Goal: Task Accomplishment & Management: Manage account settings

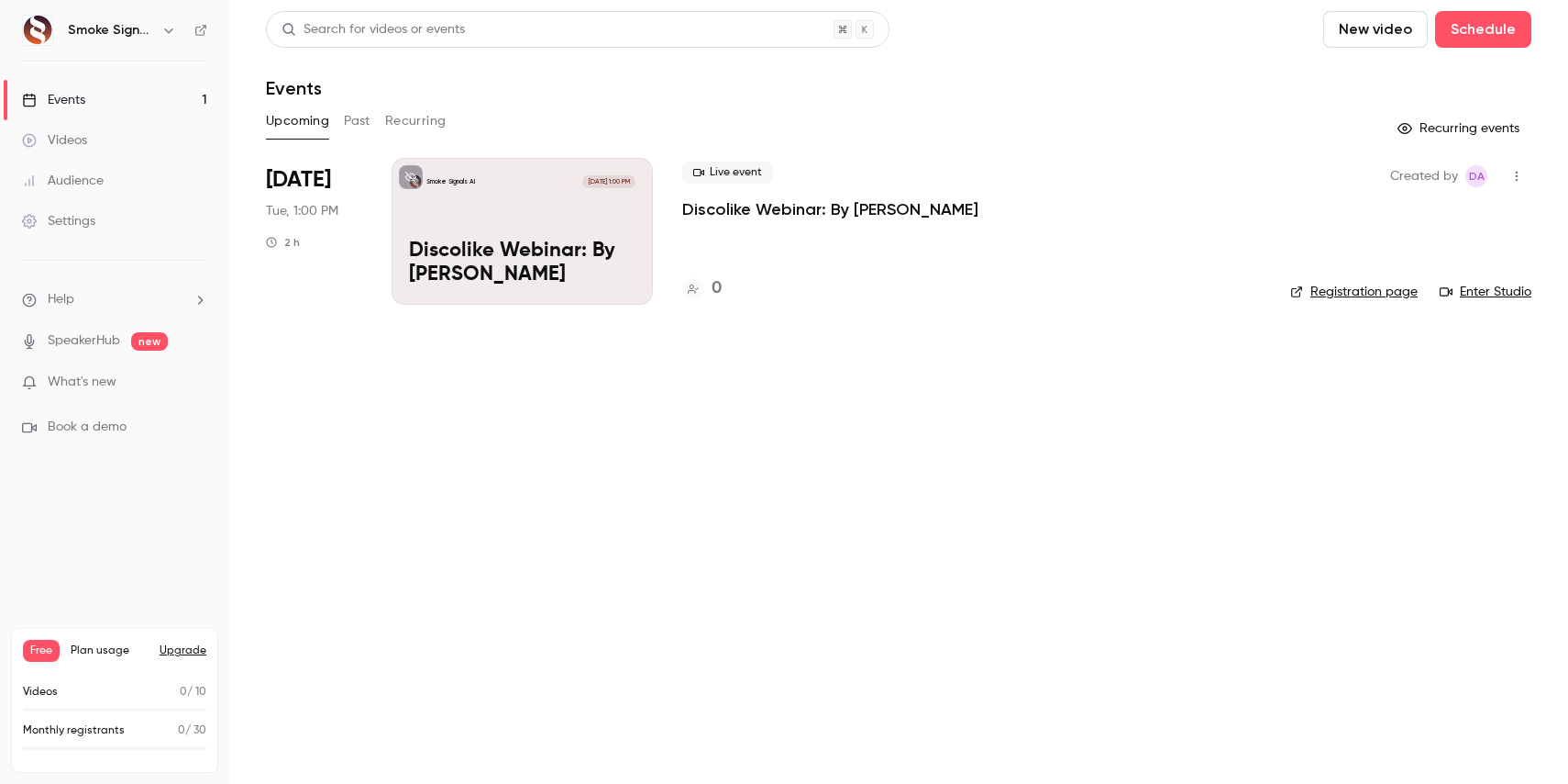
click at [494, 246] on p "Discolike Webinar: By [PERSON_NAME]" at bounding box center [522, 263] width 226 height 48
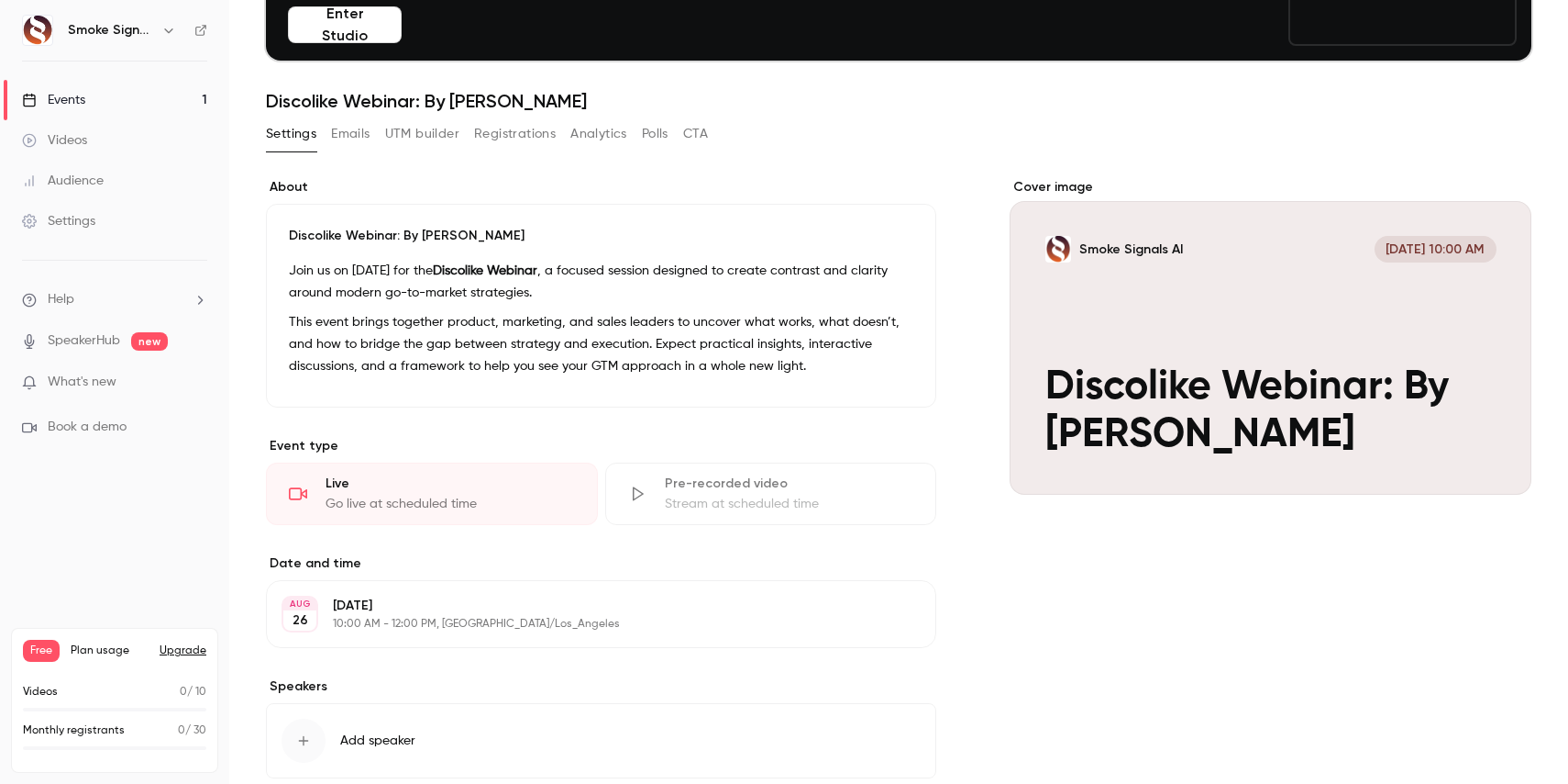
scroll to position [282, 0]
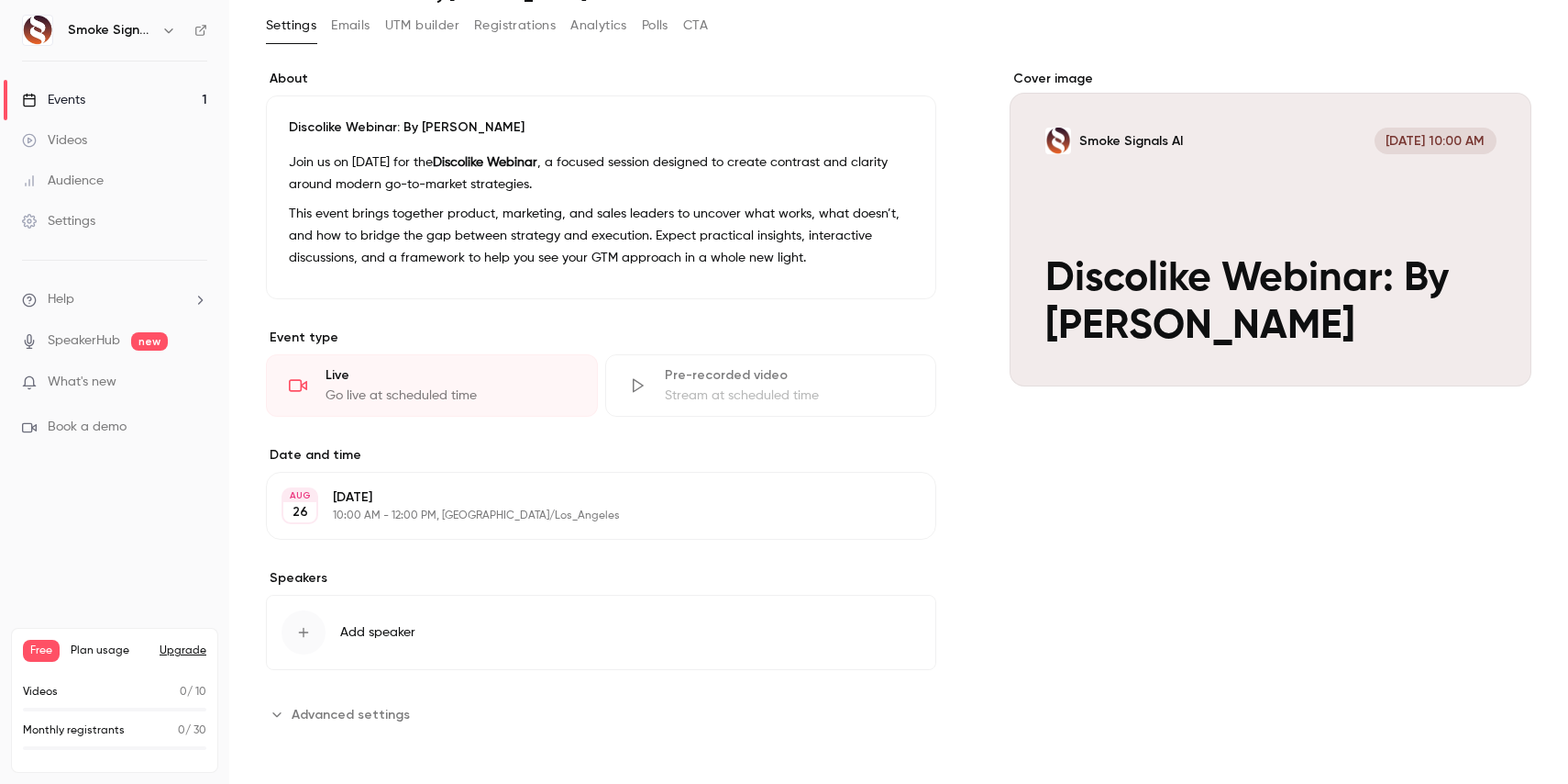
click at [372, 499] on p "[DATE]" at bounding box center [586, 497] width 506 height 19
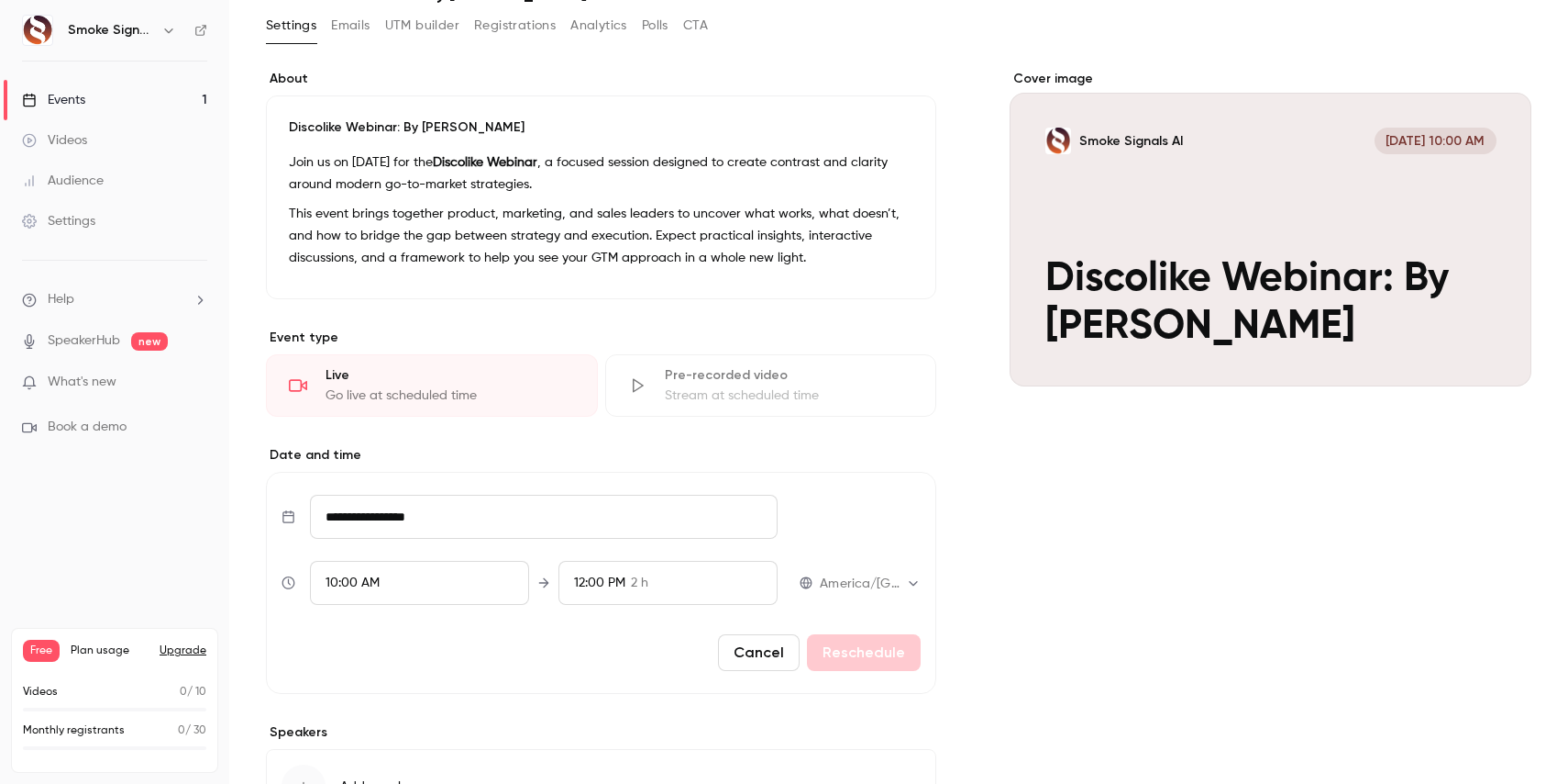
click at [385, 585] on div "10:00 AM" at bounding box center [420, 582] width 219 height 44
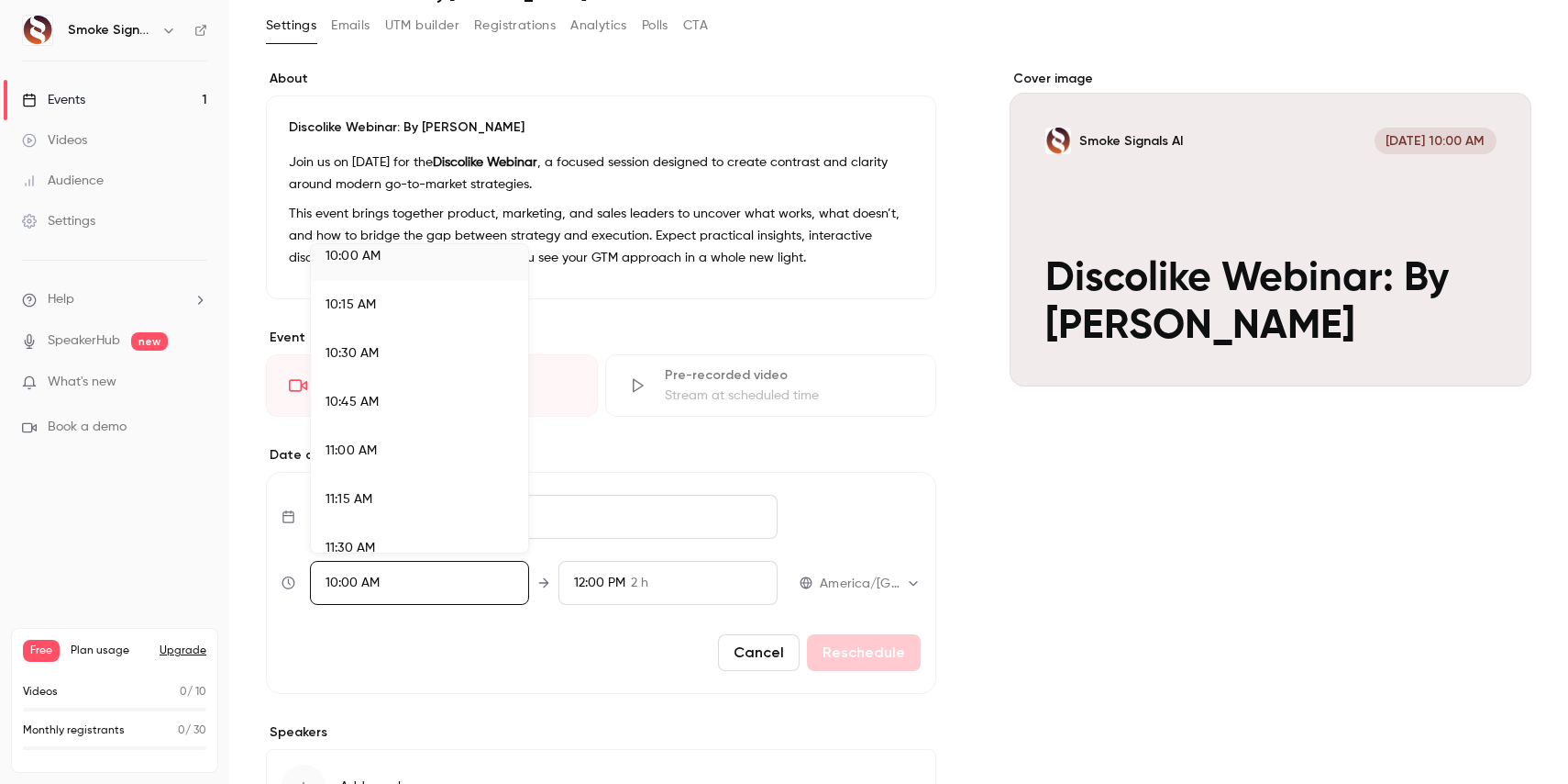
scroll to position [1965, 0]
click at [371, 441] on span "11:00 AM" at bounding box center [351, 443] width 51 height 13
click at [601, 585] on div at bounding box center [784, 392] width 1568 height 784
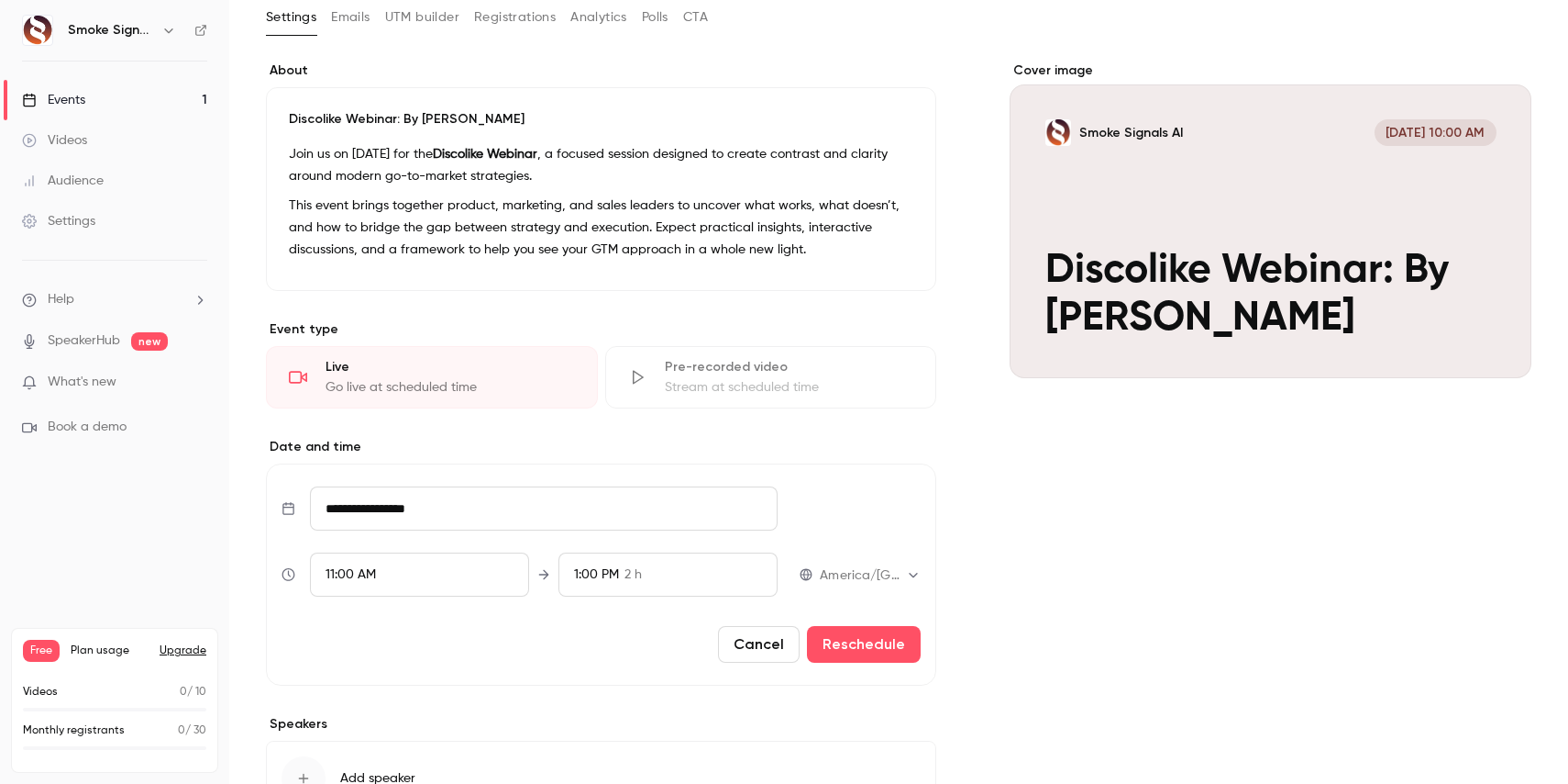
scroll to position [282, 0]
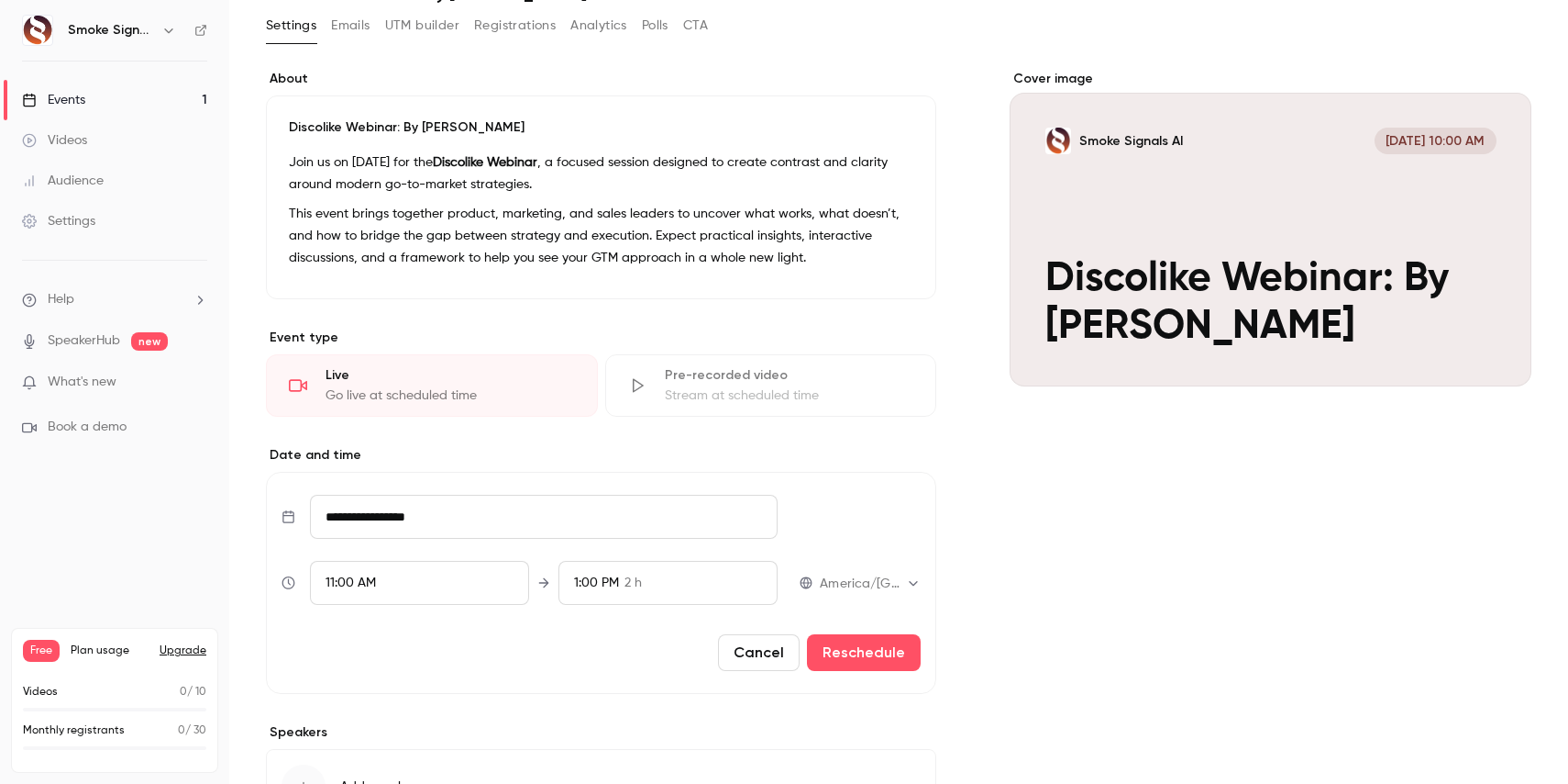
click at [417, 572] on div "11:00 AM" at bounding box center [420, 582] width 219 height 44
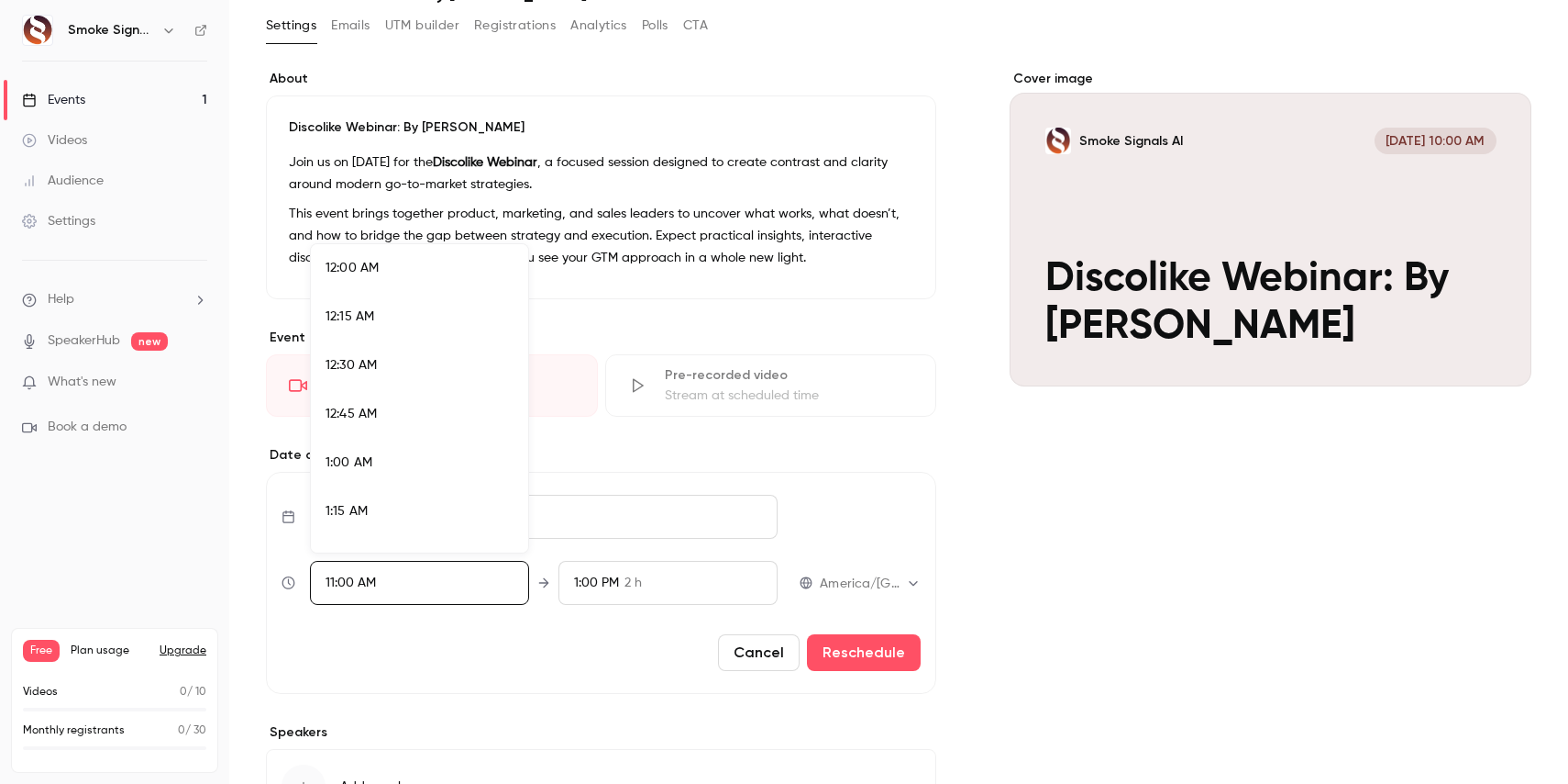
scroll to position [2010, 0]
click at [838, 576] on div at bounding box center [784, 392] width 1568 height 784
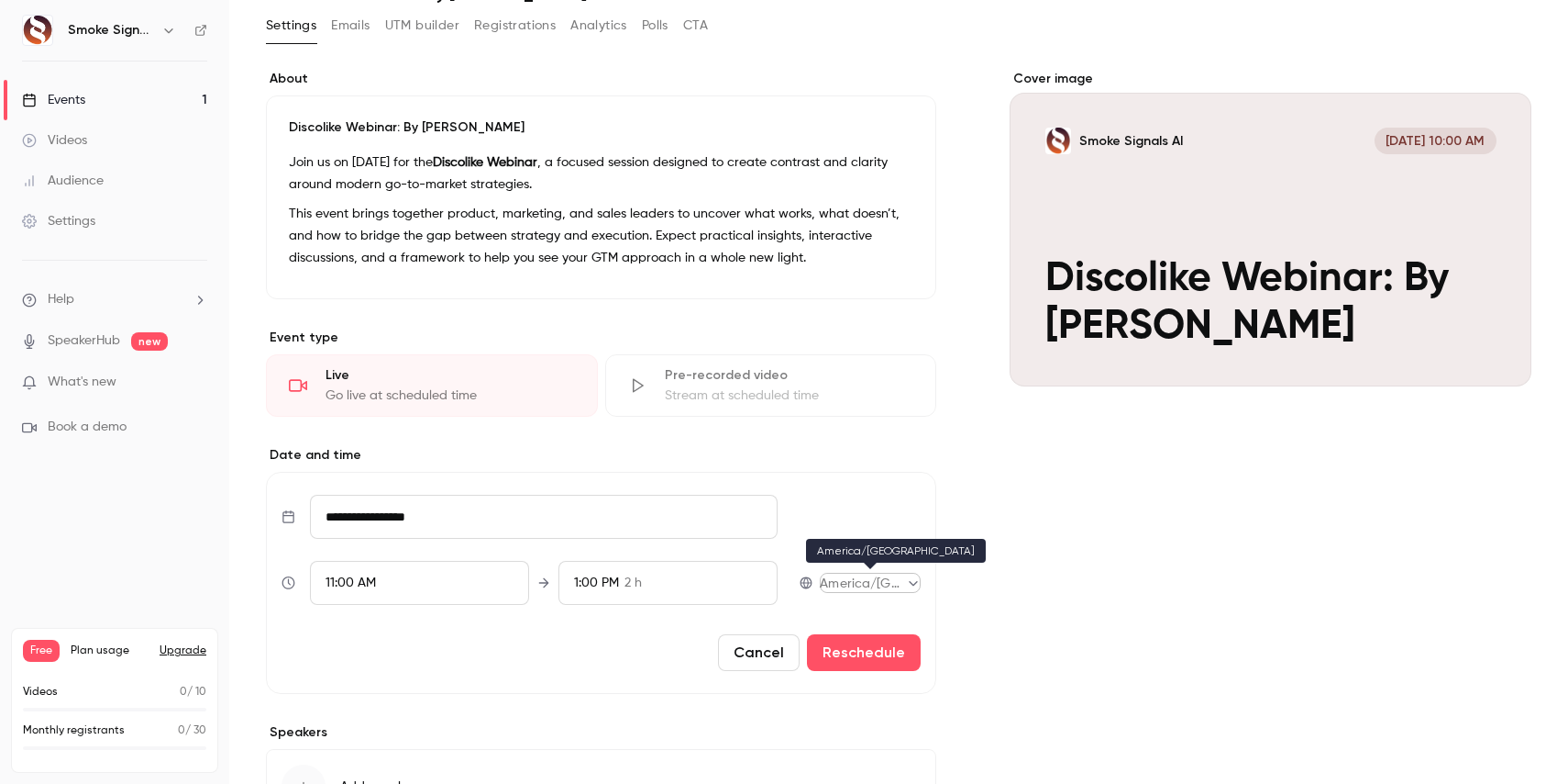
click at [847, 583] on body "Smoke Signals AI Events 1 Videos Audience Settings Help SpeakerHub new What's n…" at bounding box center [784, 392] width 1568 height 784
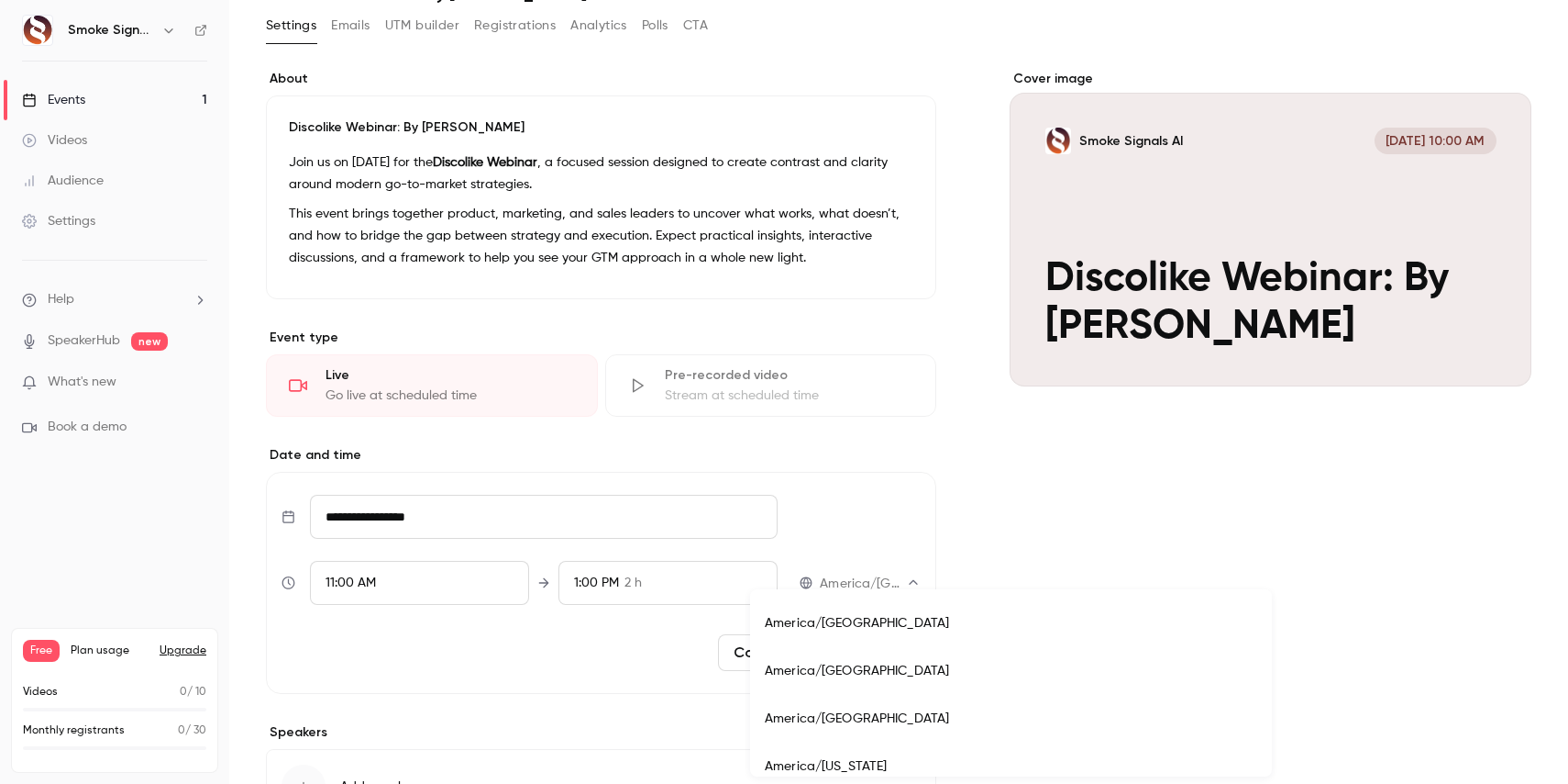
scroll to position [7296, 0]
click at [824, 680] on li "America/[US_STATE]" at bounding box center [1011, 673] width 522 height 48
type input "**********"
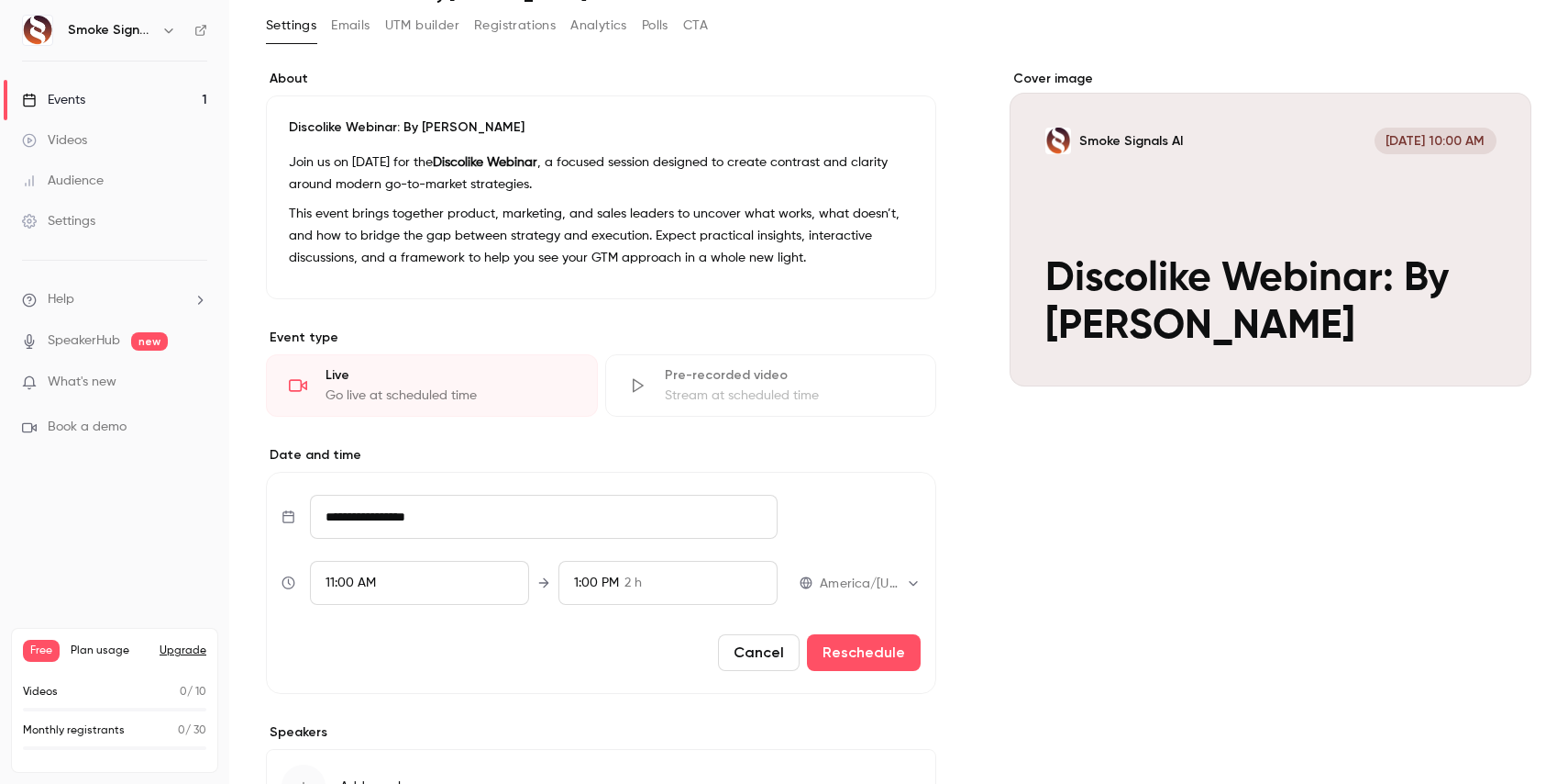
click at [372, 585] on span "11:00 AM" at bounding box center [351, 582] width 51 height 13
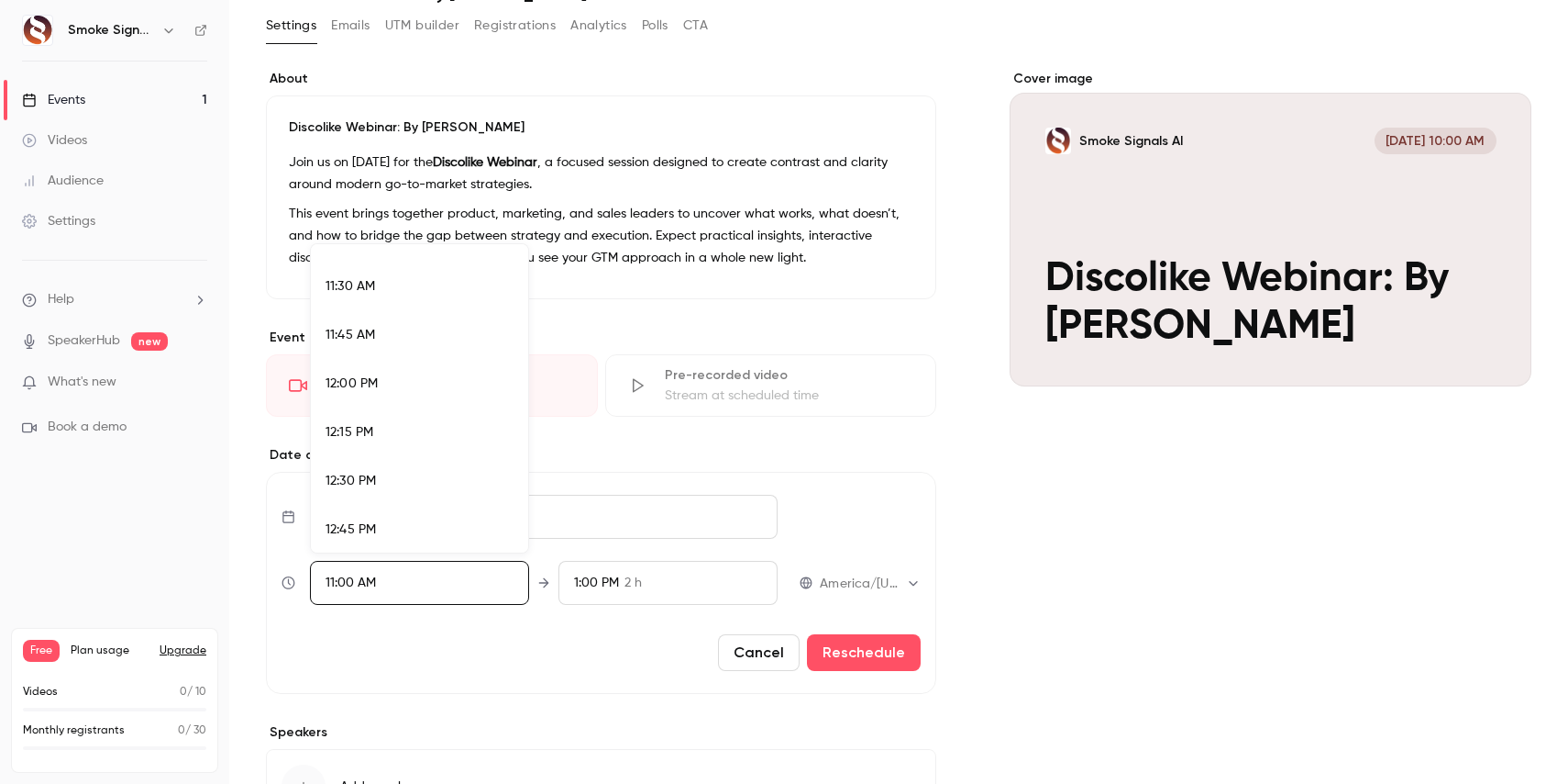
scroll to position [2218, 0]
click at [346, 394] on li "12:00 PM" at bounding box center [419, 385] width 217 height 49
click at [616, 584] on div at bounding box center [784, 392] width 1568 height 784
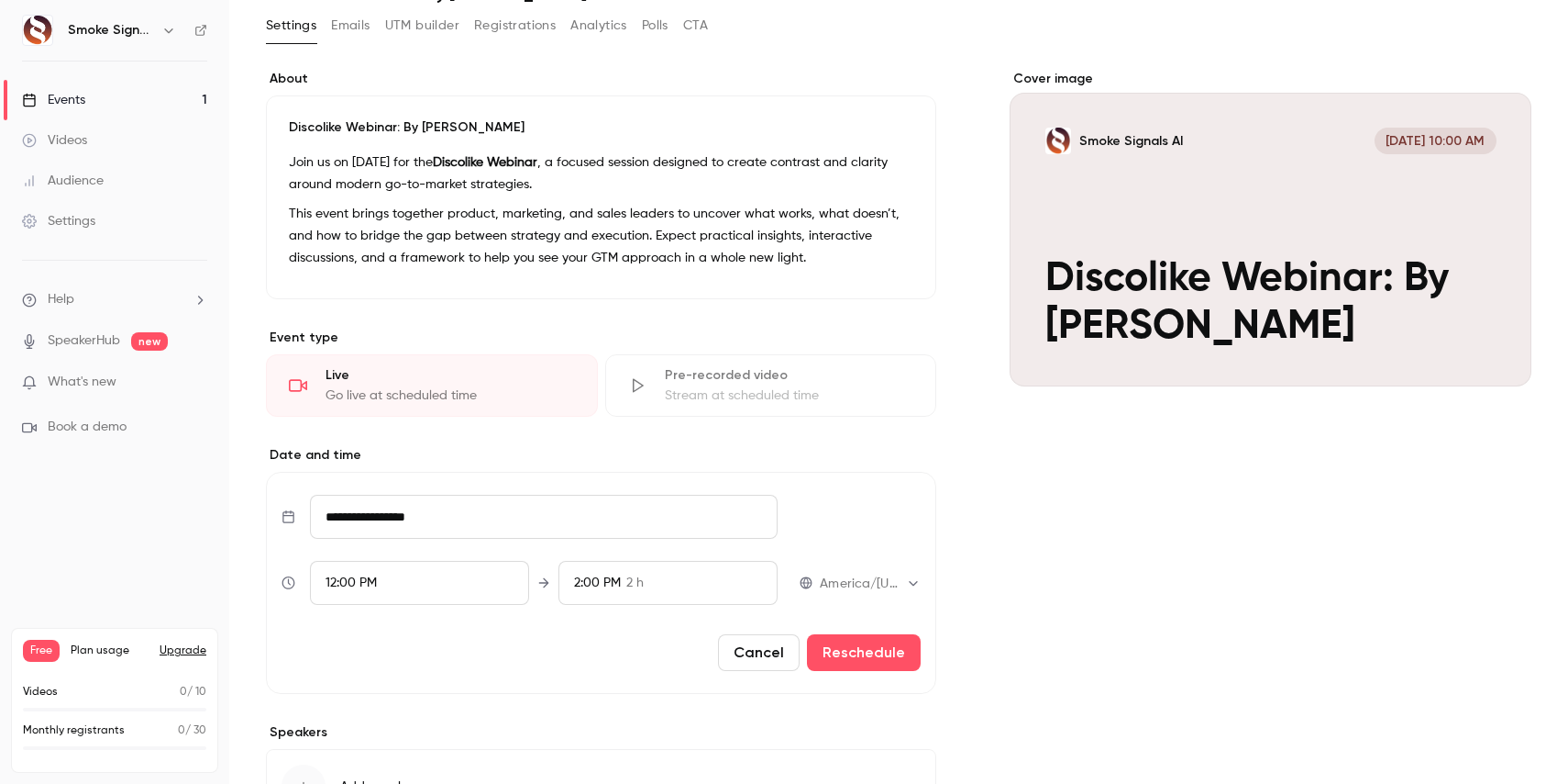
click at [610, 575] on div "2:00 PM" at bounding box center [597, 583] width 47 height 20
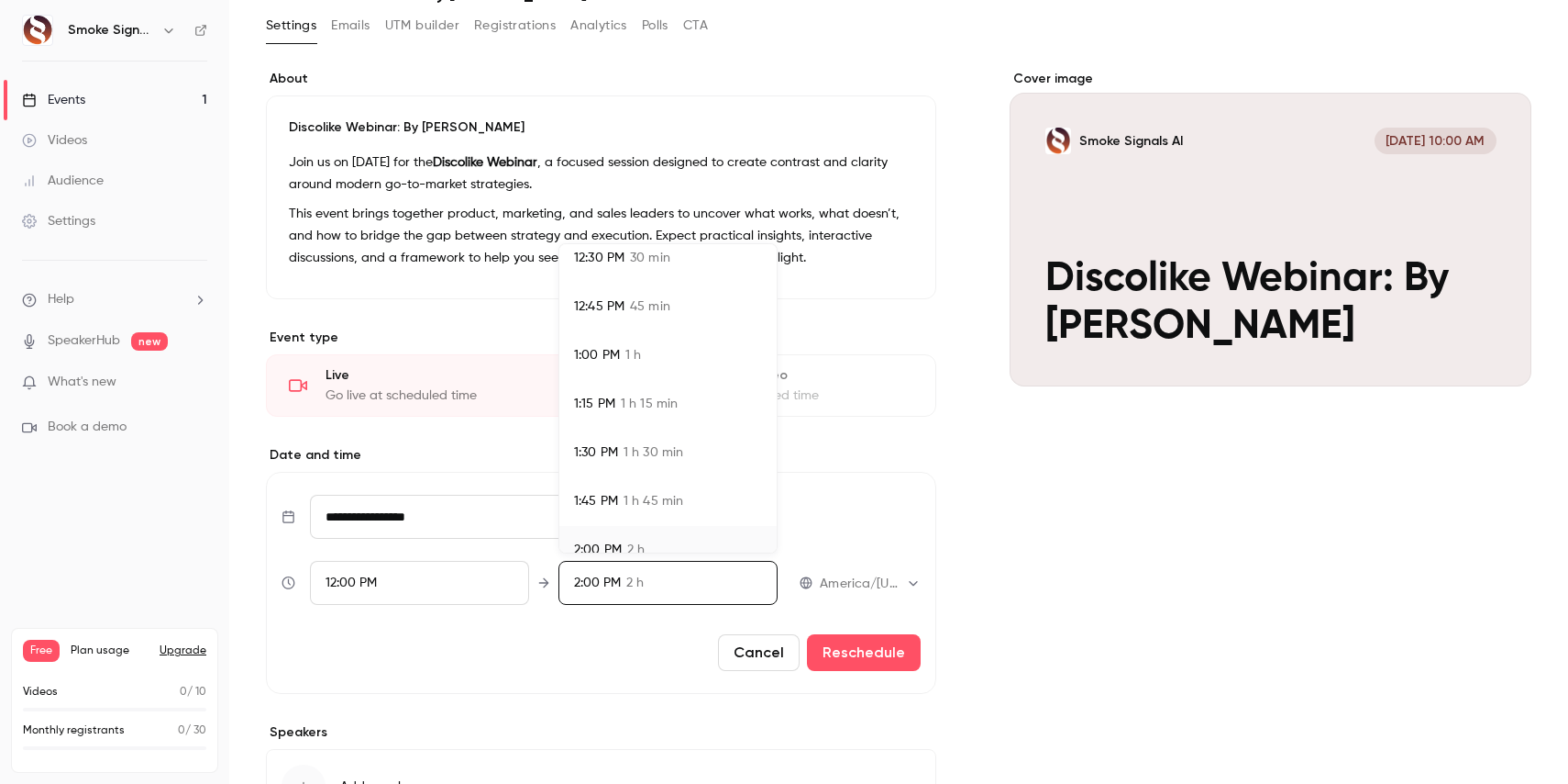
scroll to position [61, 0]
click at [593, 308] on span "12:30 PM" at bounding box center [599, 306] width 51 height 20
click at [874, 658] on div at bounding box center [784, 392] width 1568 height 784
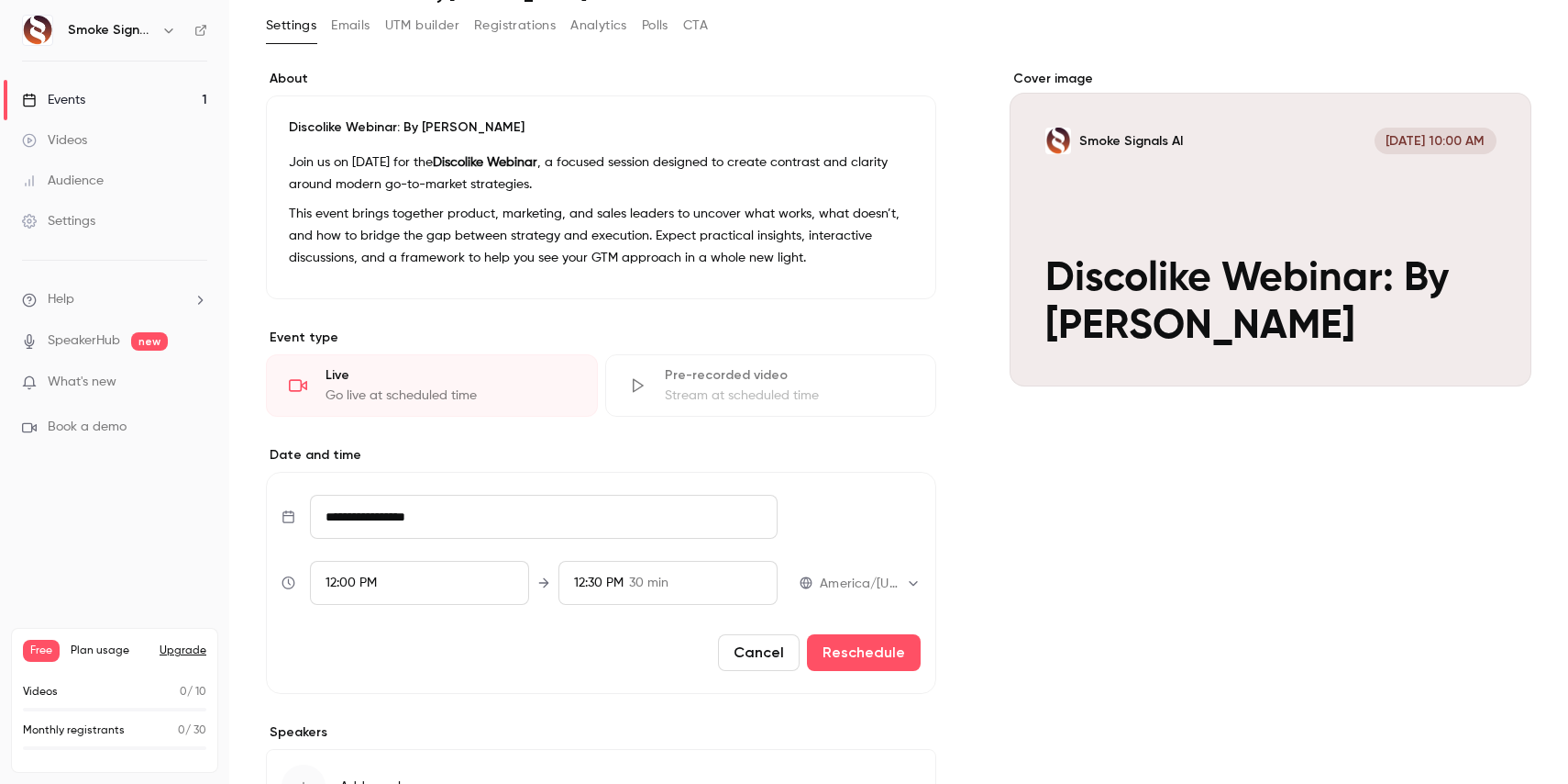
scroll to position [259, 0]
click at [841, 656] on button "Reschedule" at bounding box center [864, 652] width 114 height 36
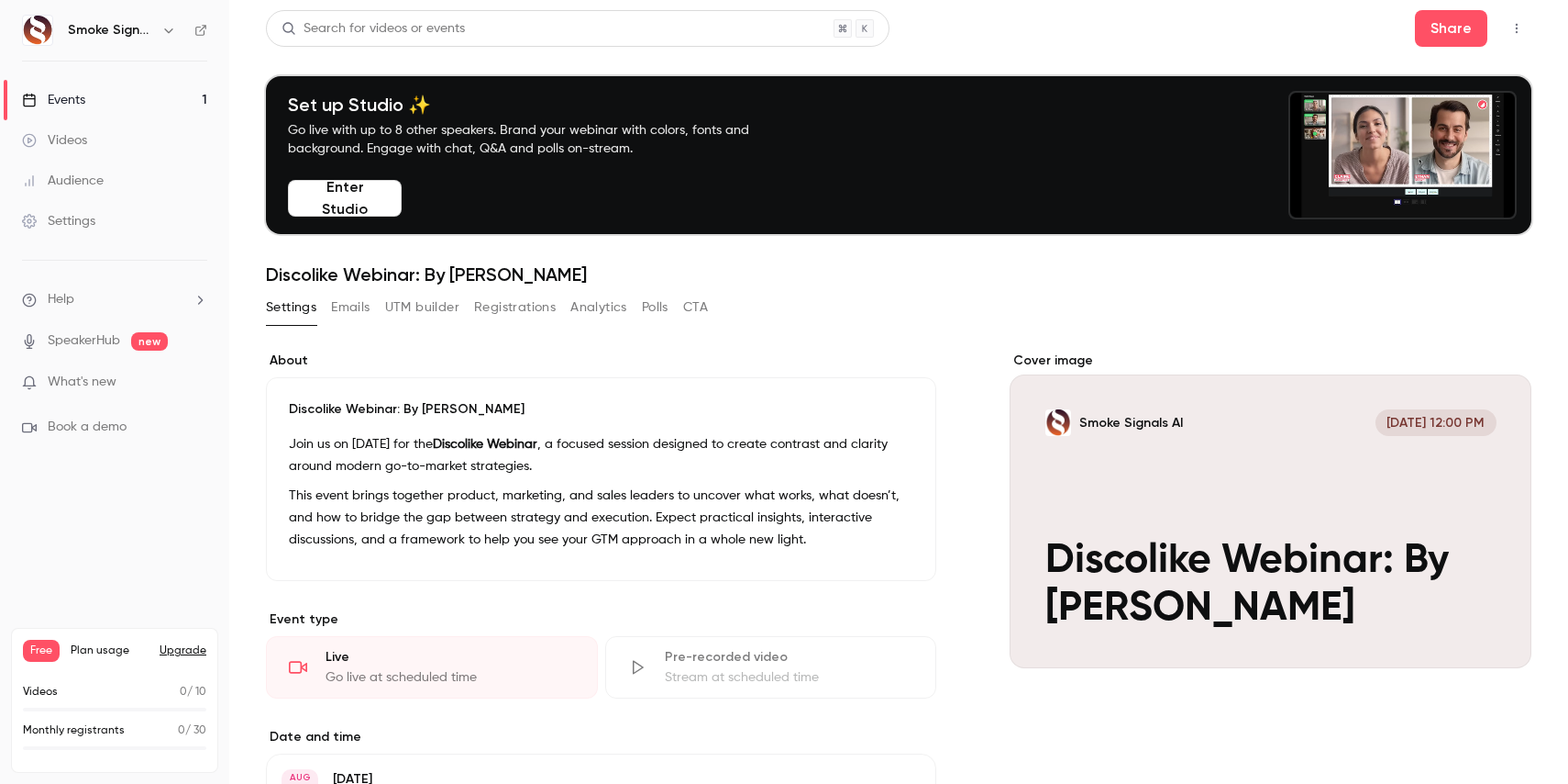
scroll to position [2, 0]
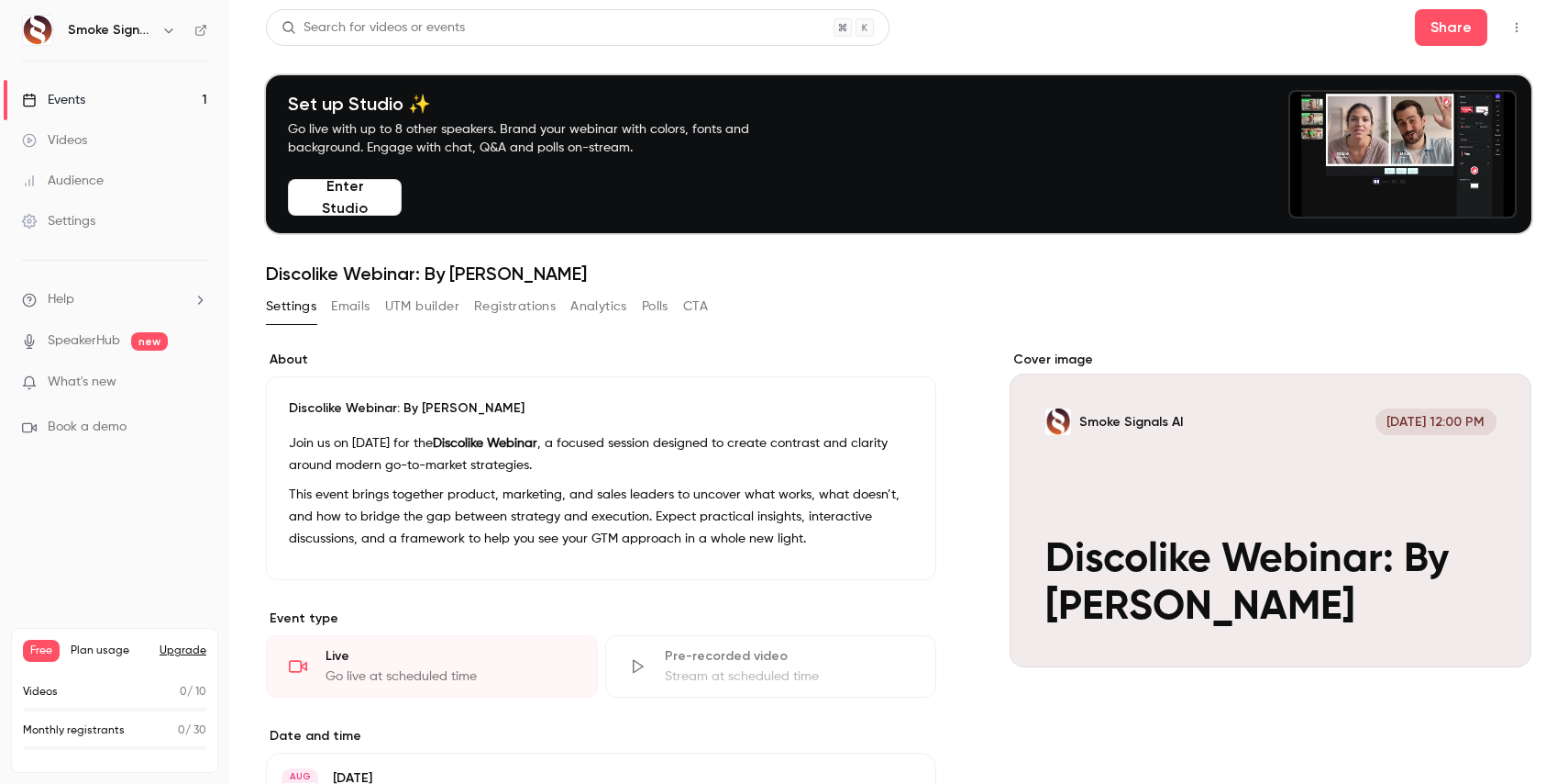
click at [346, 310] on button "Emails" at bounding box center [350, 307] width 38 height 29
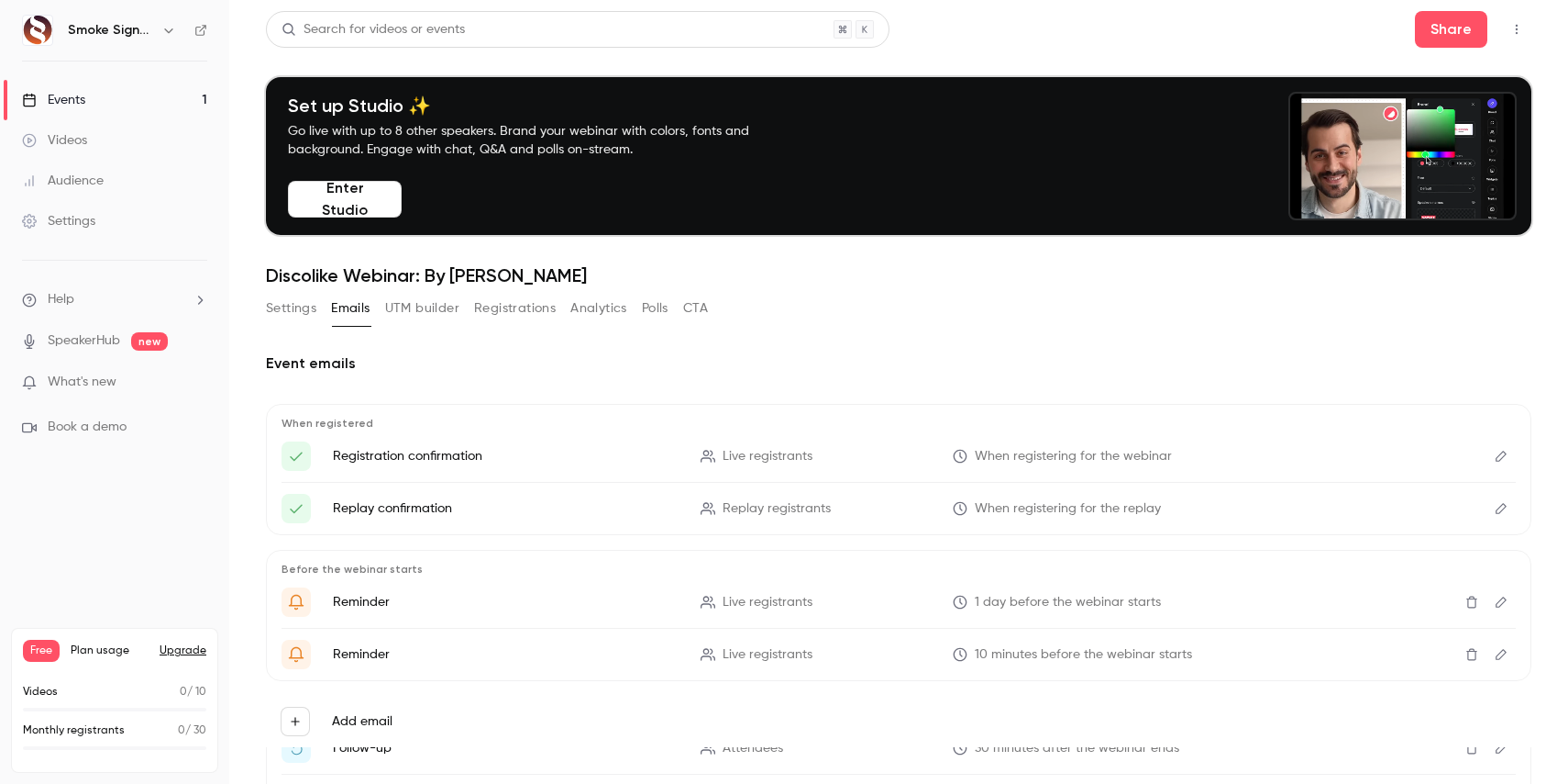
click at [278, 309] on button "Settings" at bounding box center [292, 309] width 51 height 29
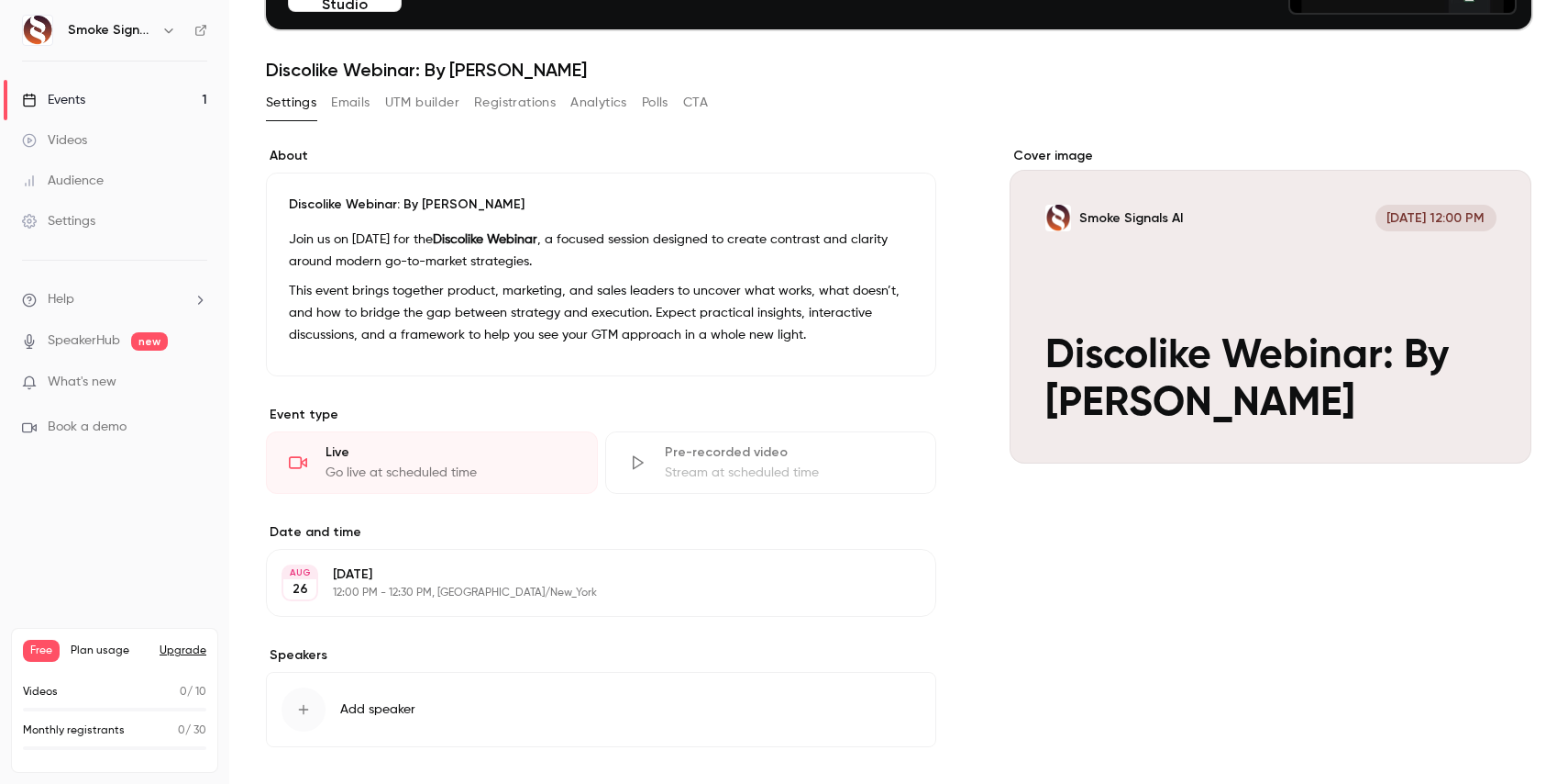
scroll to position [282, 0]
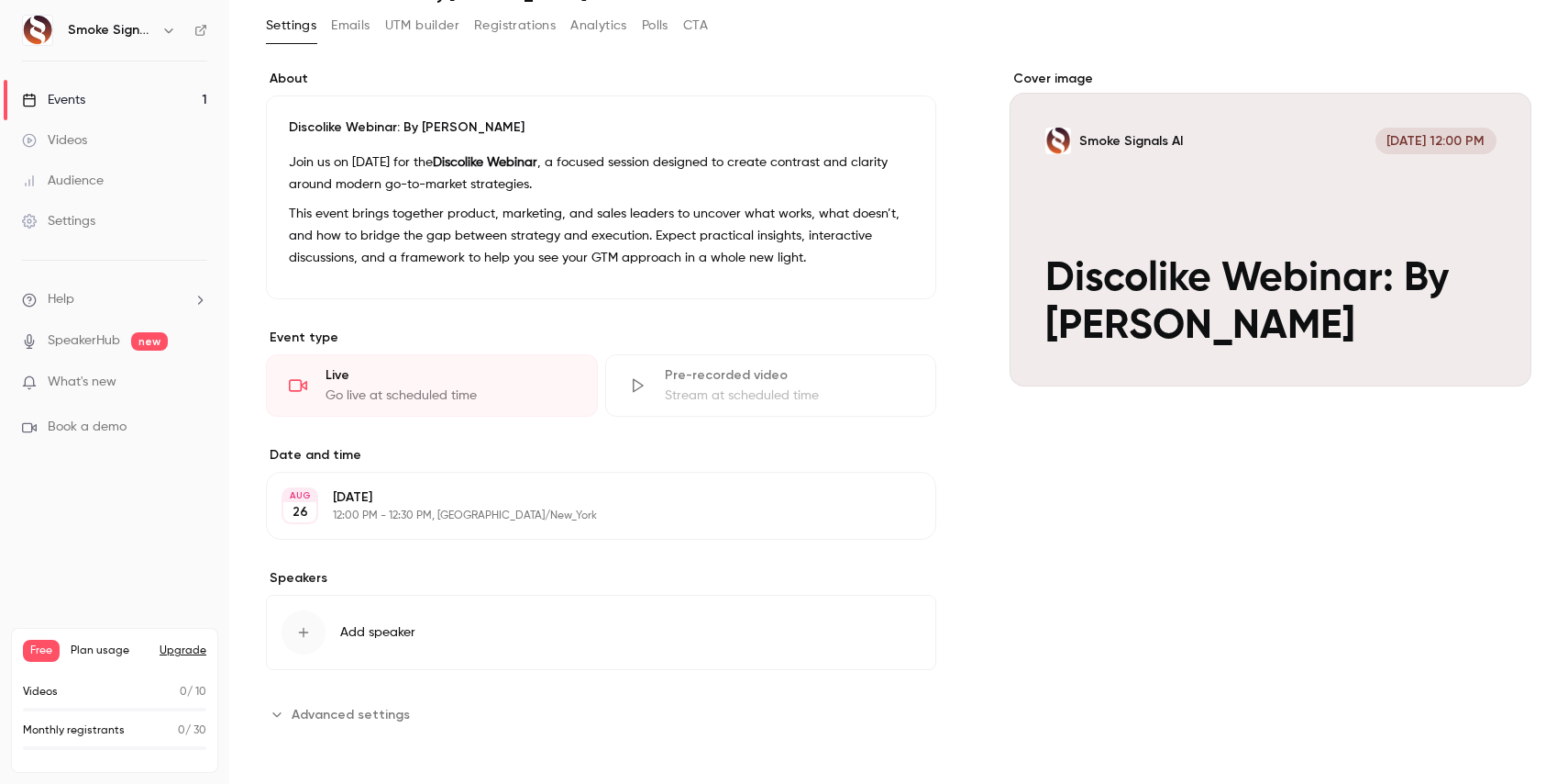
click at [360, 633] on span "Add speaker" at bounding box center [377, 632] width 75 height 19
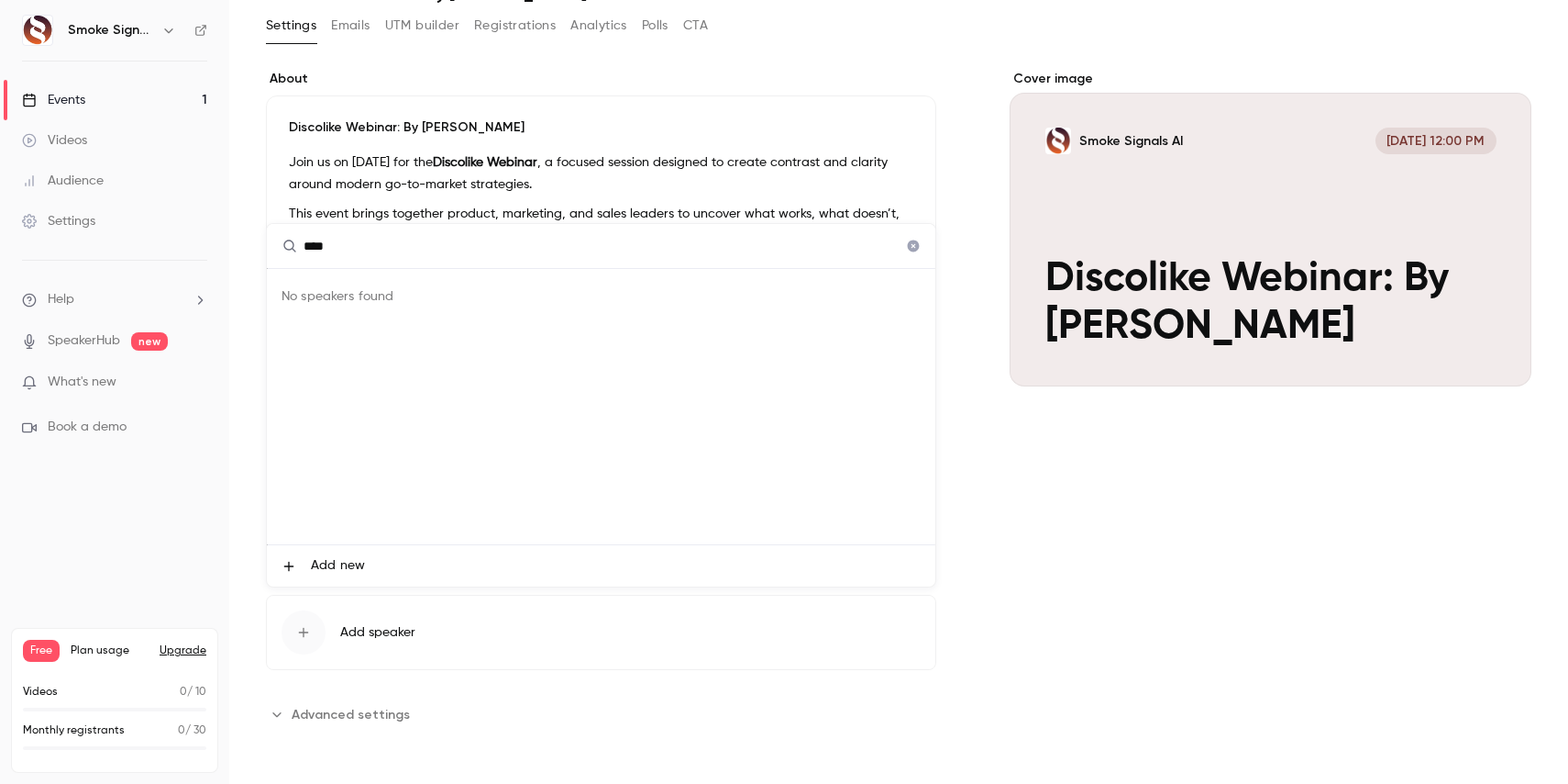
type input "****"
click at [335, 568] on span "Add new" at bounding box center [337, 566] width 54 height 20
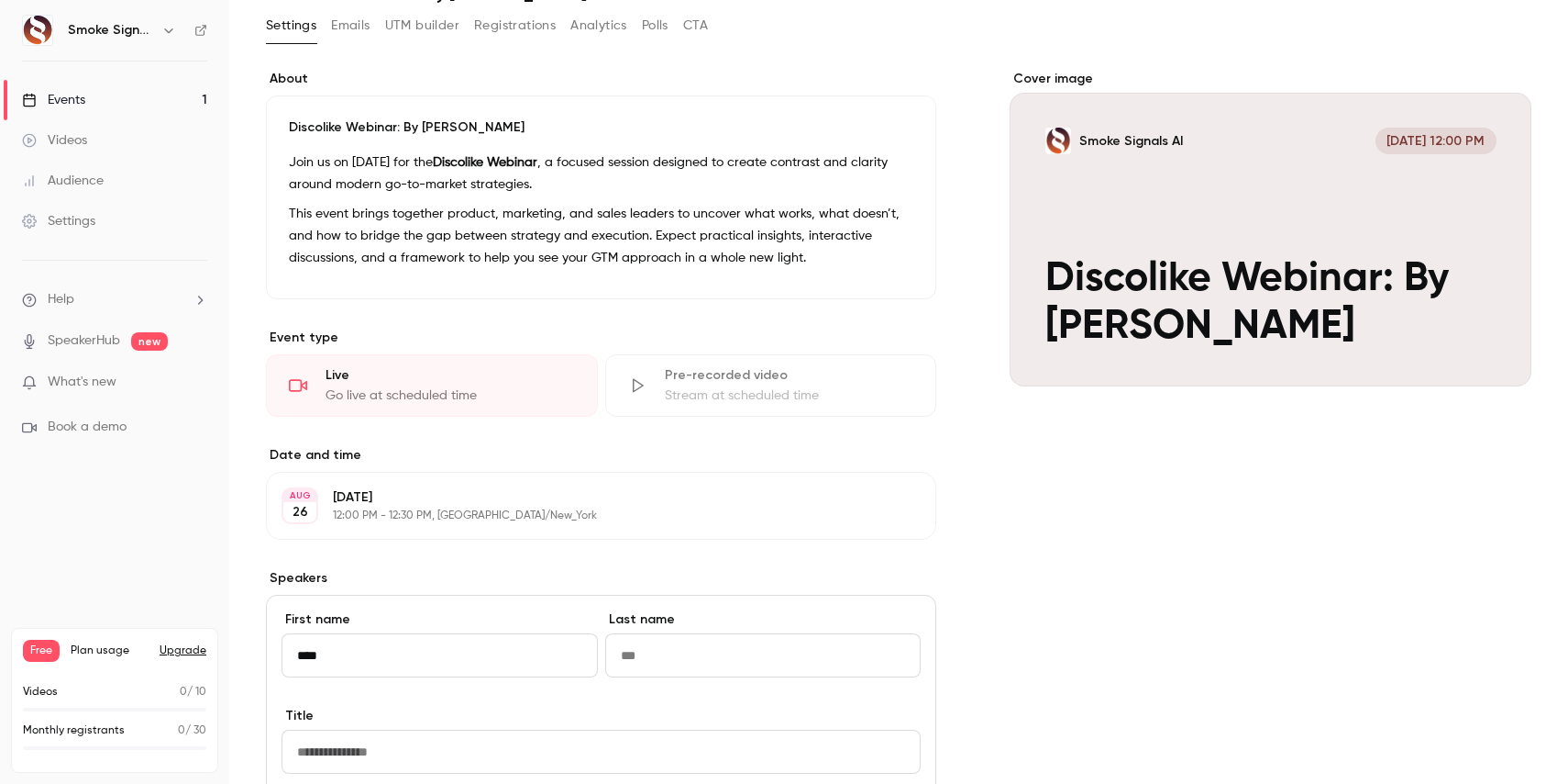
type input "****"
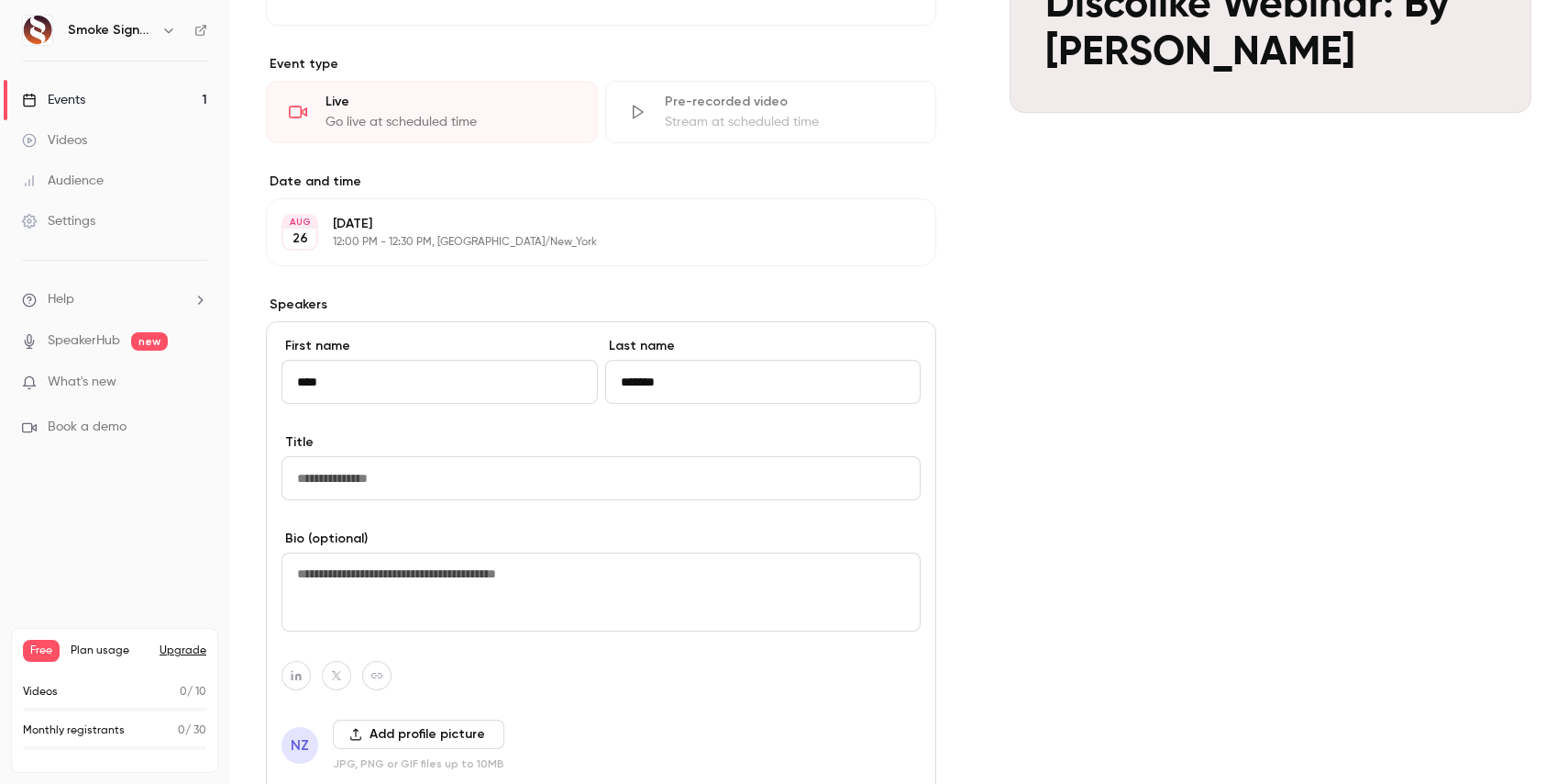
scroll to position [555, 0]
type input "*******"
click at [370, 480] on input "Title" at bounding box center [601, 479] width 640 height 44
type input "**********"
click at [365, 584] on textarea at bounding box center [601, 594] width 640 height 79
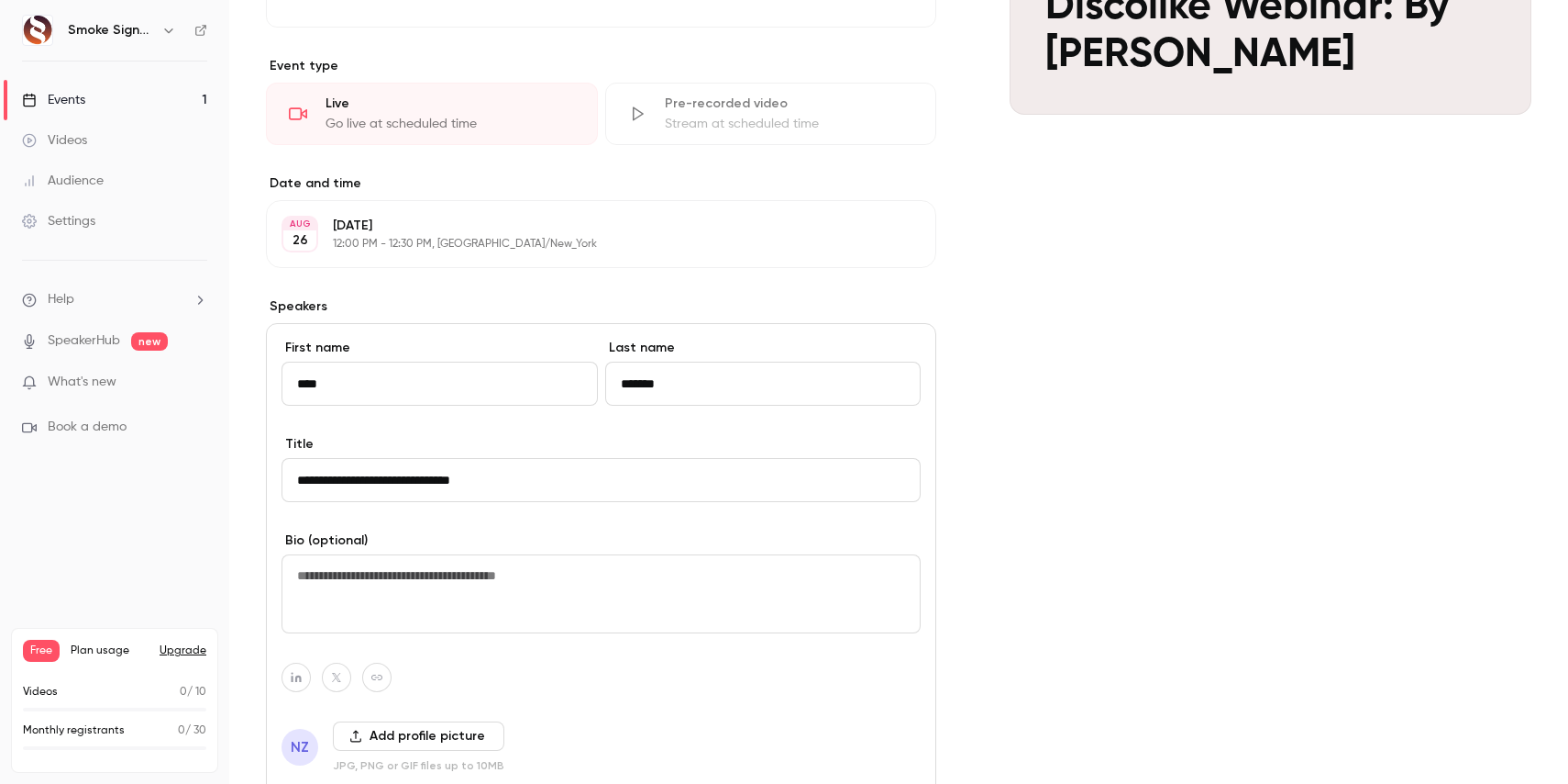
click at [395, 731] on button "Add profile picture" at bounding box center [418, 736] width 171 height 29
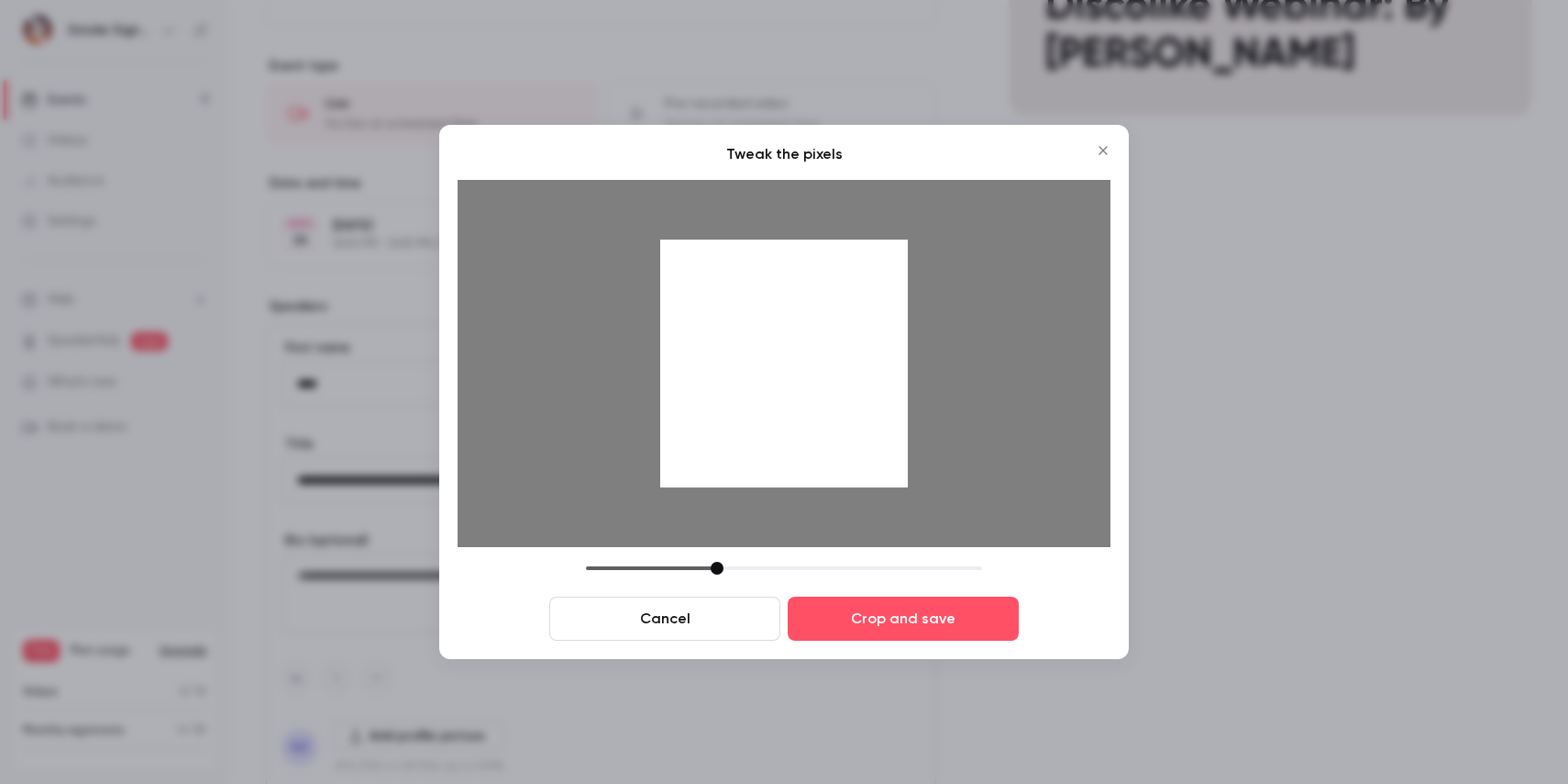
drag, startPoint x: 814, startPoint y: 481, endPoint x: 809, endPoint y: 435, distance: 46.3
click at [809, 435] on div at bounding box center [784, 363] width 248 height 248
drag, startPoint x: 809, startPoint y: 435, endPoint x: 810, endPoint y: 445, distance: 10.0
click at [810, 445] on div at bounding box center [784, 363] width 248 height 248
click at [897, 623] on button "Crop and save" at bounding box center [903, 618] width 231 height 44
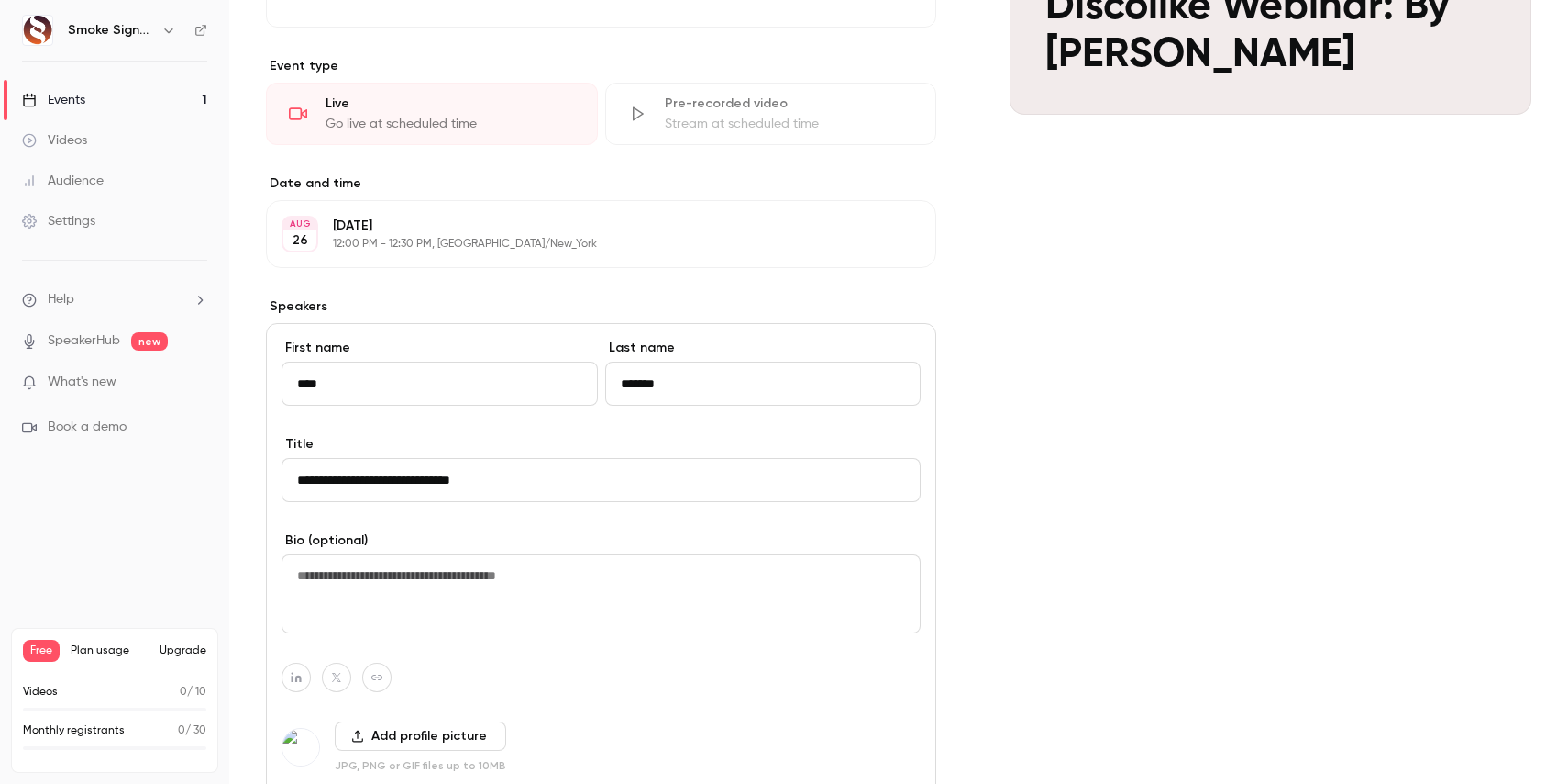
click at [524, 587] on textarea at bounding box center [601, 594] width 640 height 79
paste textarea "**********"
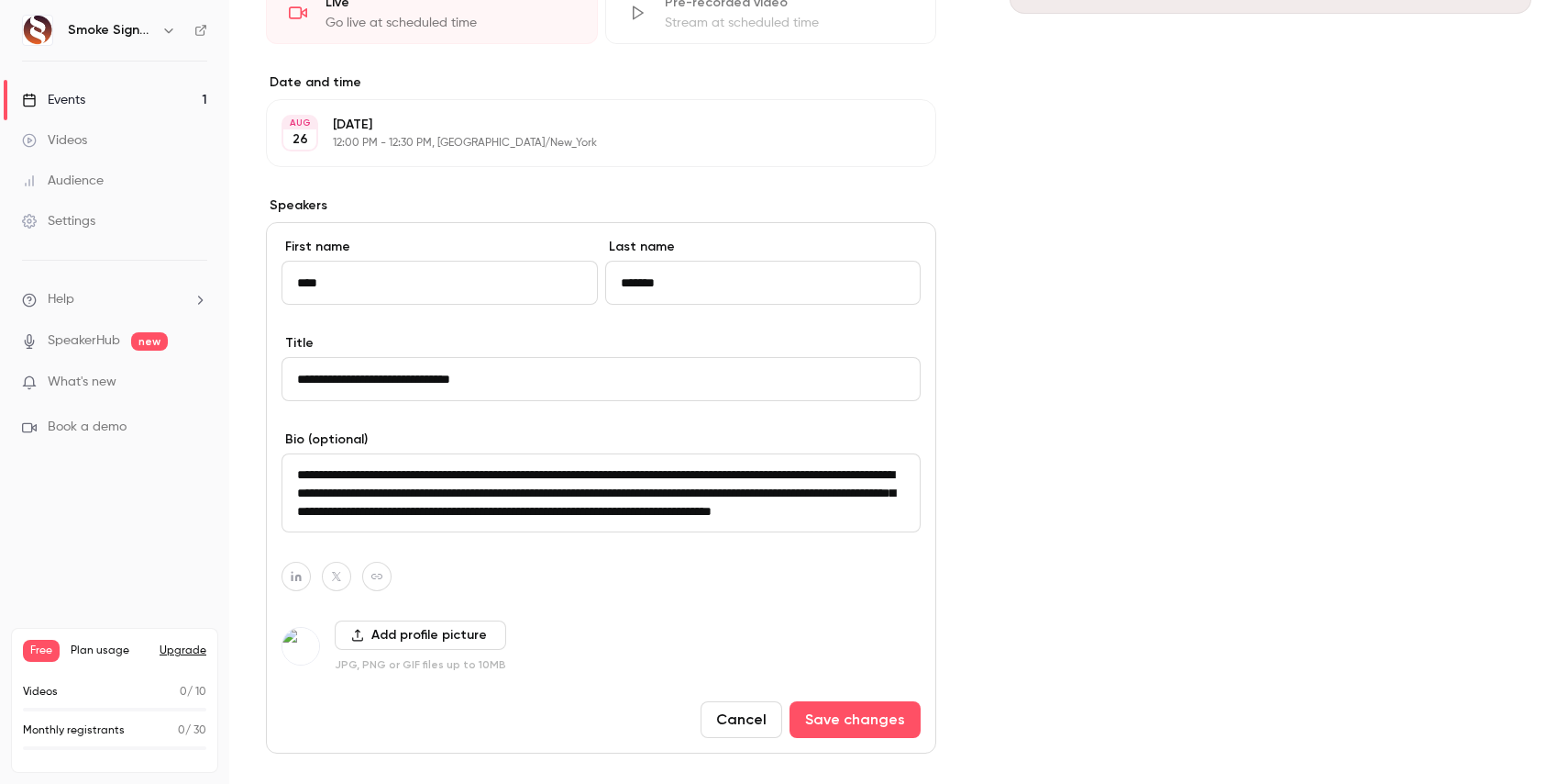
scroll to position [739, 0]
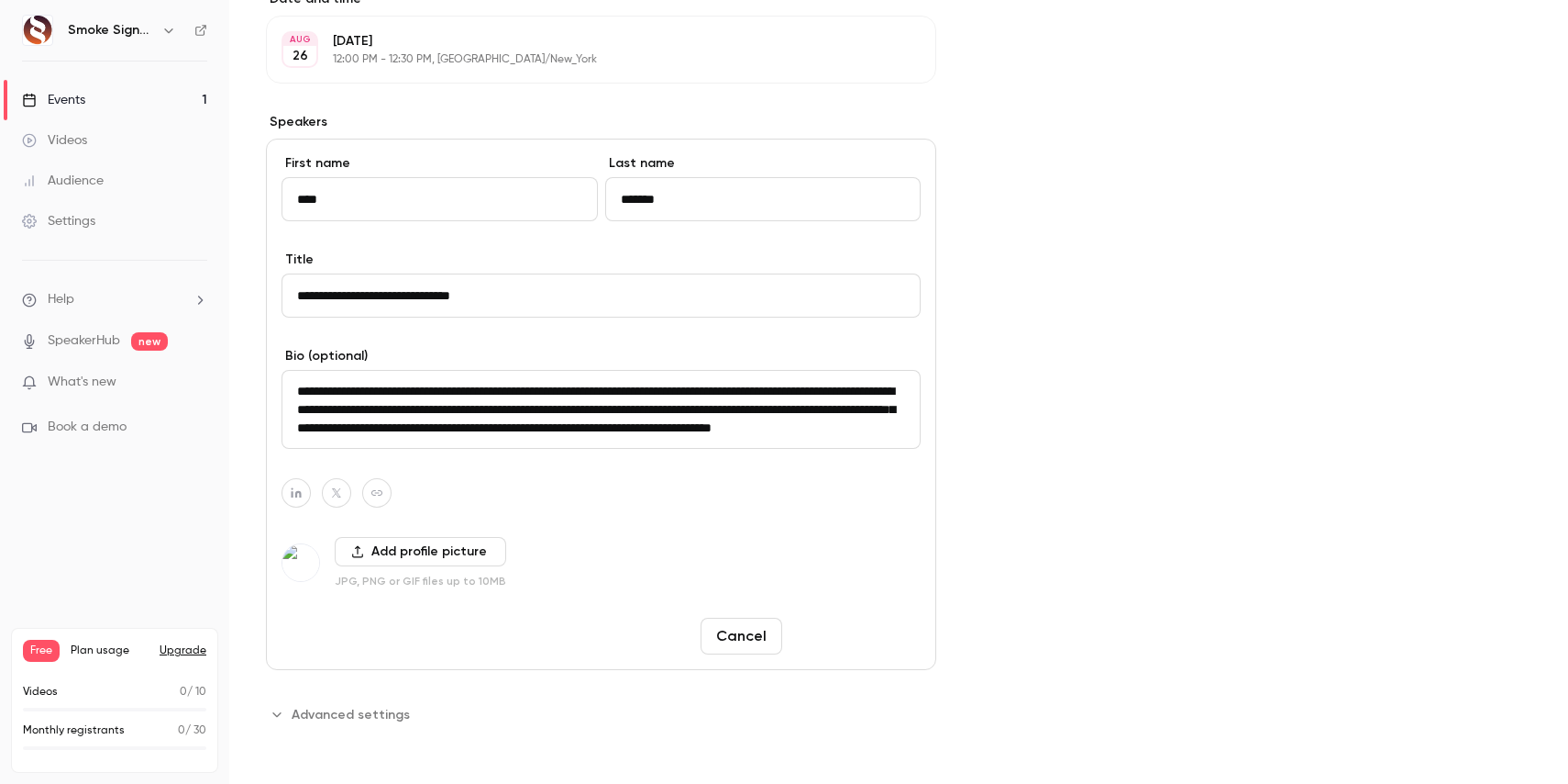
type textarea "**********"
click at [845, 640] on button "Save changes" at bounding box center [855, 635] width 131 height 36
click at [296, 490] on icon "button" at bounding box center [296, 492] width 13 height 11
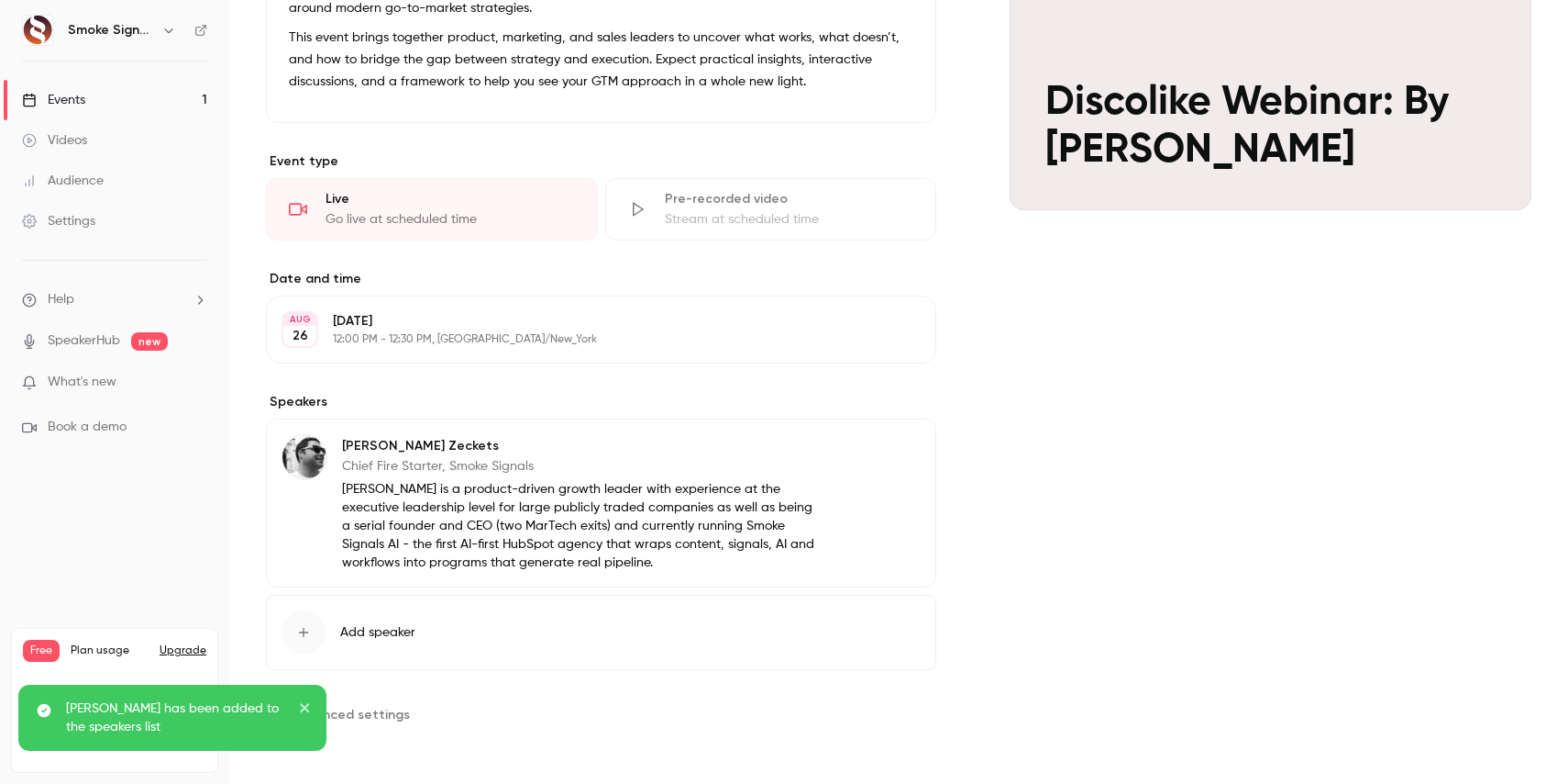
scroll to position [459, 0]
click at [310, 462] on img at bounding box center [304, 457] width 44 height 44
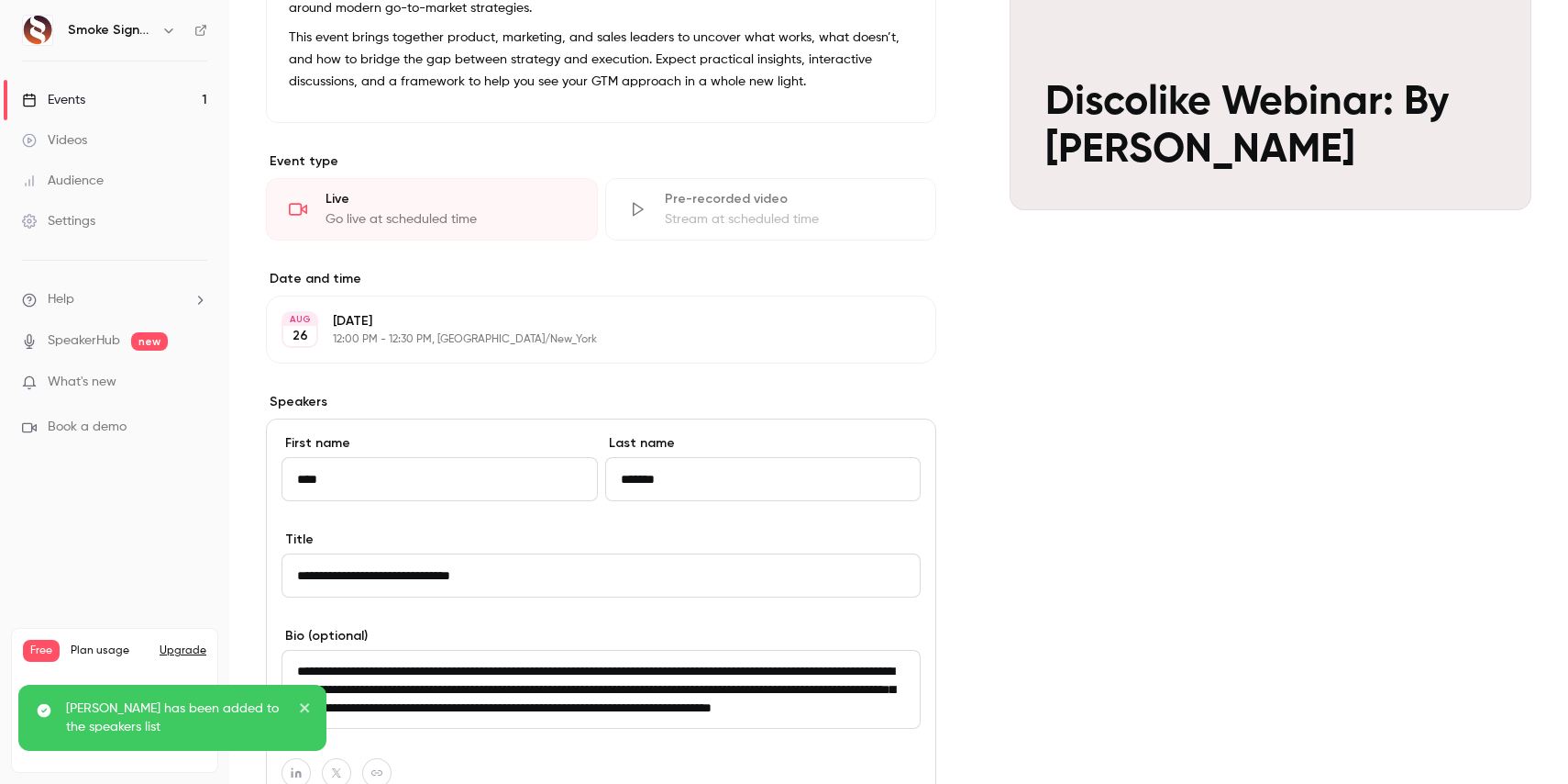
scroll to position [739, 0]
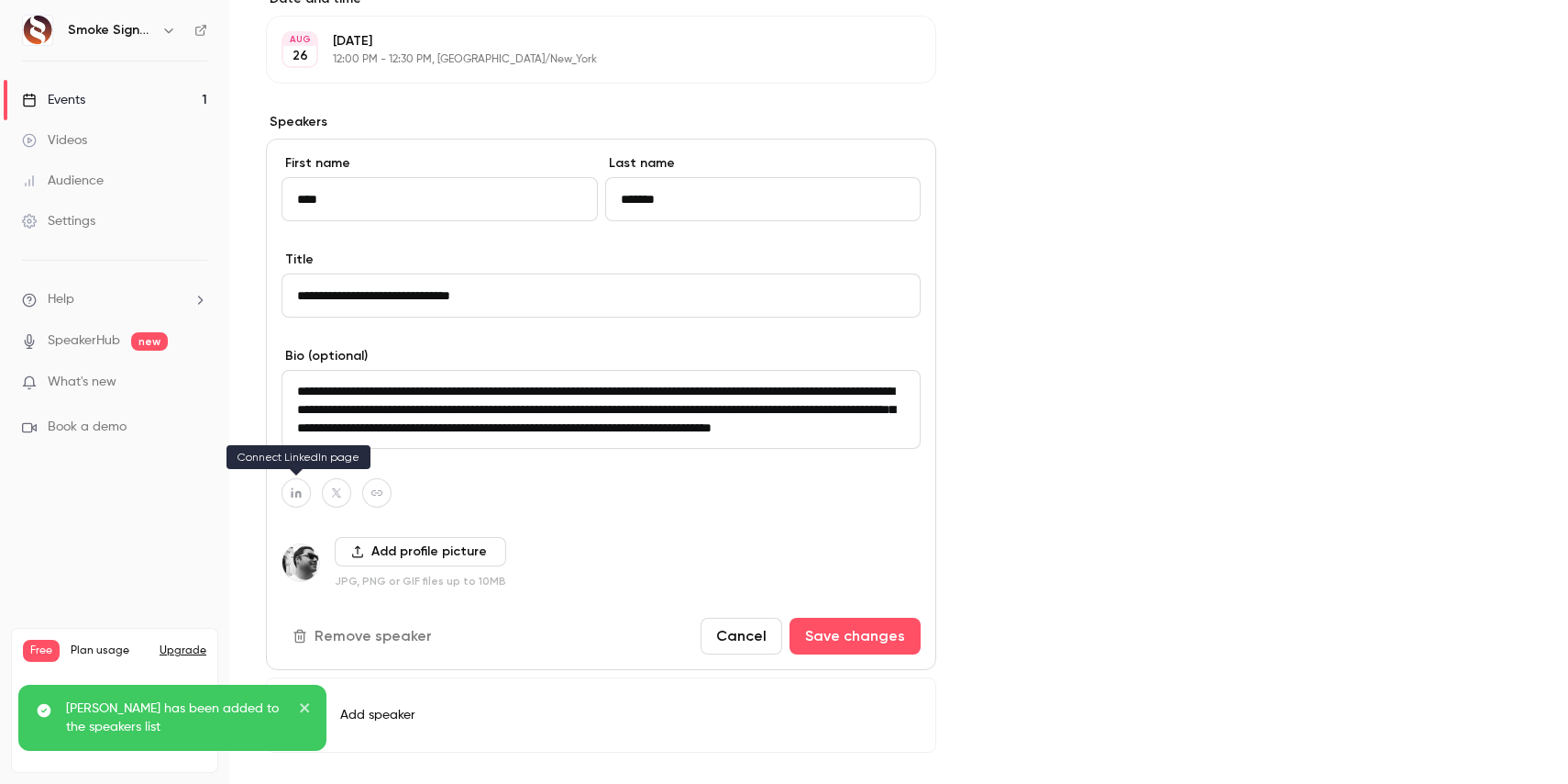
click at [295, 492] on icon "button" at bounding box center [296, 492] width 13 height 11
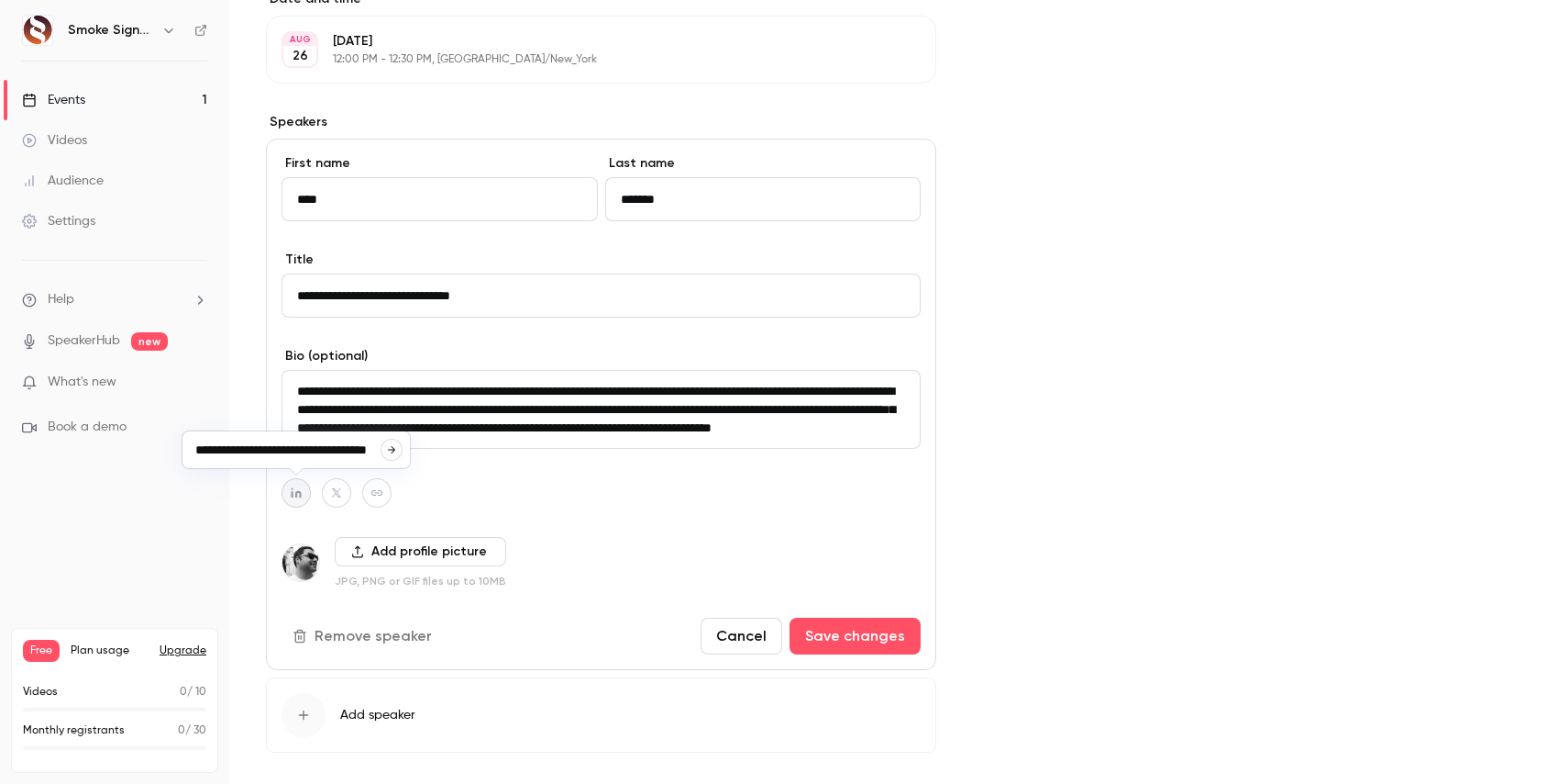
scroll to position [0, 28]
click at [388, 453] on icon "button" at bounding box center [391, 449] width 11 height 11
type input "**********"
click at [371, 496] on icon "button" at bounding box center [376, 492] width 13 height 11
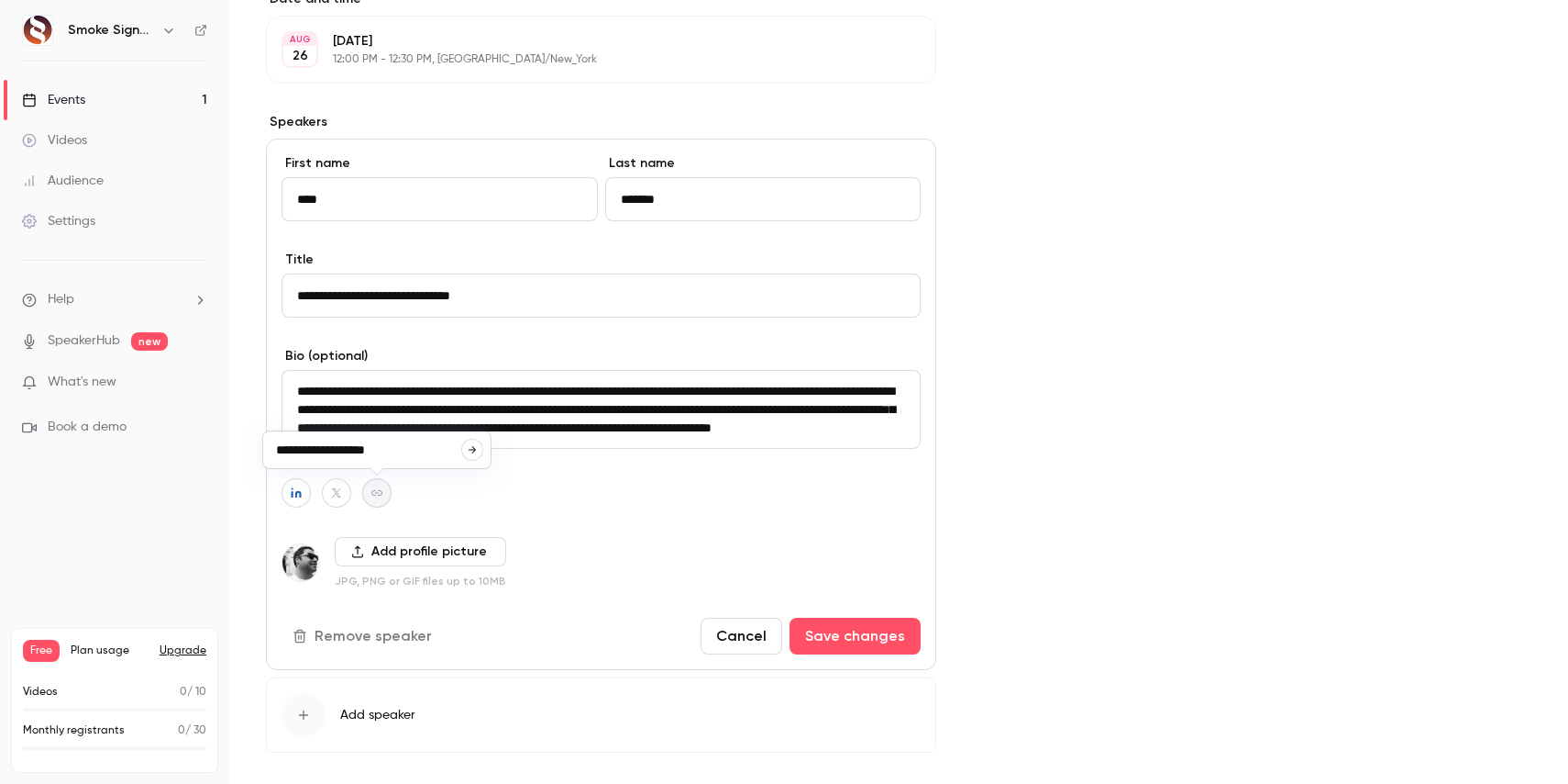
click at [474, 447] on icon "button" at bounding box center [472, 449] width 11 height 11
type input "**********"
click at [851, 637] on button "Save changes" at bounding box center [855, 635] width 131 height 36
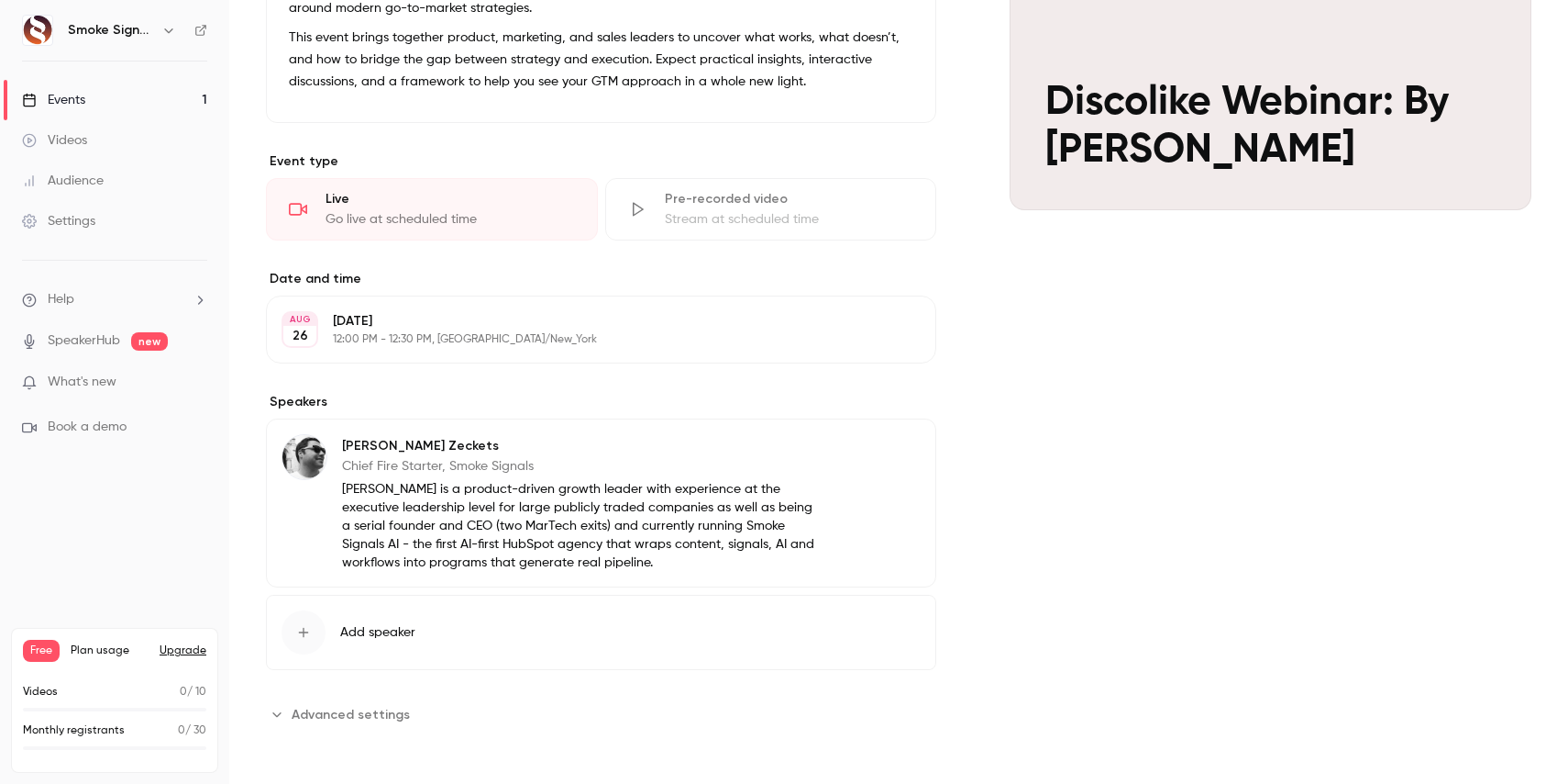
click at [317, 636] on div "button" at bounding box center [304, 632] width 44 height 44
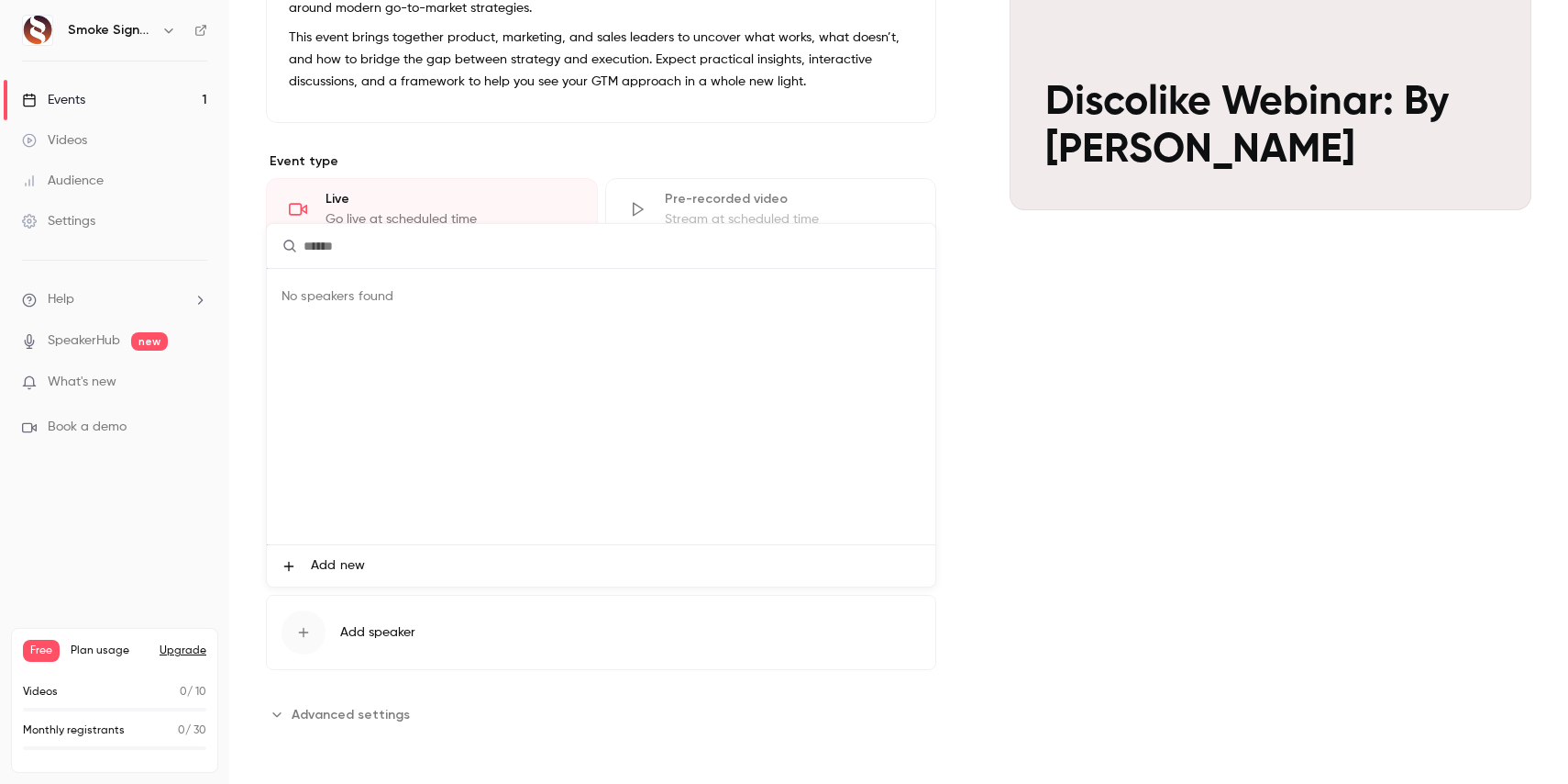
click at [333, 560] on span "Add new" at bounding box center [337, 566] width 54 height 20
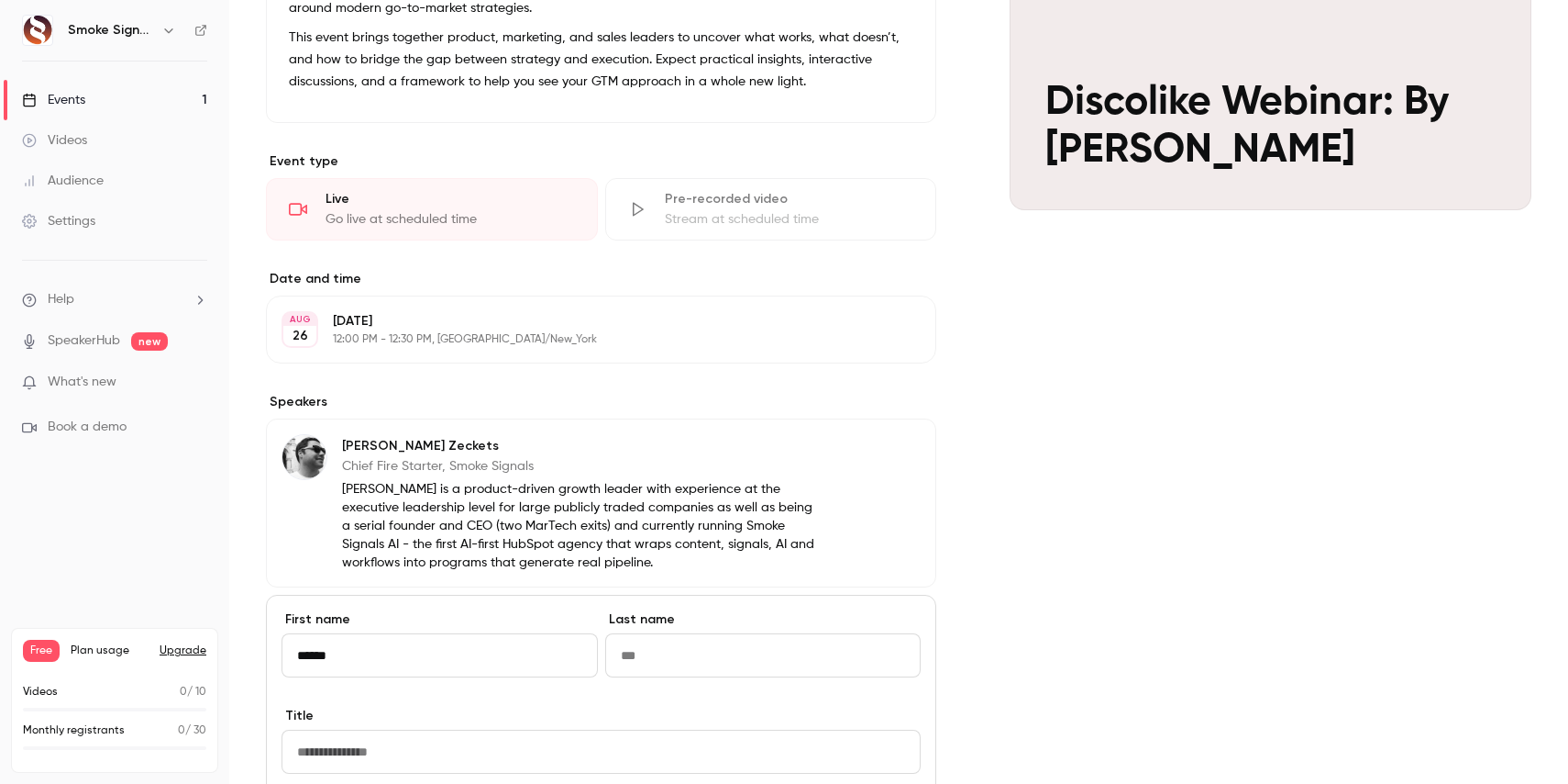
type input "******"
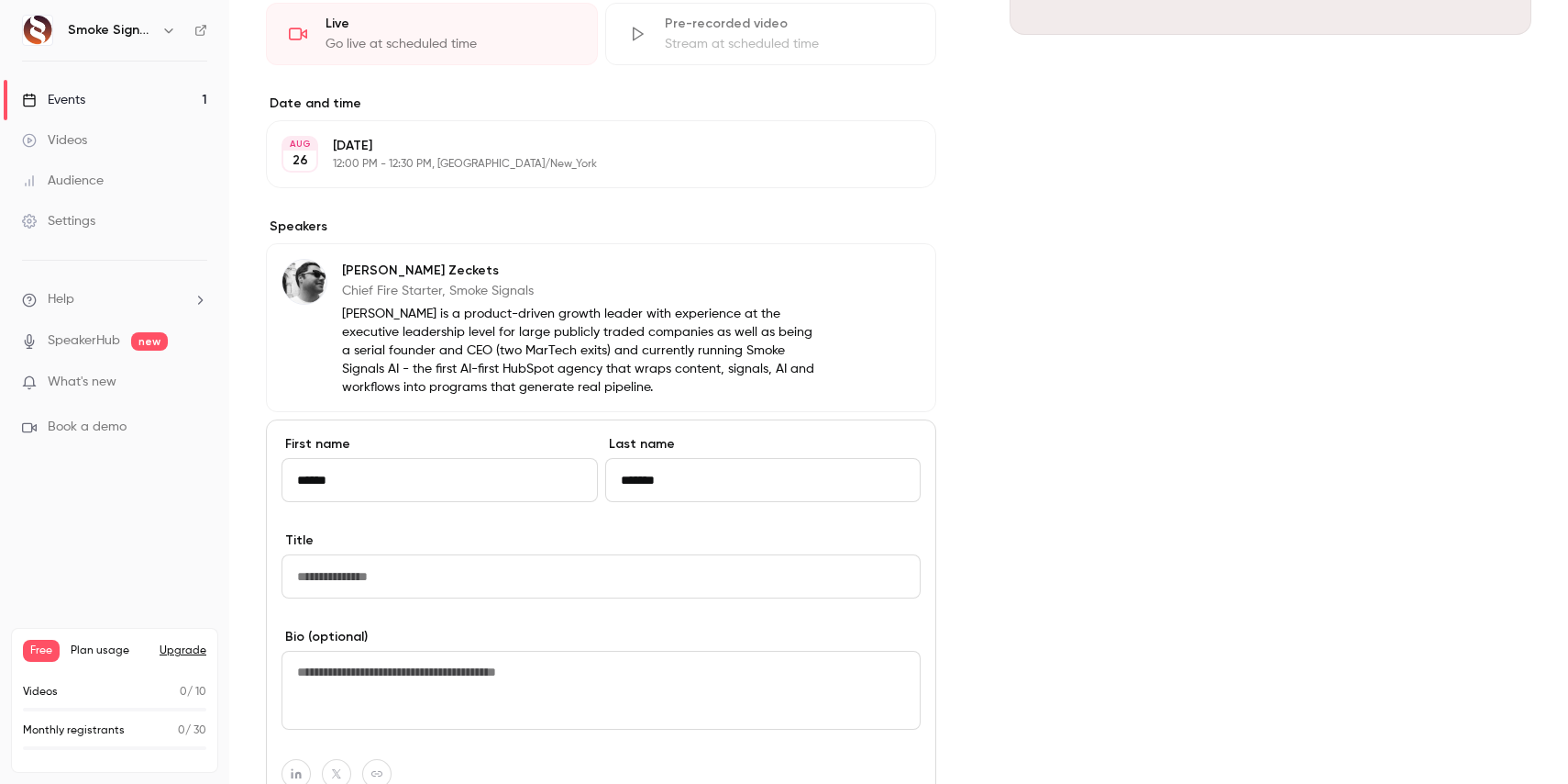
scroll to position [653, 0]
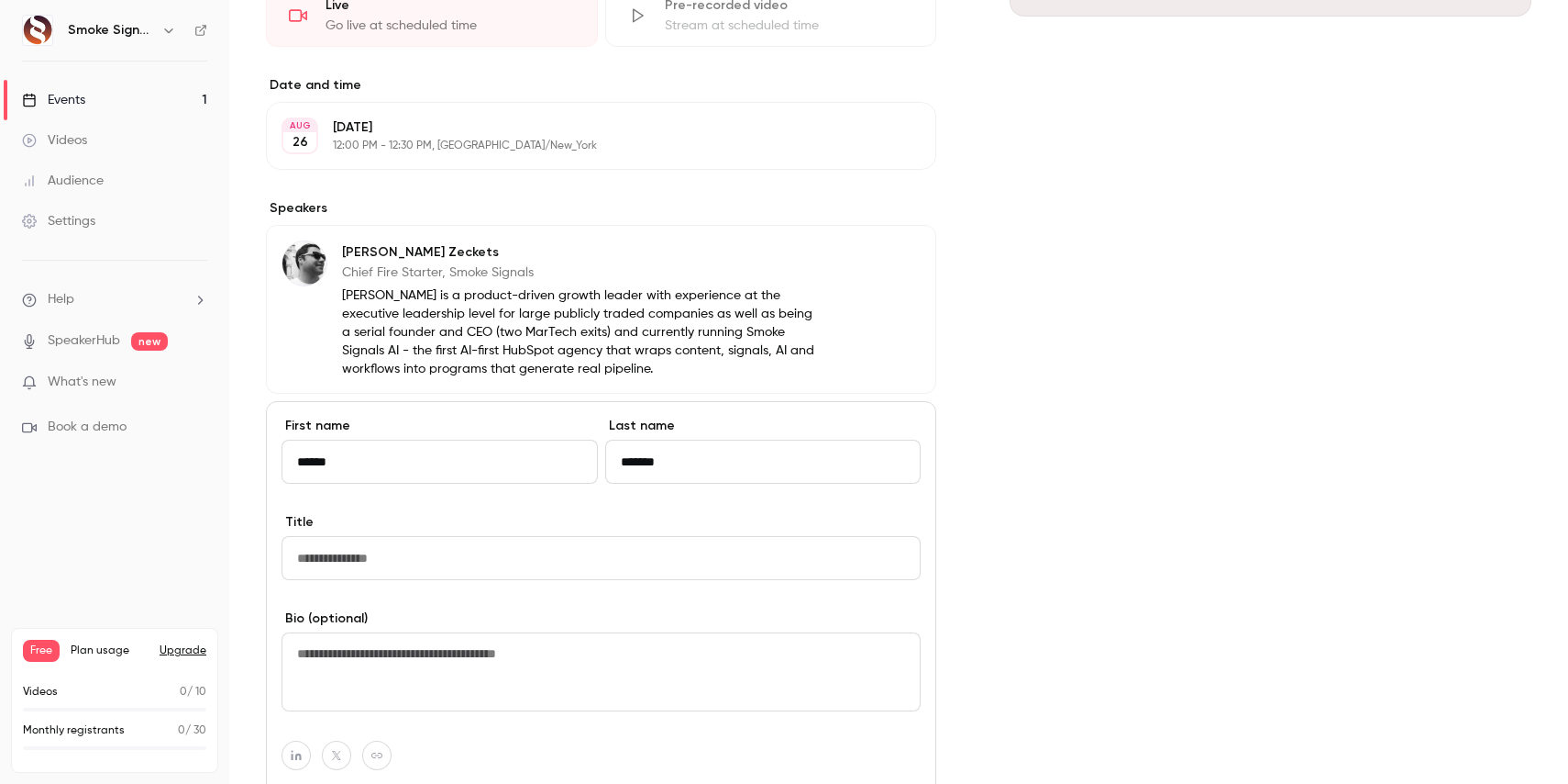
type input "*******"
click at [456, 555] on input "Title" at bounding box center [601, 558] width 640 height 44
type input "**********"
click at [512, 666] on textarea at bounding box center [601, 671] width 640 height 79
paste textarea "**********"
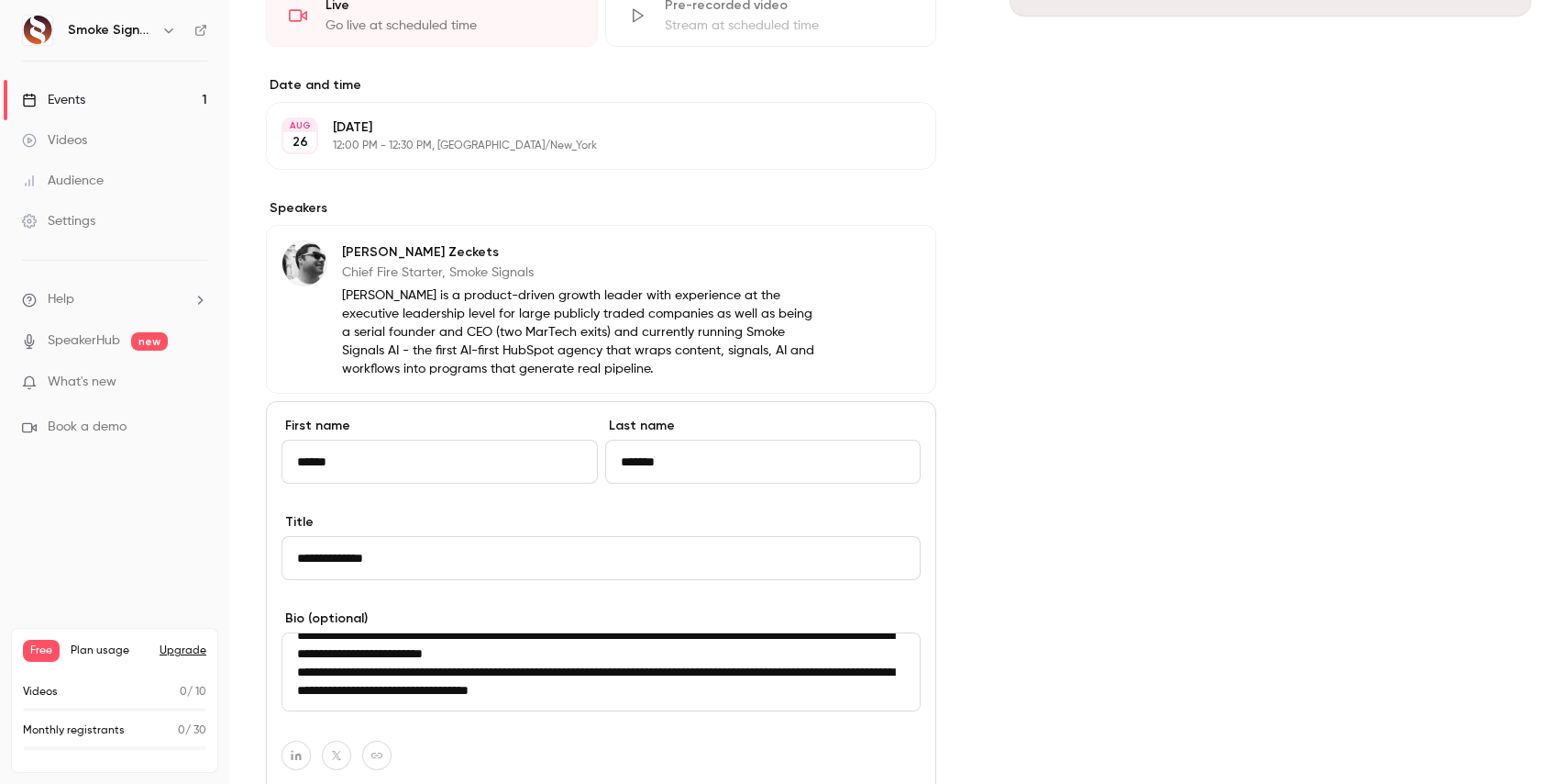
scroll to position [72, 0]
type textarea "**********"
click at [301, 747] on button "button" at bounding box center [297, 756] width 29 height 29
click at [393, 713] on icon "button" at bounding box center [391, 711] width 7 height 7
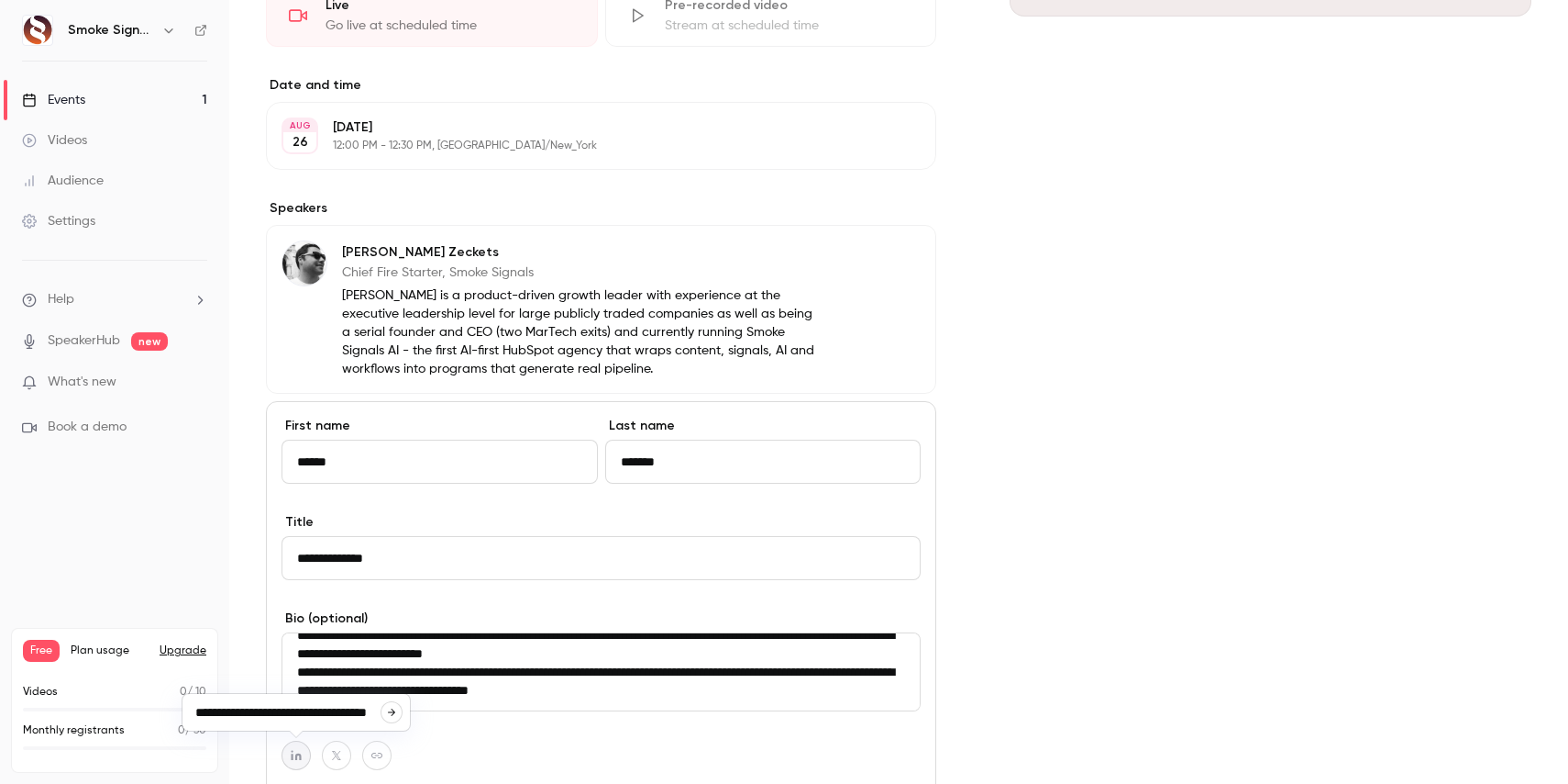
type input "**********"
click at [380, 754] on icon "button" at bounding box center [376, 755] width 13 height 11
click at [477, 711] on icon "button" at bounding box center [472, 711] width 11 height 11
type input "**********"
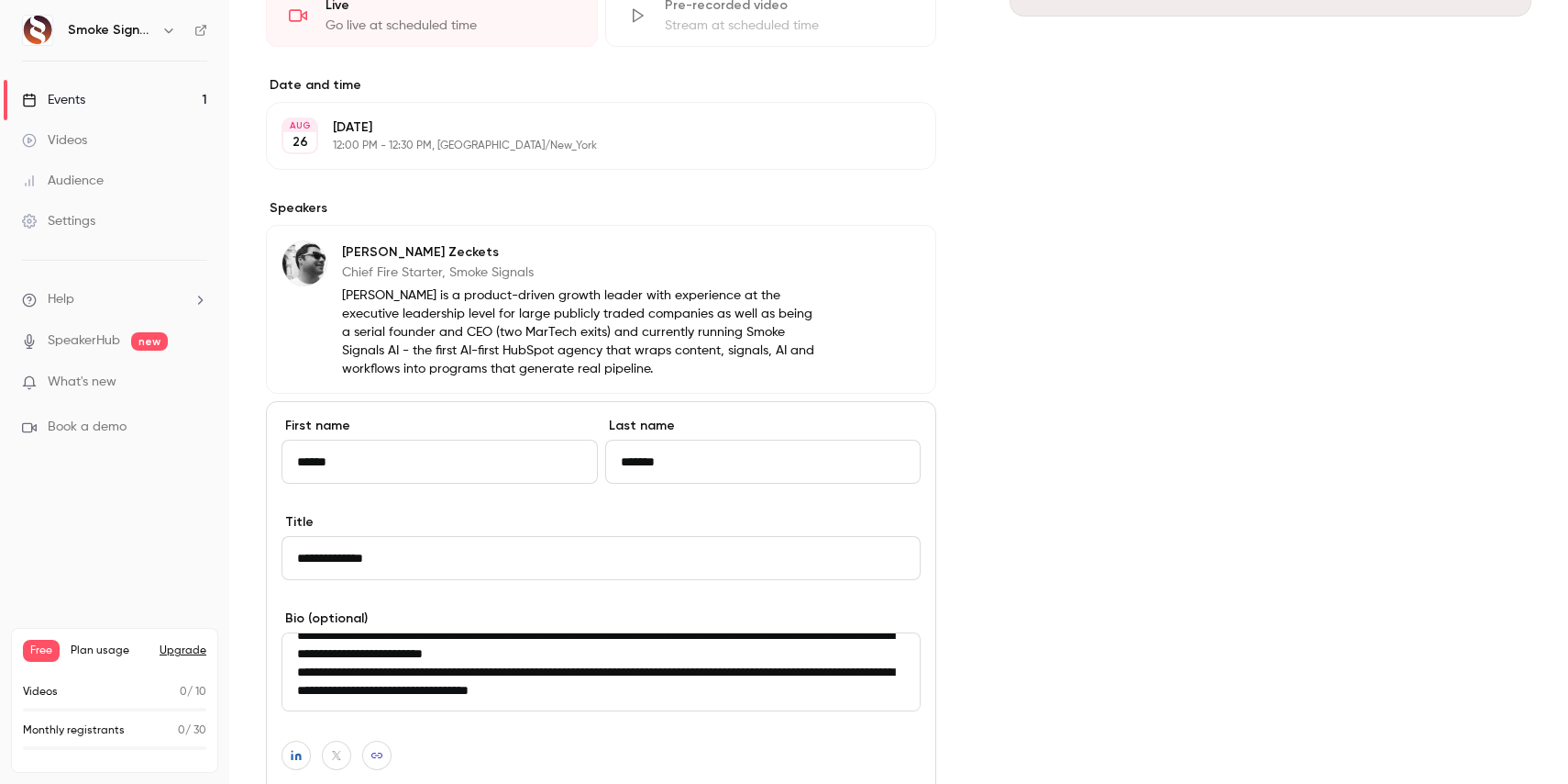
scroll to position [883, 0]
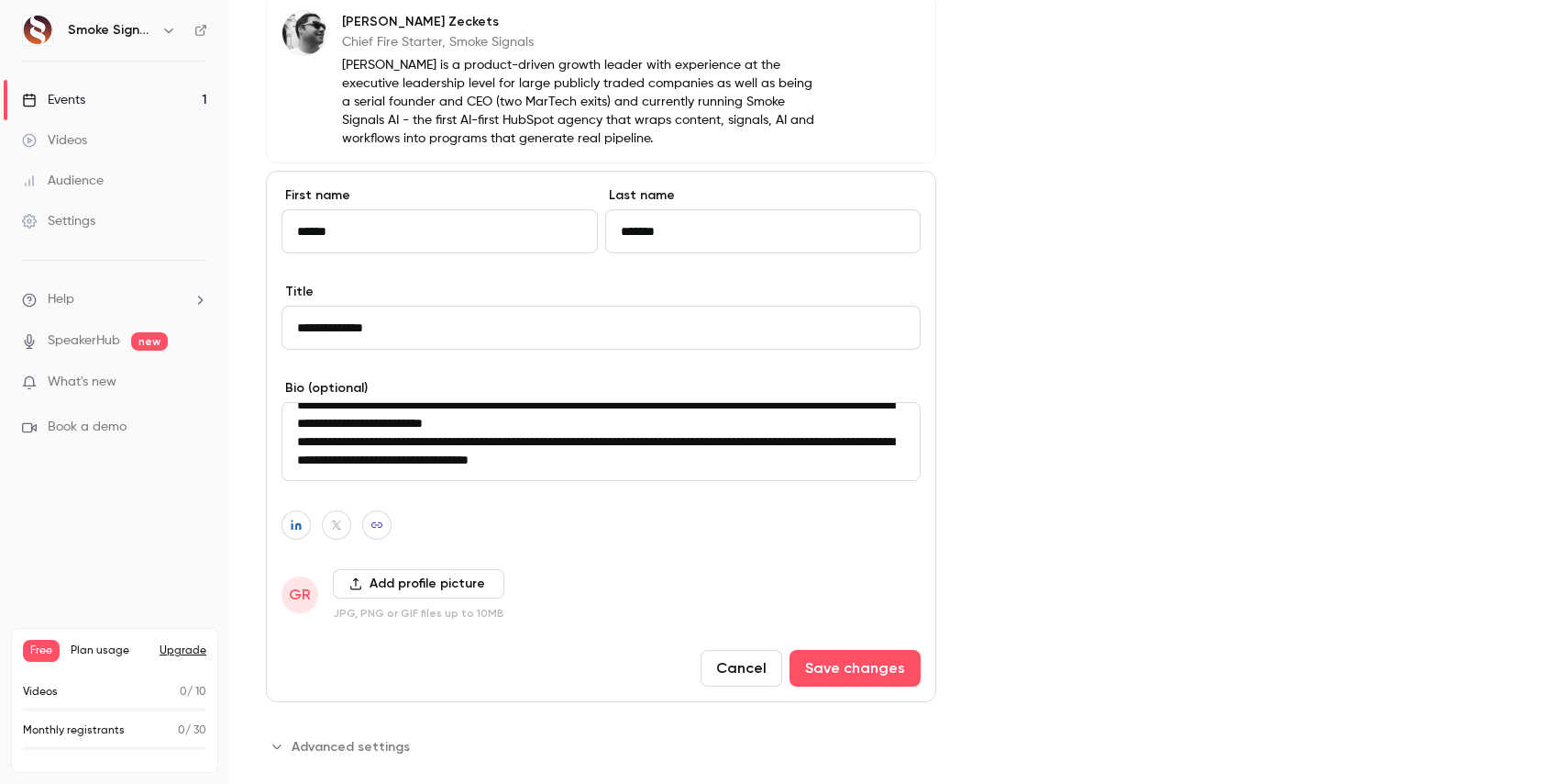
click at [397, 585] on button "Add profile picture" at bounding box center [418, 584] width 171 height 29
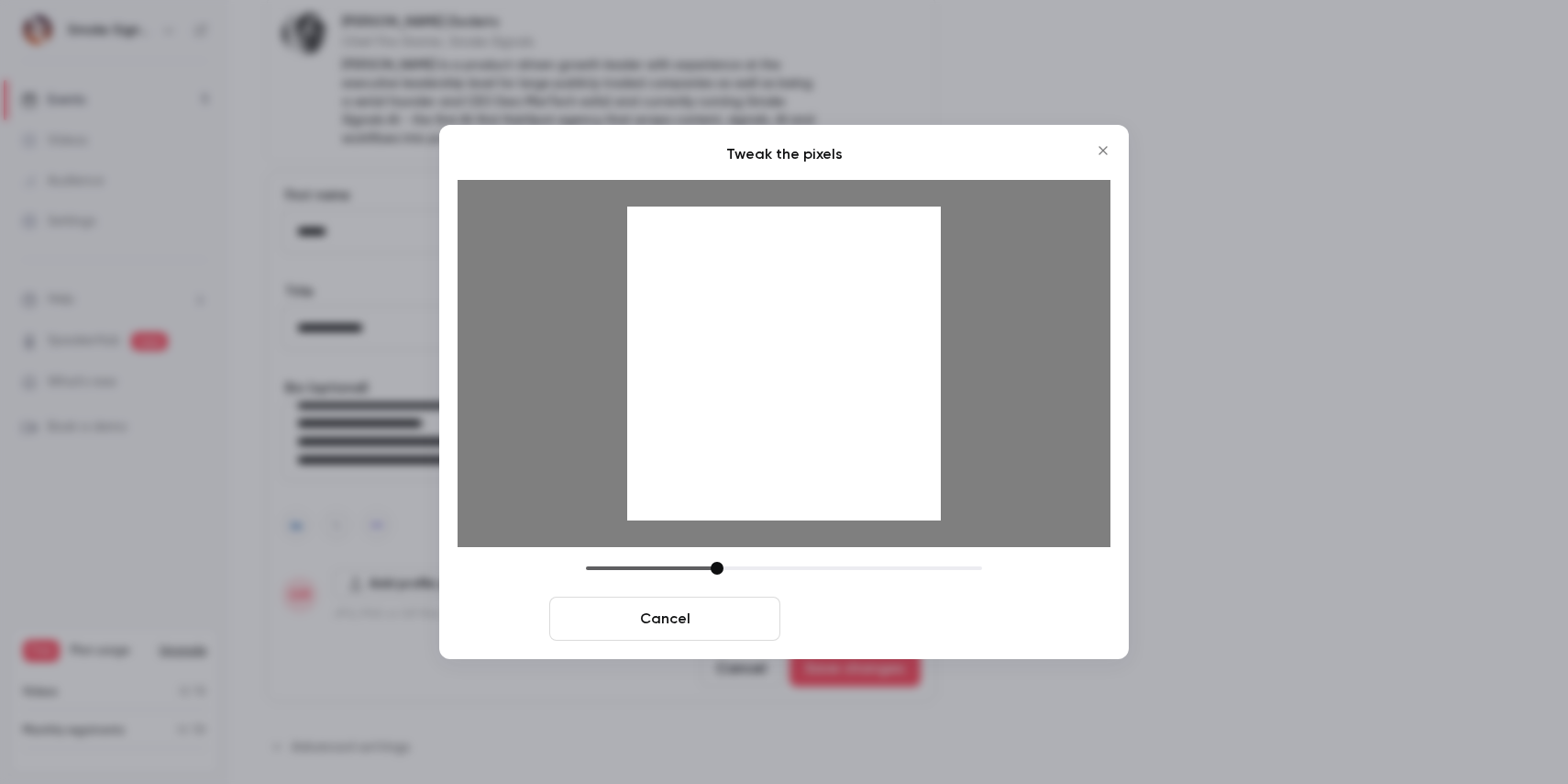
click at [868, 623] on button "Crop and save" at bounding box center [903, 618] width 231 height 44
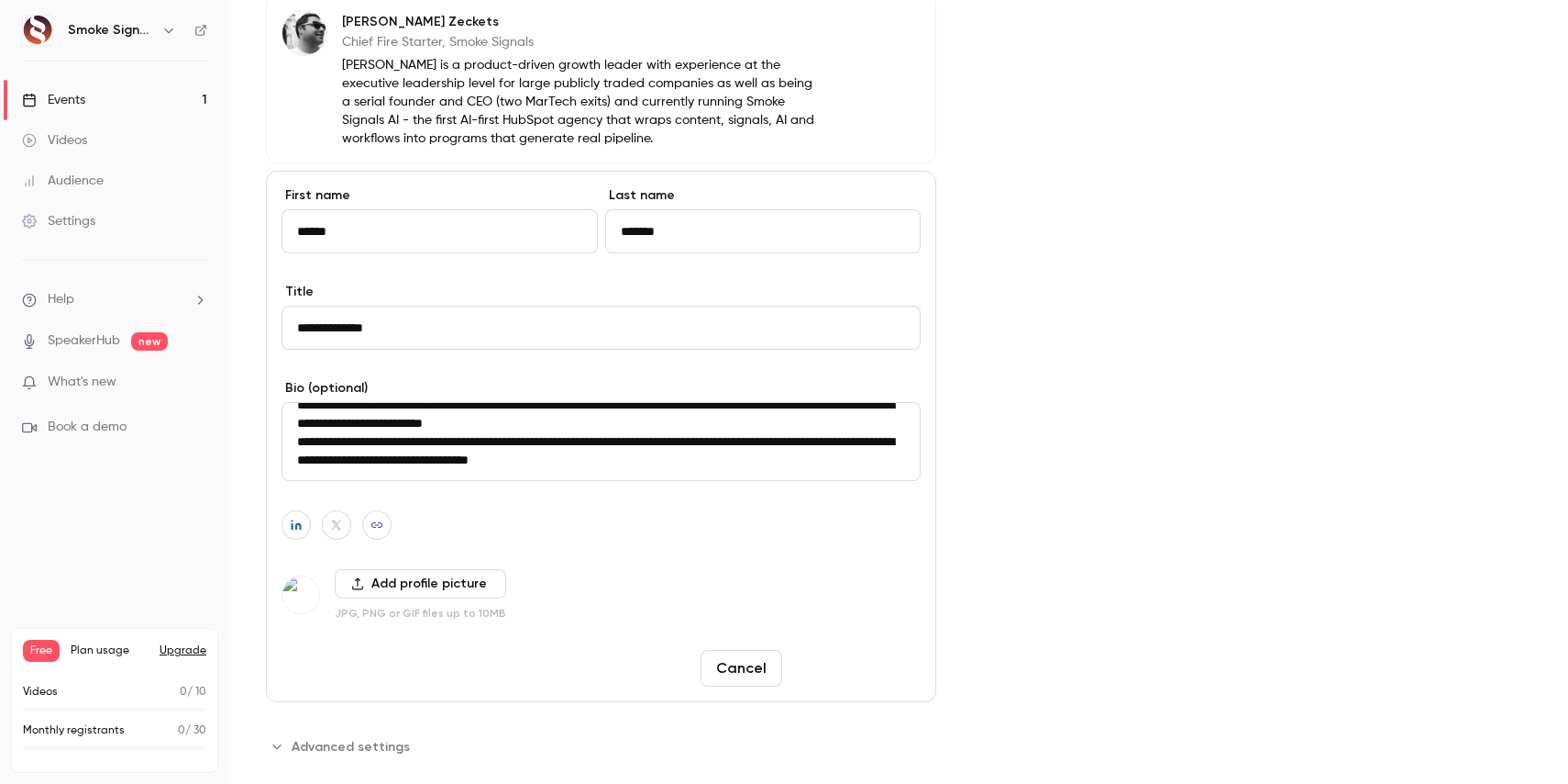
click at [860, 666] on button "Save changes" at bounding box center [855, 667] width 131 height 36
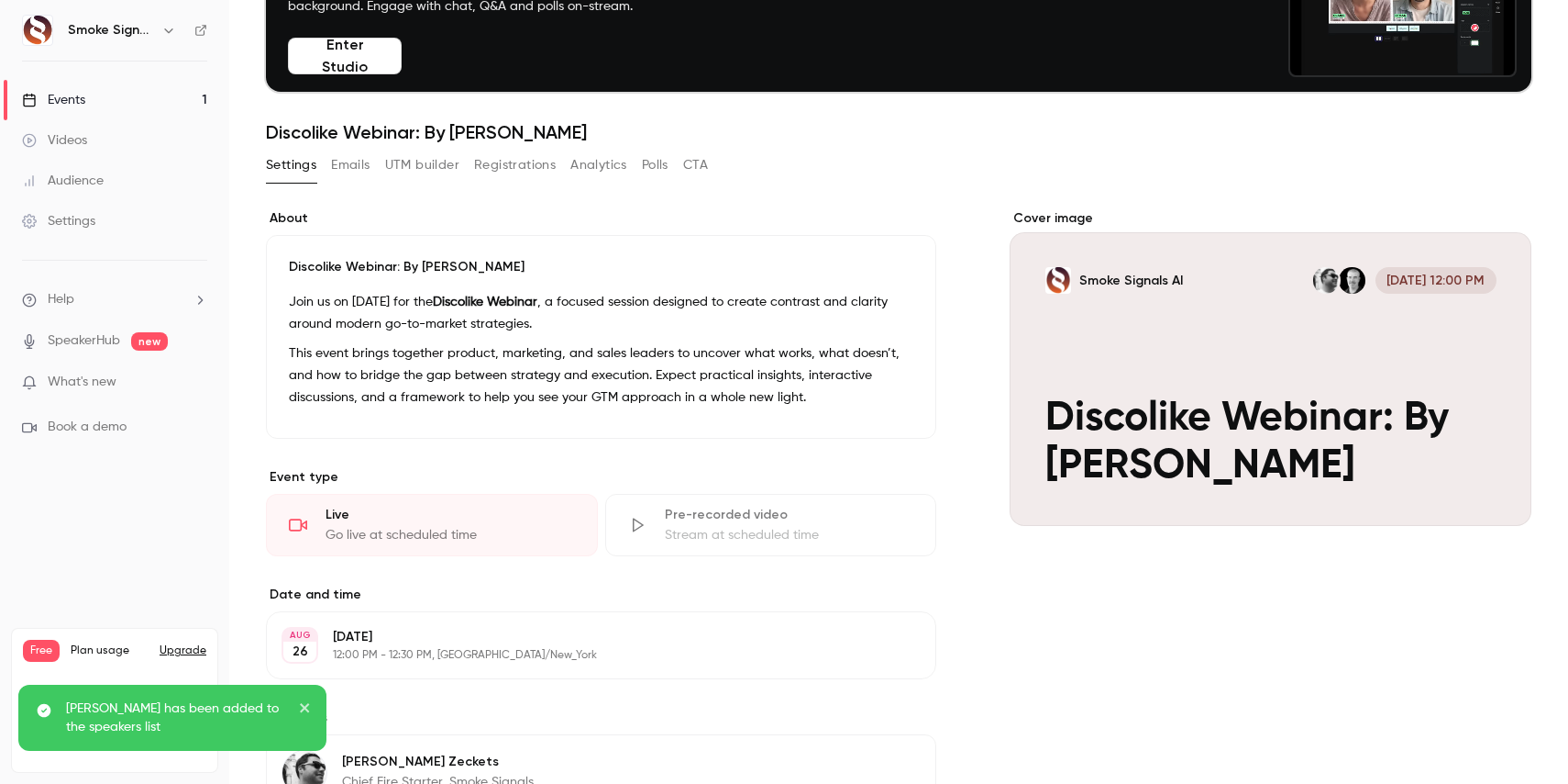
scroll to position [0, 0]
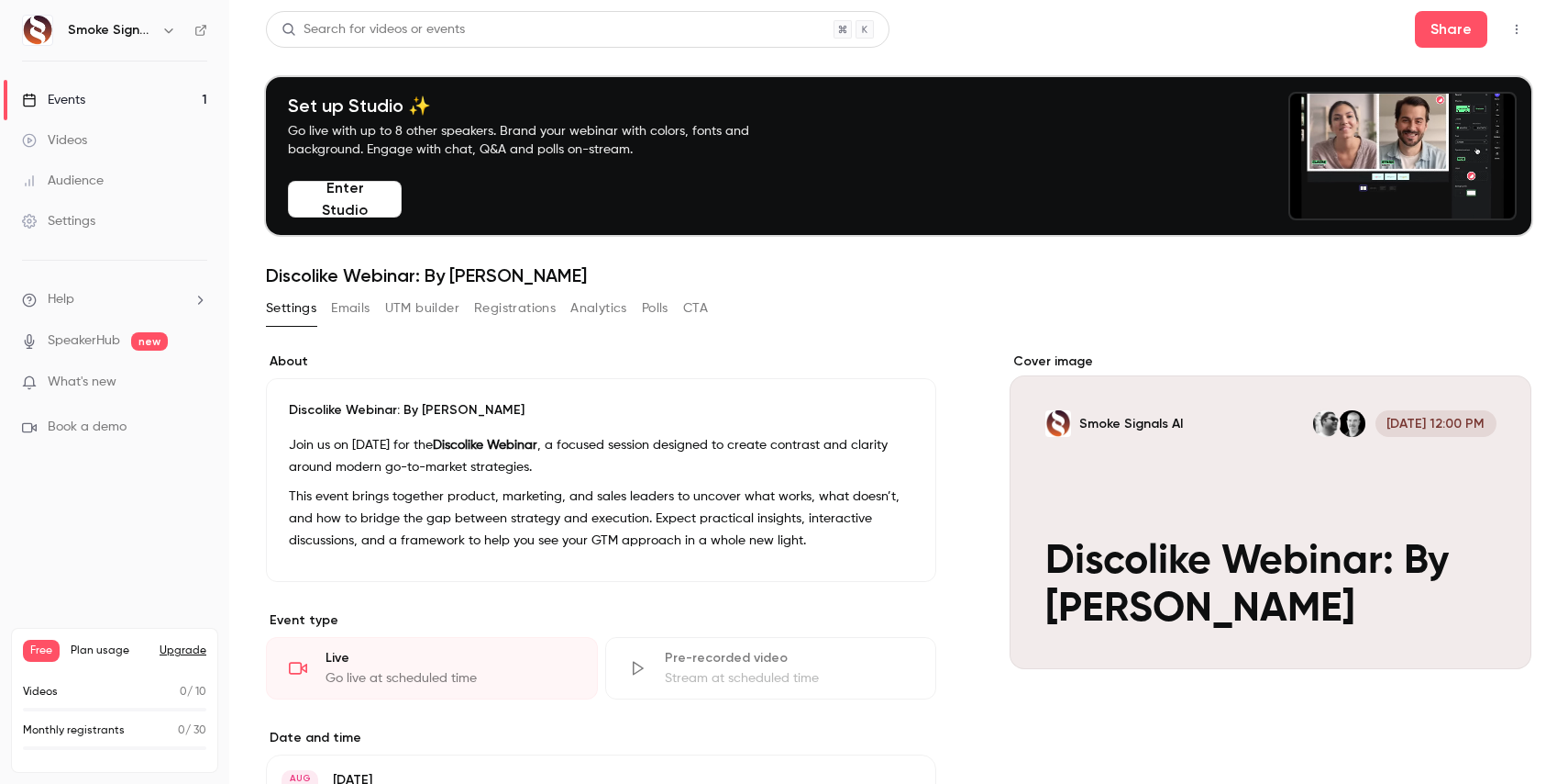
click at [356, 307] on button "Emails" at bounding box center [350, 309] width 38 height 29
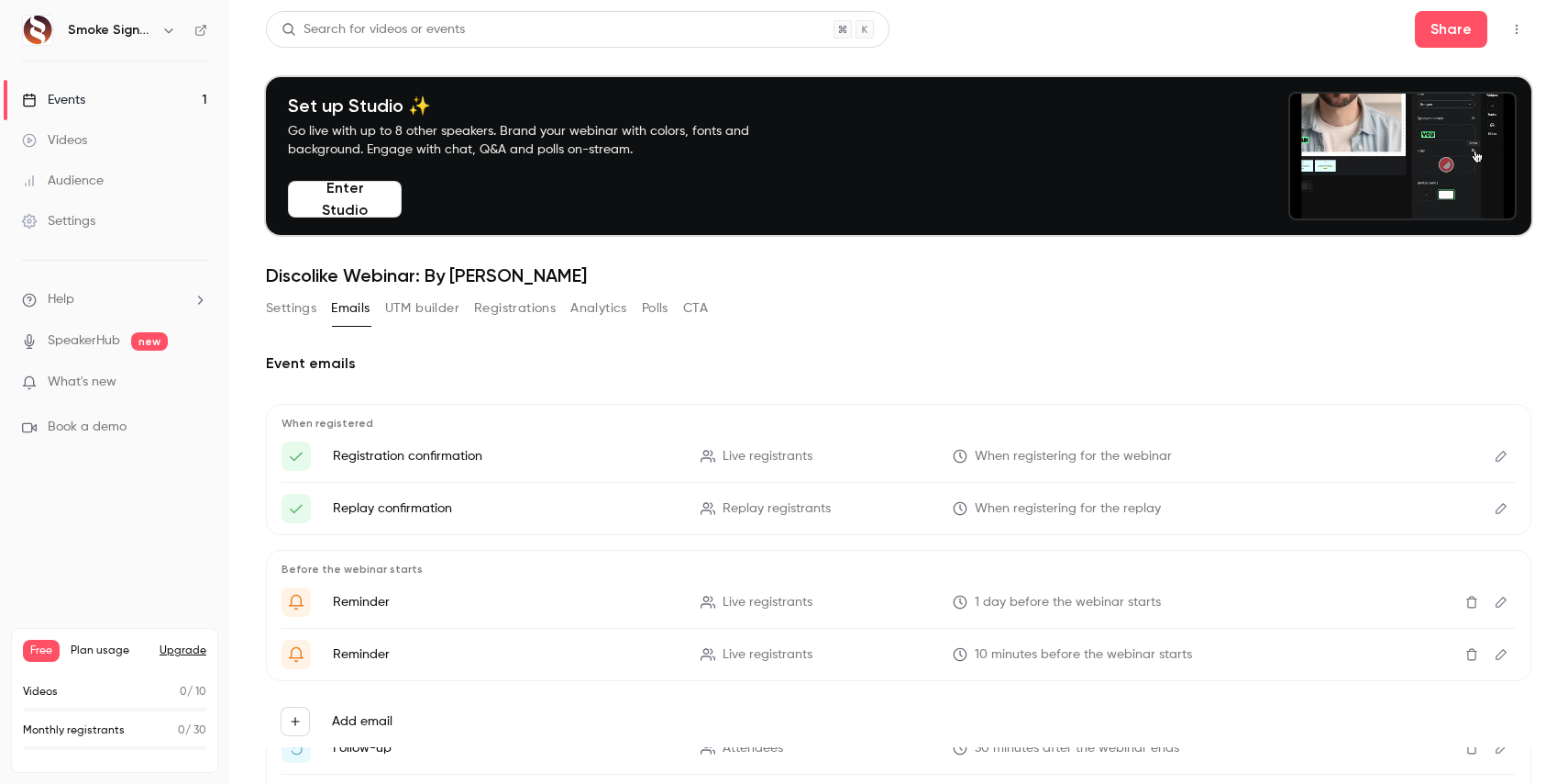
click at [63, 347] on link "SpeakerHub" at bounding box center [84, 341] width 72 height 20
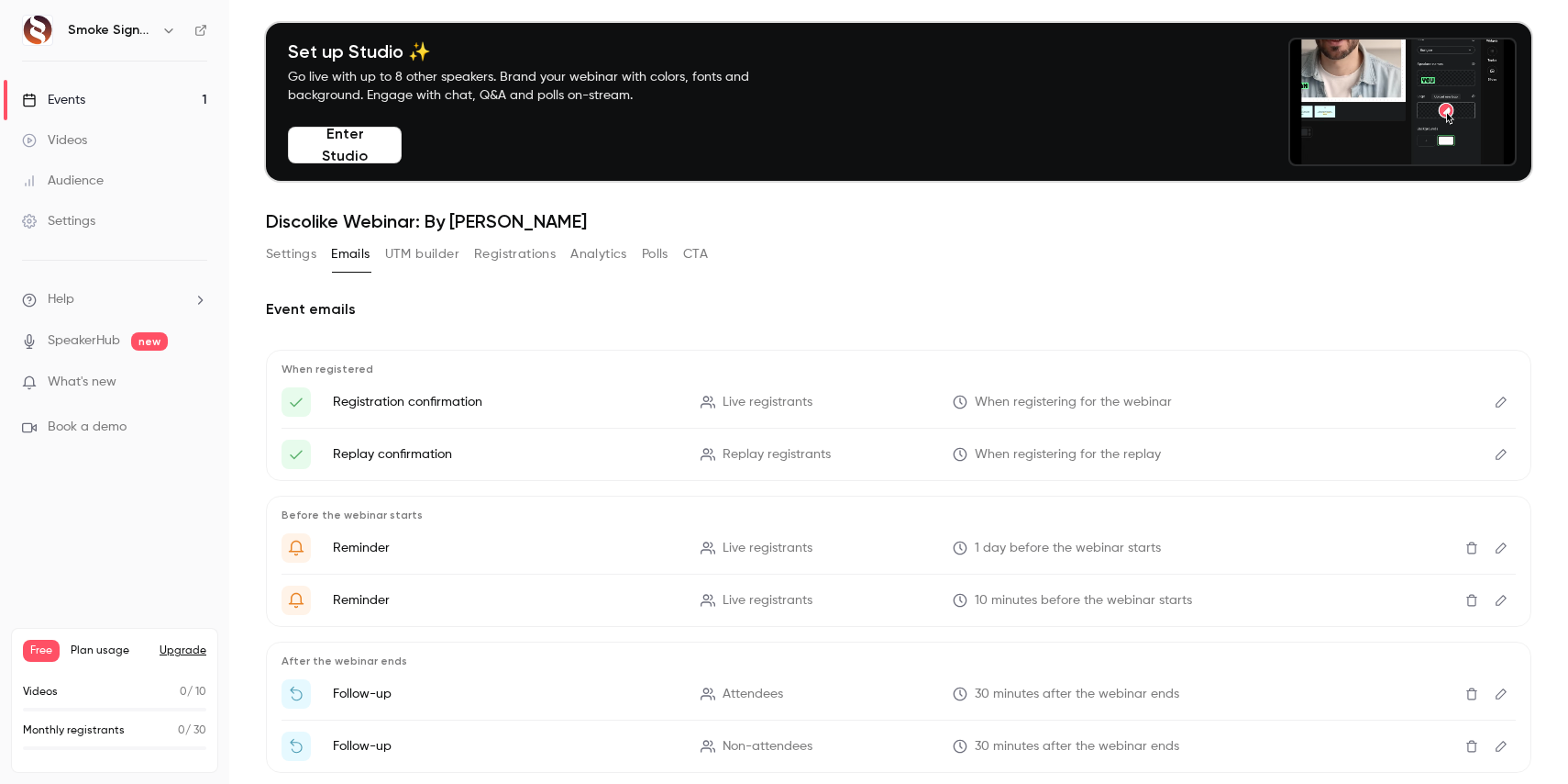
scroll to position [150, 0]
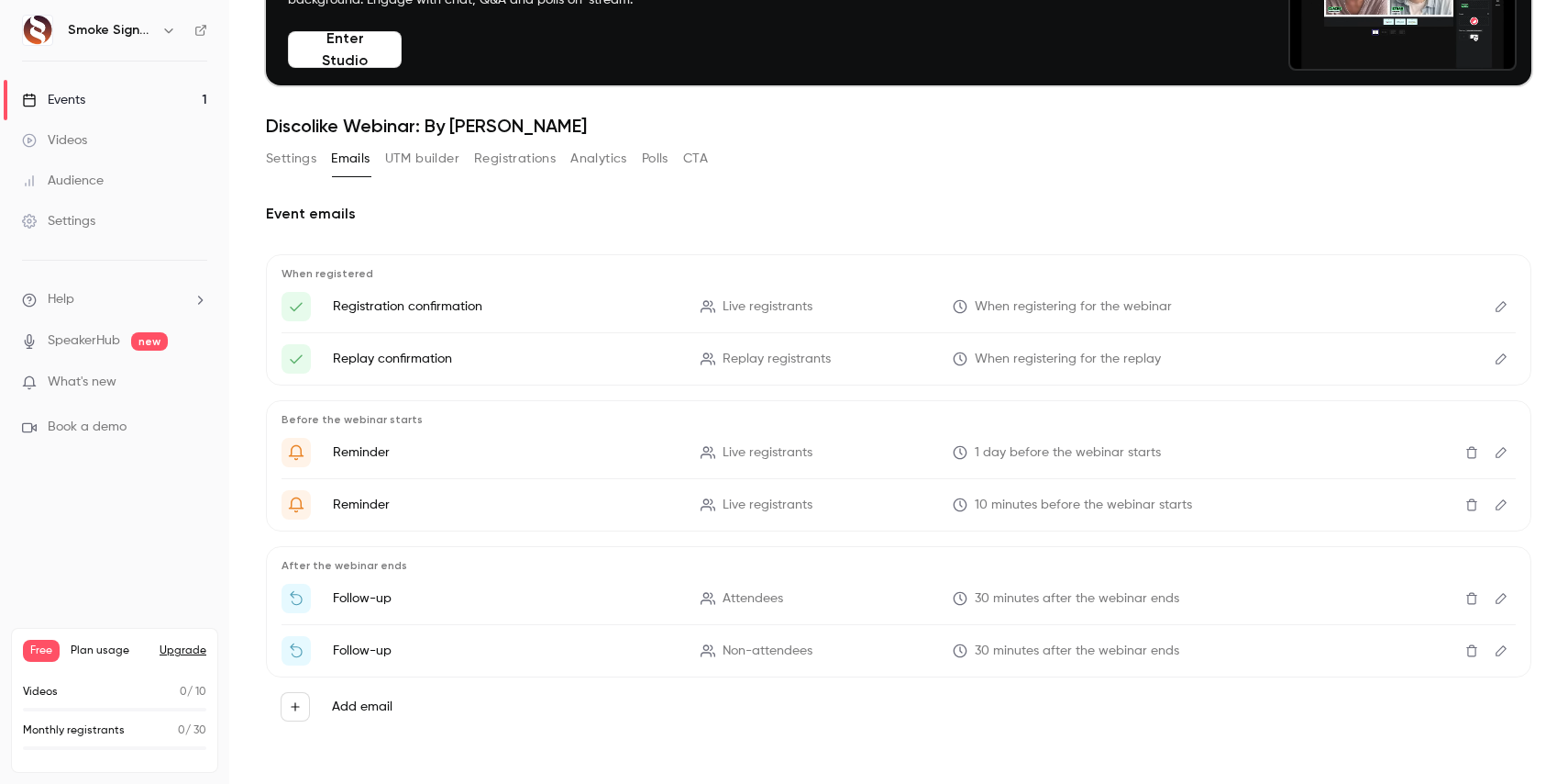
click at [282, 162] on button "Settings" at bounding box center [292, 159] width 51 height 29
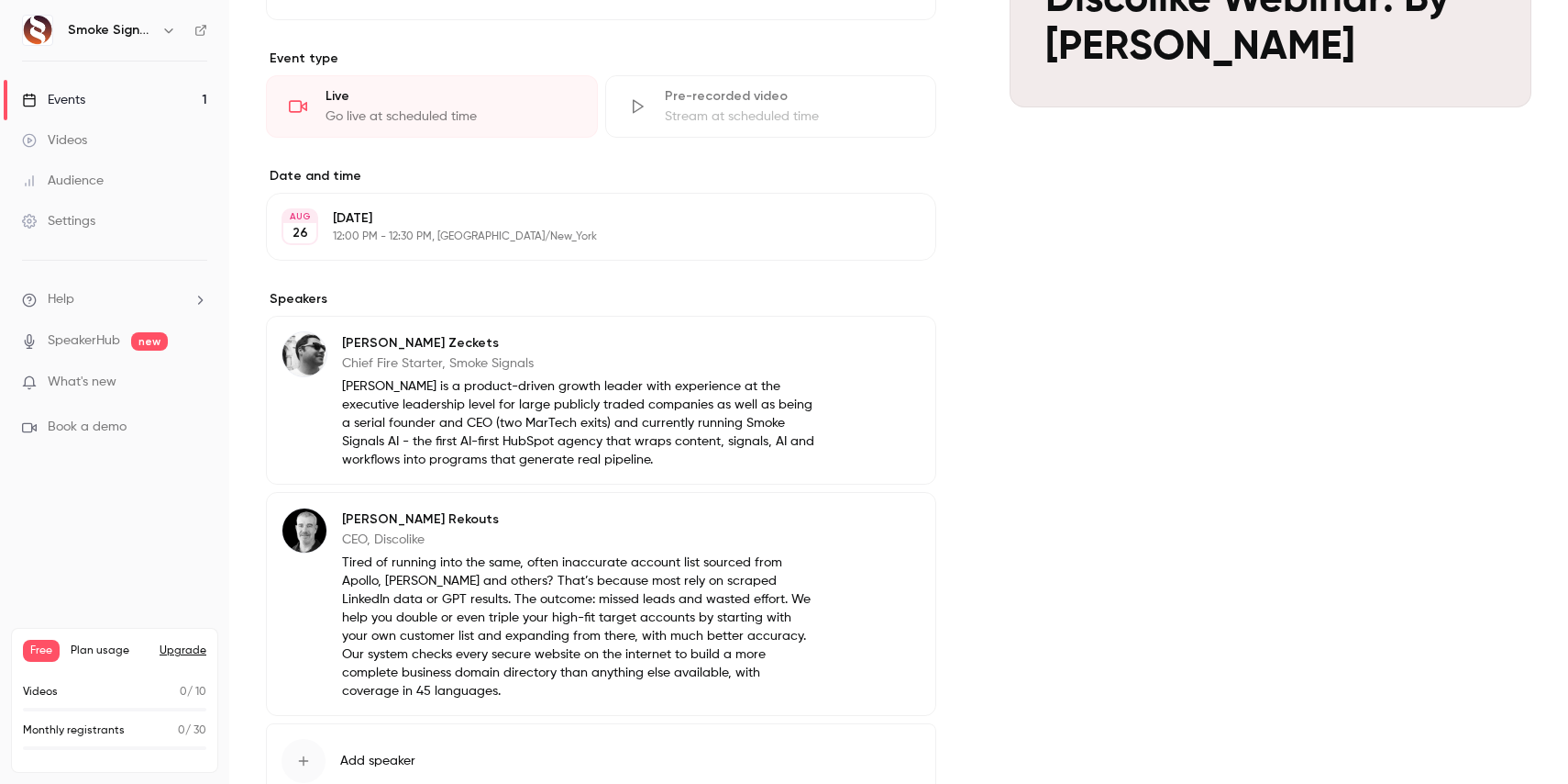
scroll to position [672, 0]
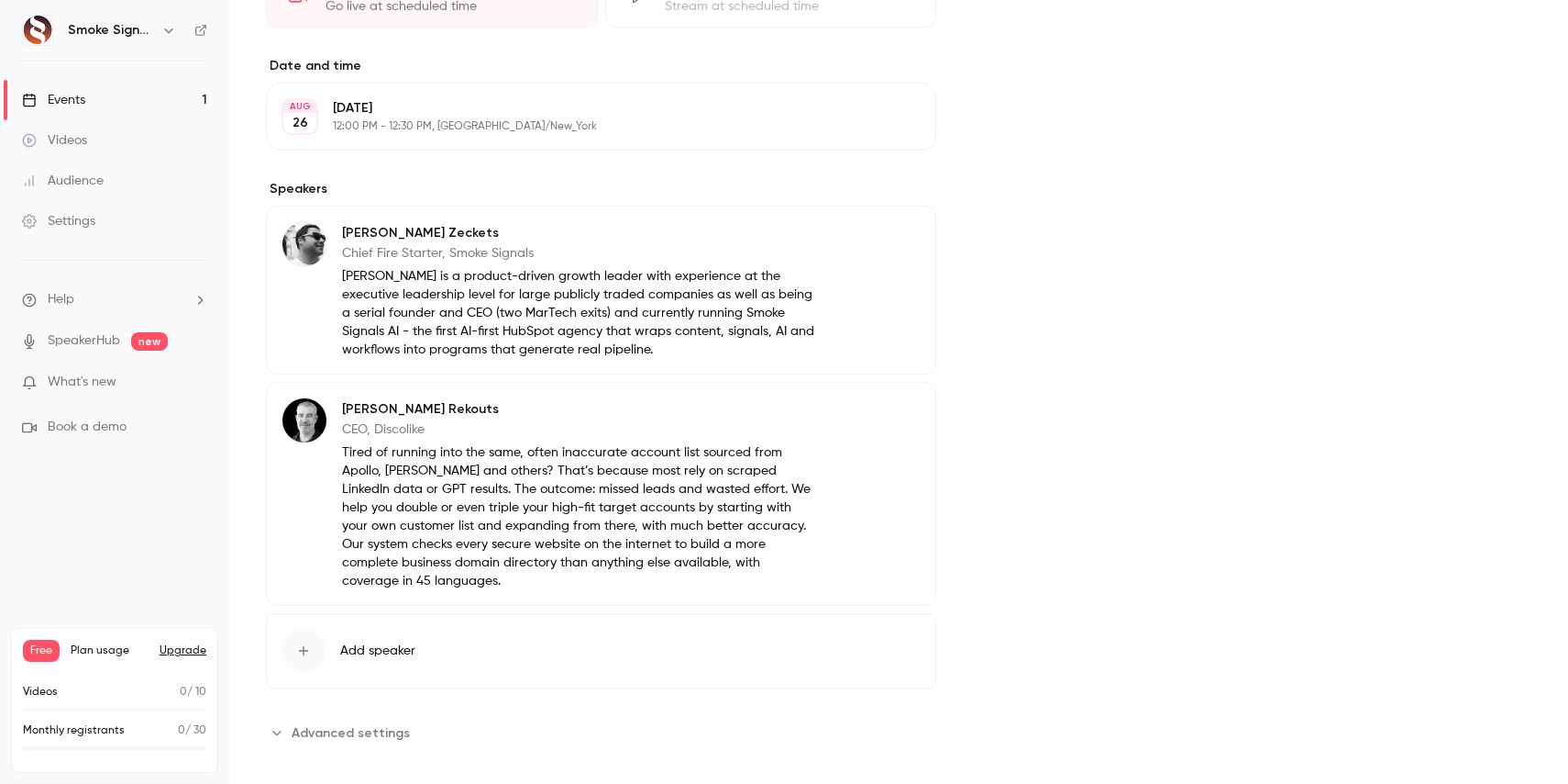
click at [346, 723] on span "Advanced settings" at bounding box center [351, 733] width 119 height 20
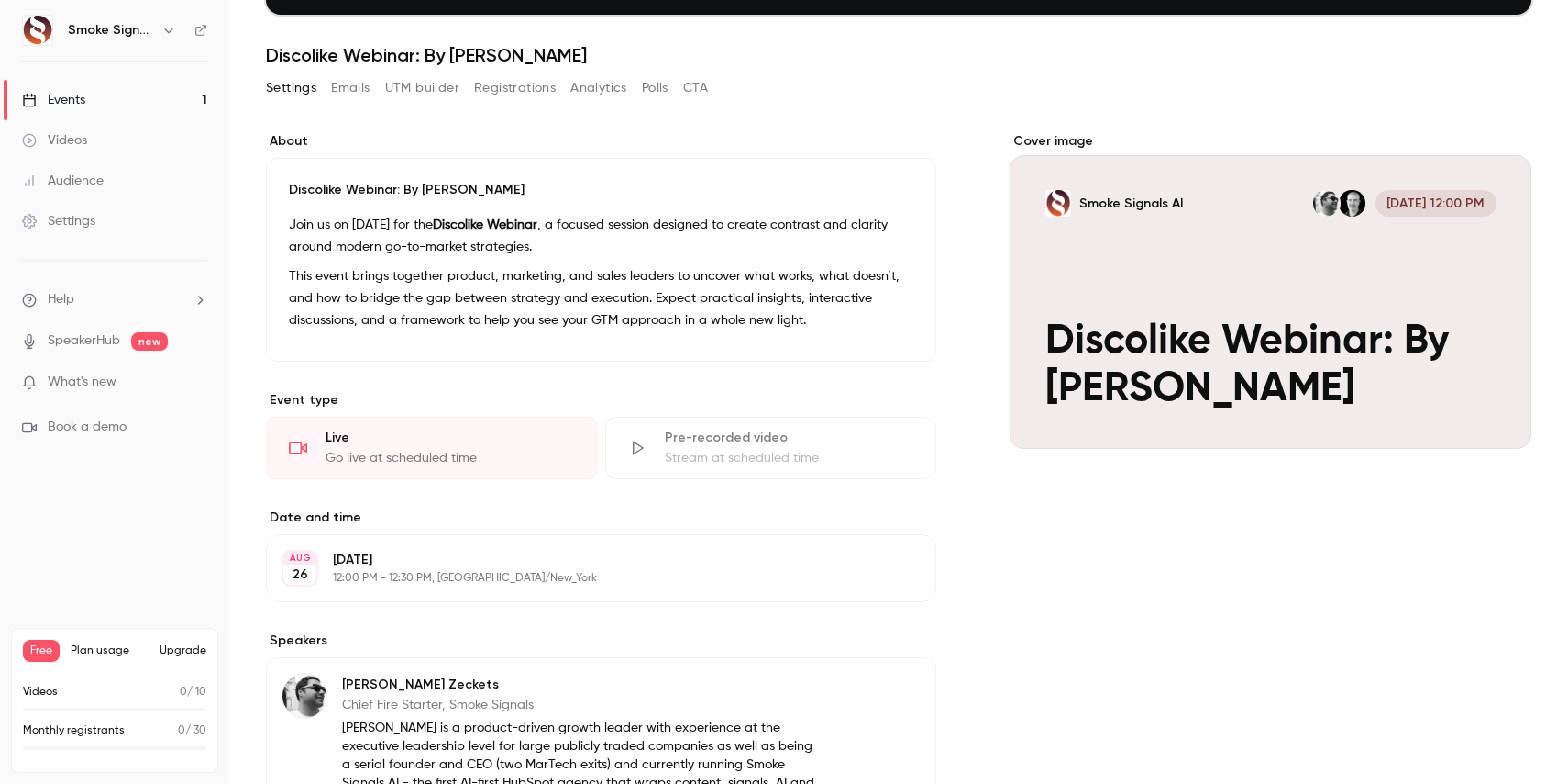
scroll to position [107, 0]
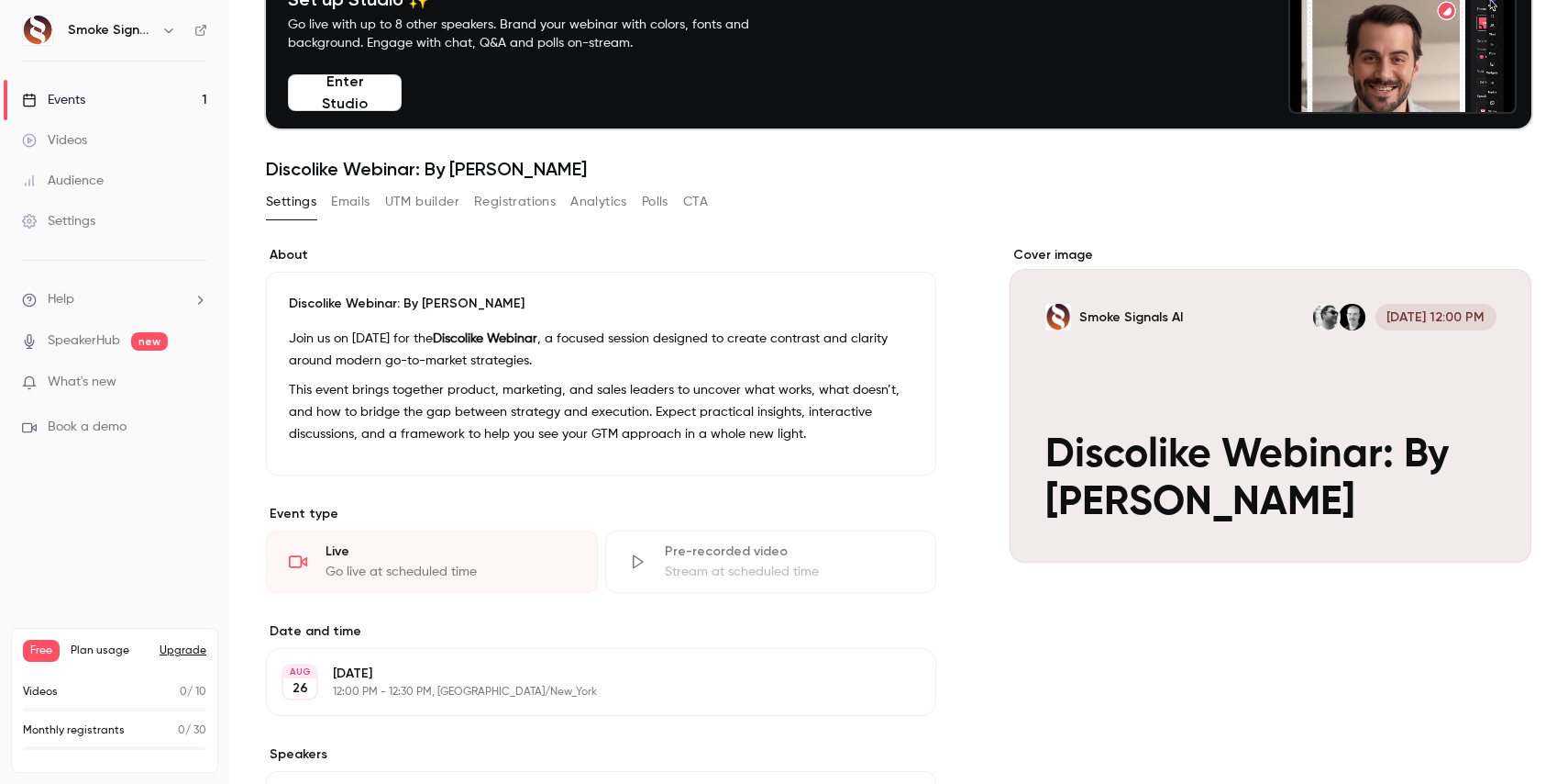
click at [495, 196] on button "Registrations" at bounding box center [514, 202] width 81 height 29
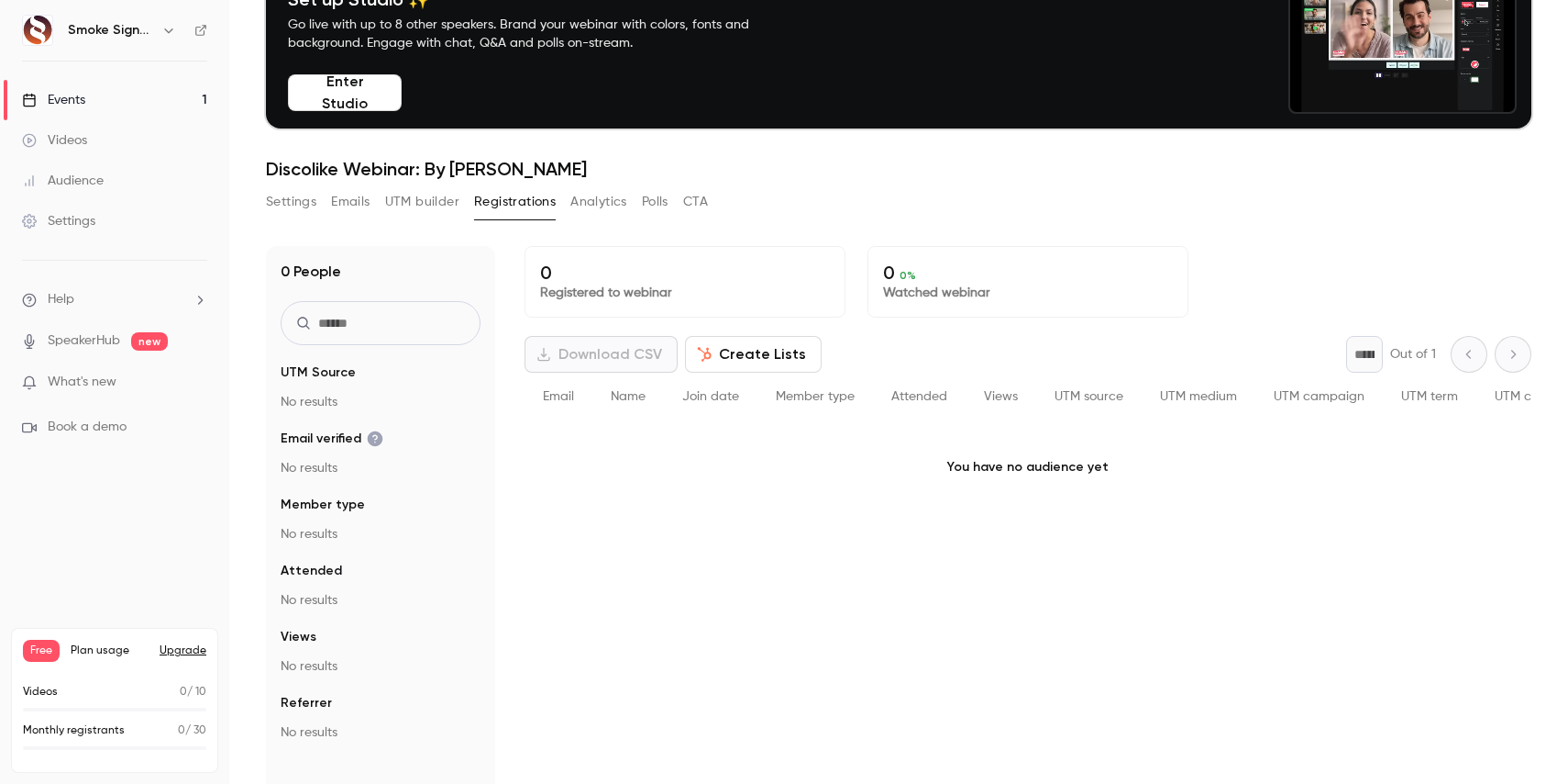
click at [71, 104] on div "Events" at bounding box center [53, 100] width 64 height 19
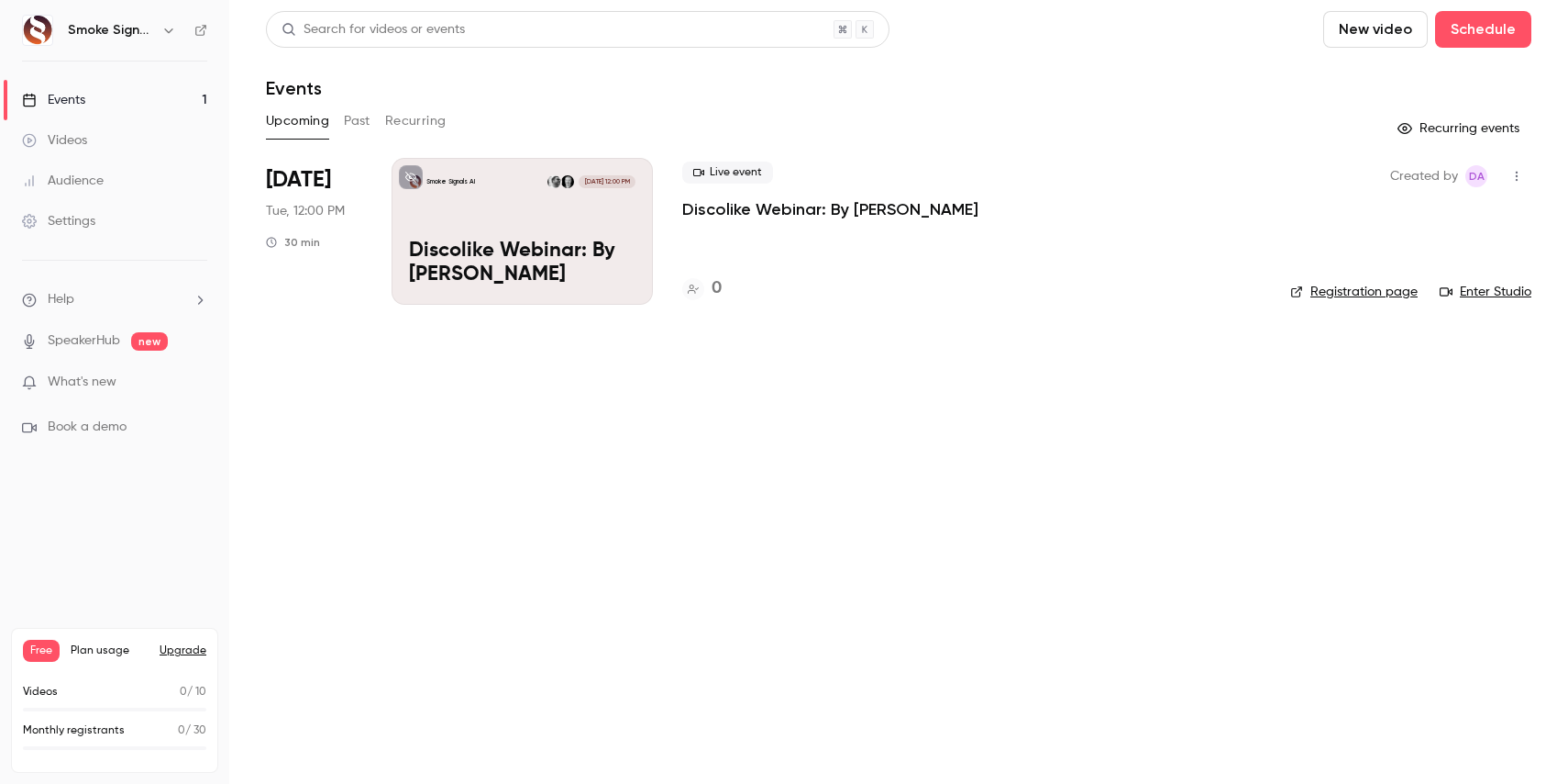
click at [531, 238] on div "Smoke Signals AI [DATE] 12:00 PM Discolike Webinar: By [PERSON_NAME]" at bounding box center [522, 231] width 261 height 147
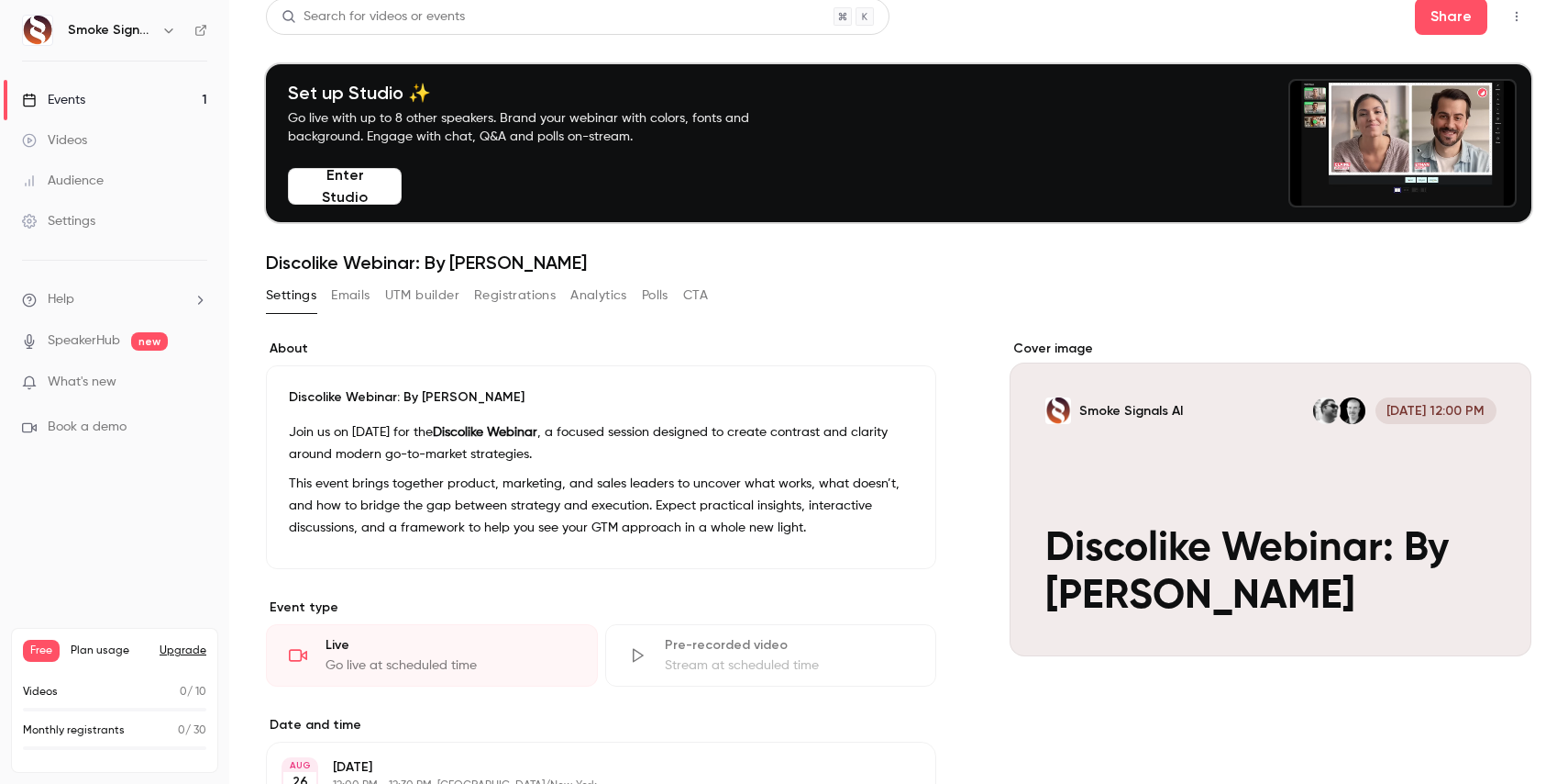
scroll to position [14, 0]
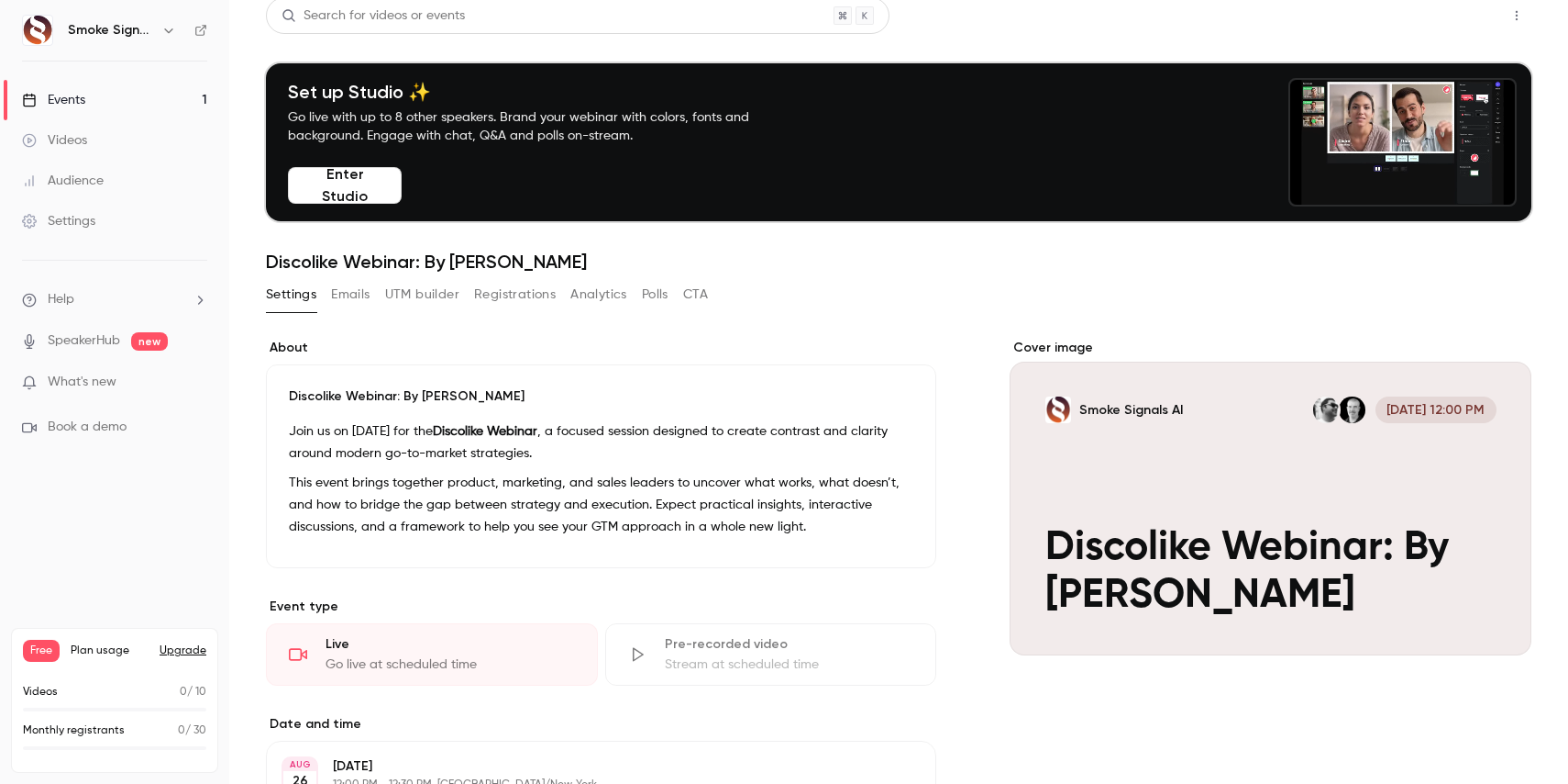
click at [1448, 17] on button "Share" at bounding box center [1451, 15] width 72 height 36
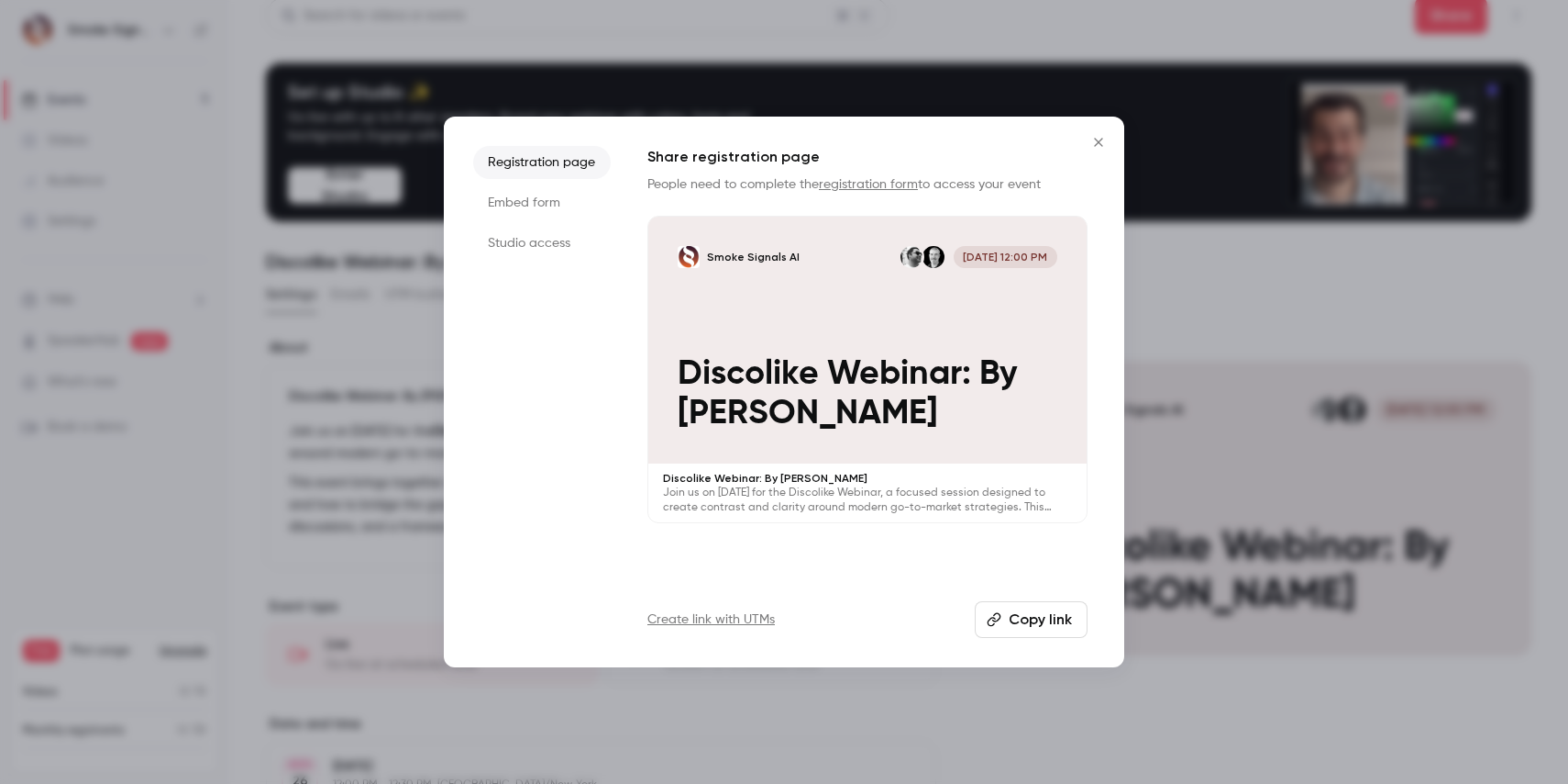
click at [1038, 621] on button "Copy link" at bounding box center [1030, 618] width 113 height 36
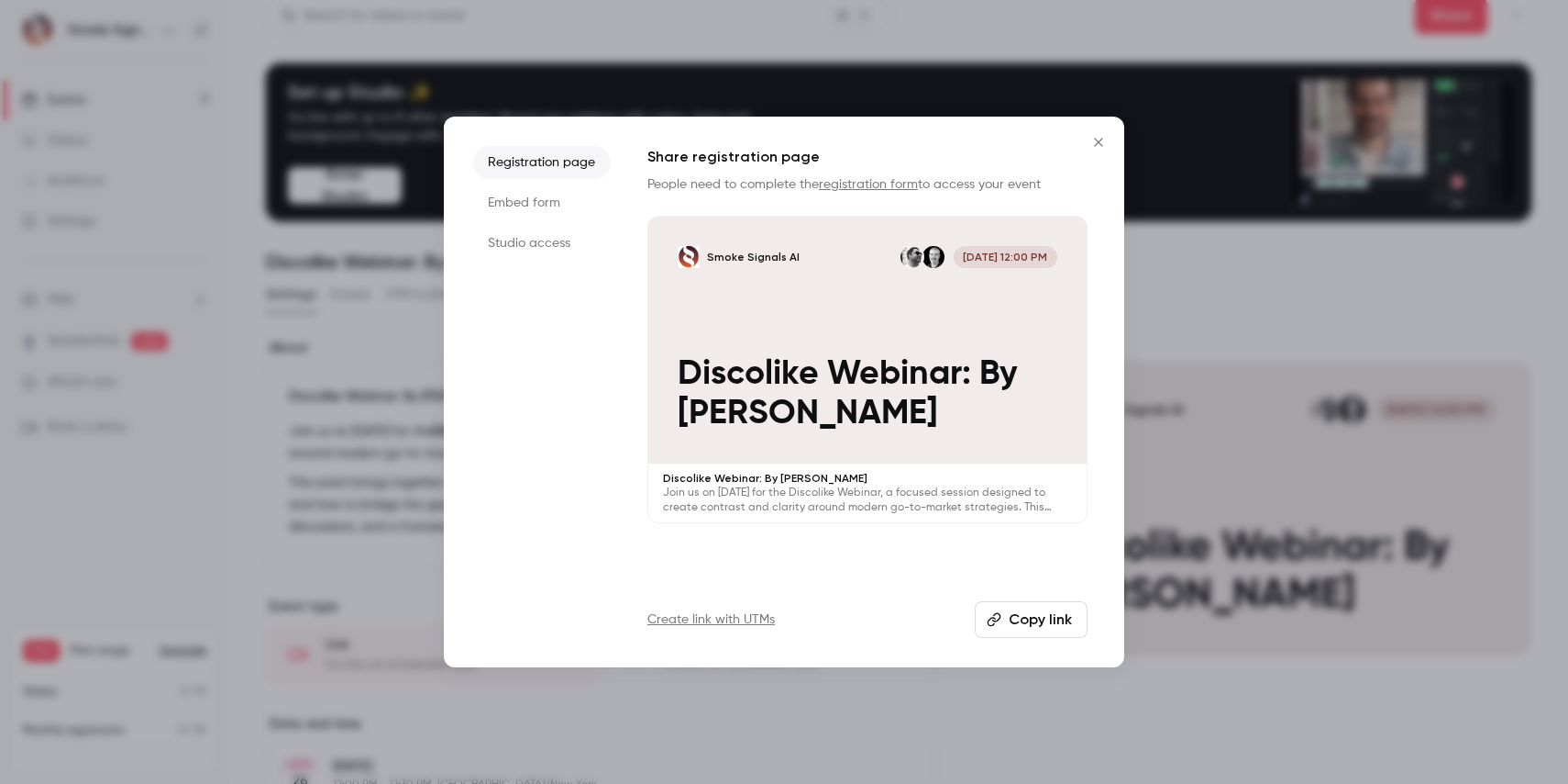
click at [513, 231] on li "Studio access" at bounding box center [542, 243] width 137 height 33
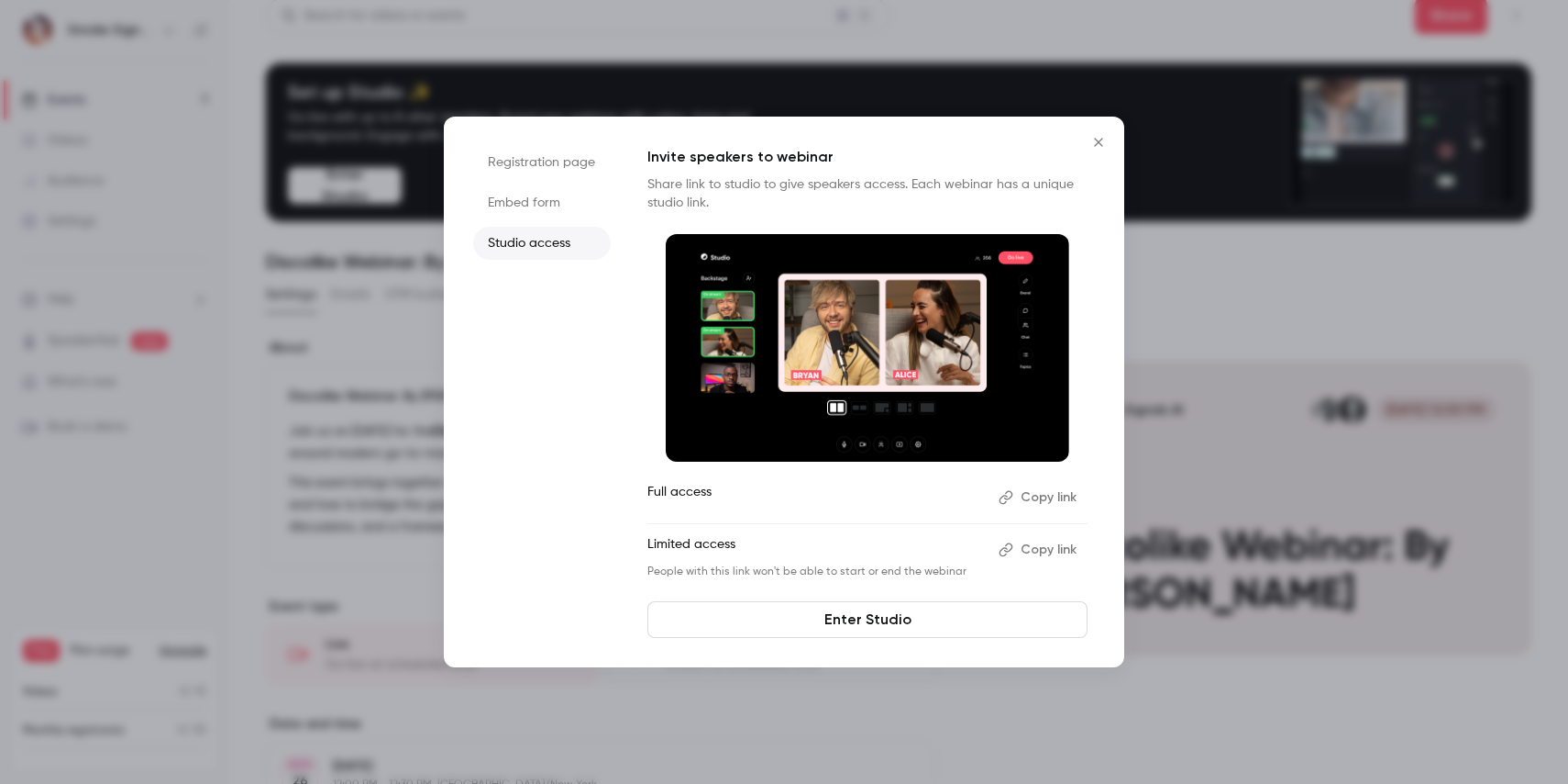
click at [1043, 549] on button "Copy link" at bounding box center [1039, 550] width 96 height 29
click at [1096, 136] on icon "Close" at bounding box center [1099, 142] width 22 height 15
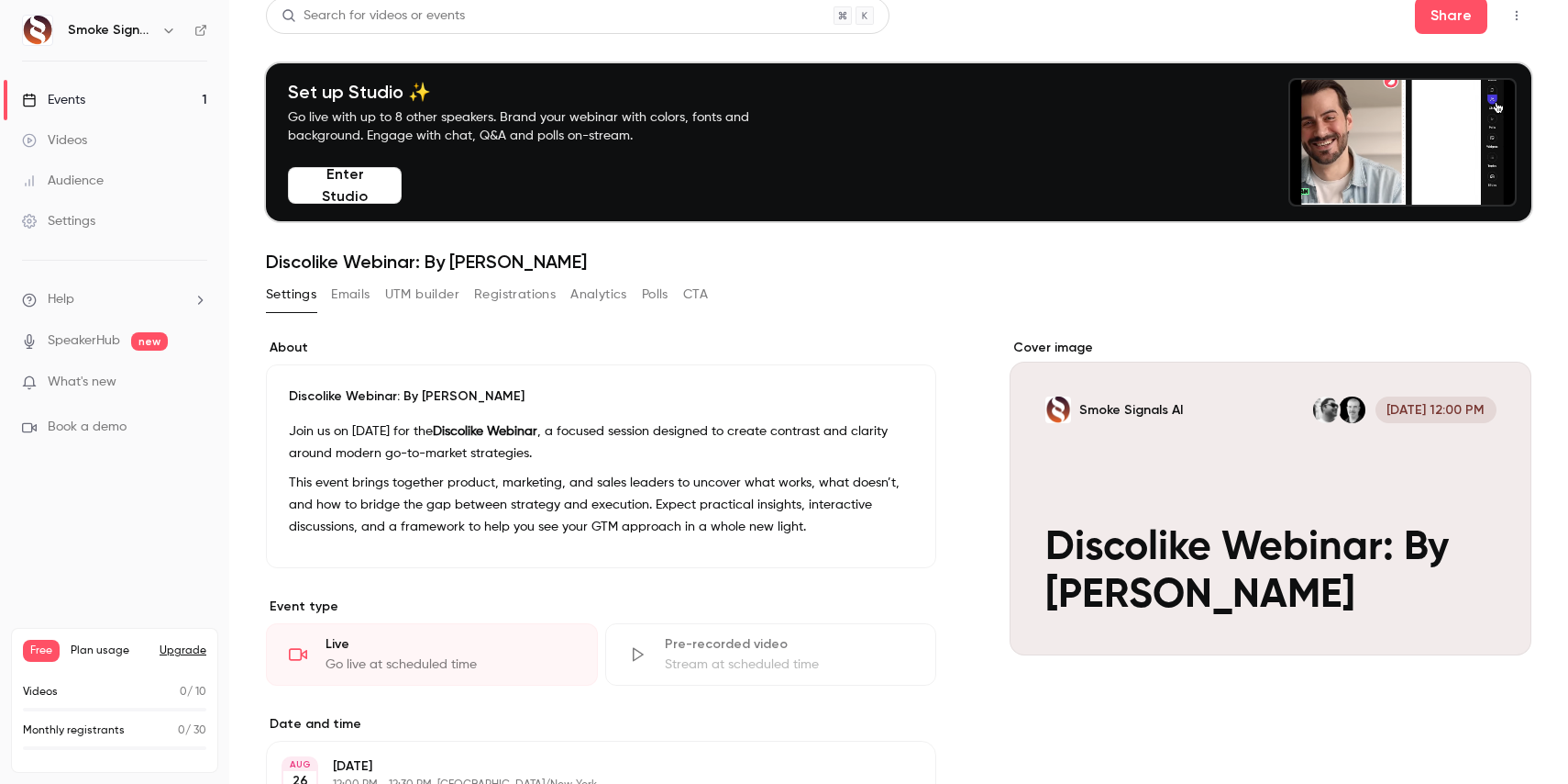
scroll to position [11, 0]
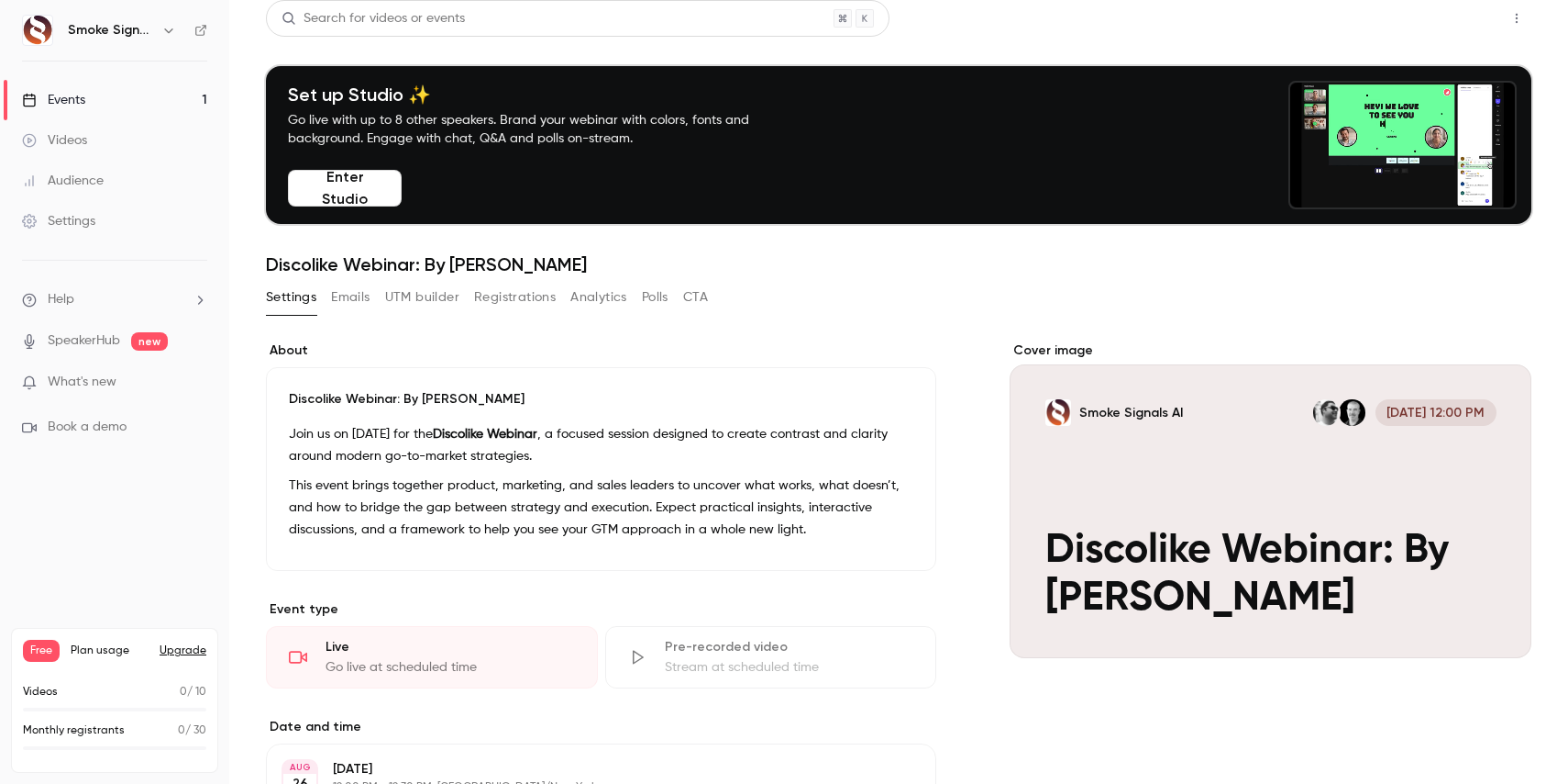
click at [1437, 23] on button "Share" at bounding box center [1451, 18] width 72 height 36
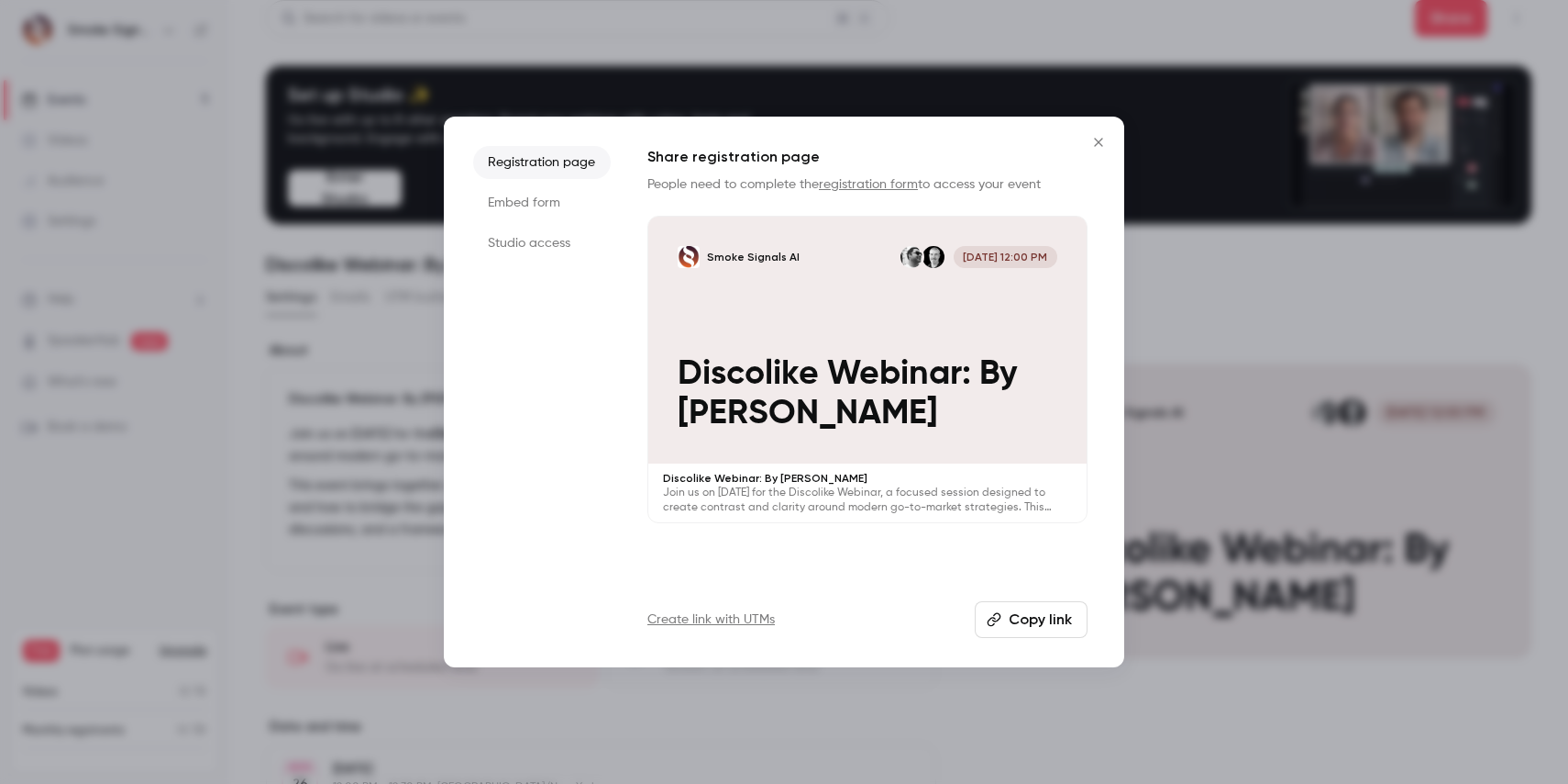
click at [1021, 615] on button "Copy link" at bounding box center [1030, 618] width 113 height 36
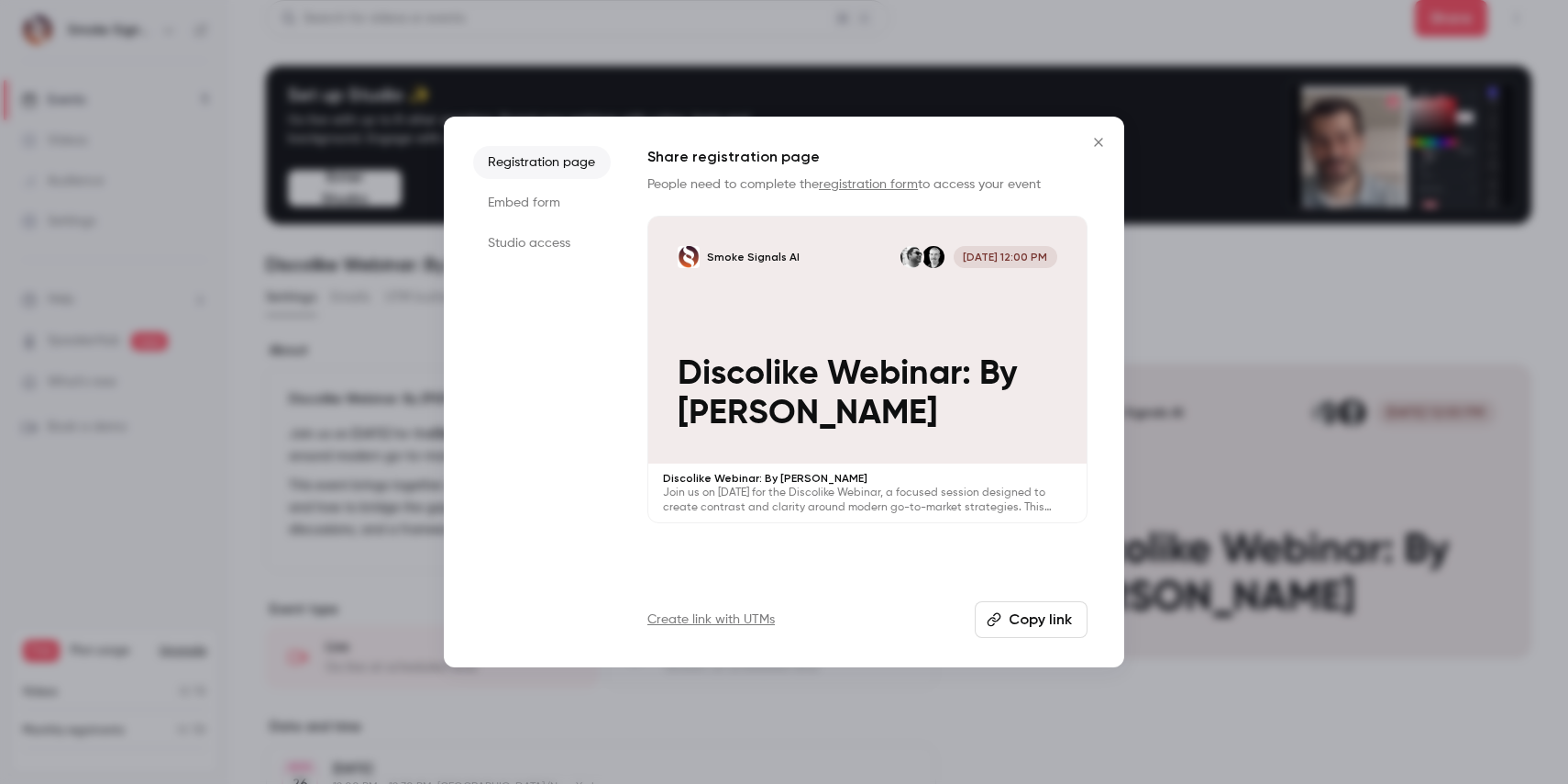
click at [1039, 621] on button "Copy link" at bounding box center [1030, 618] width 113 height 36
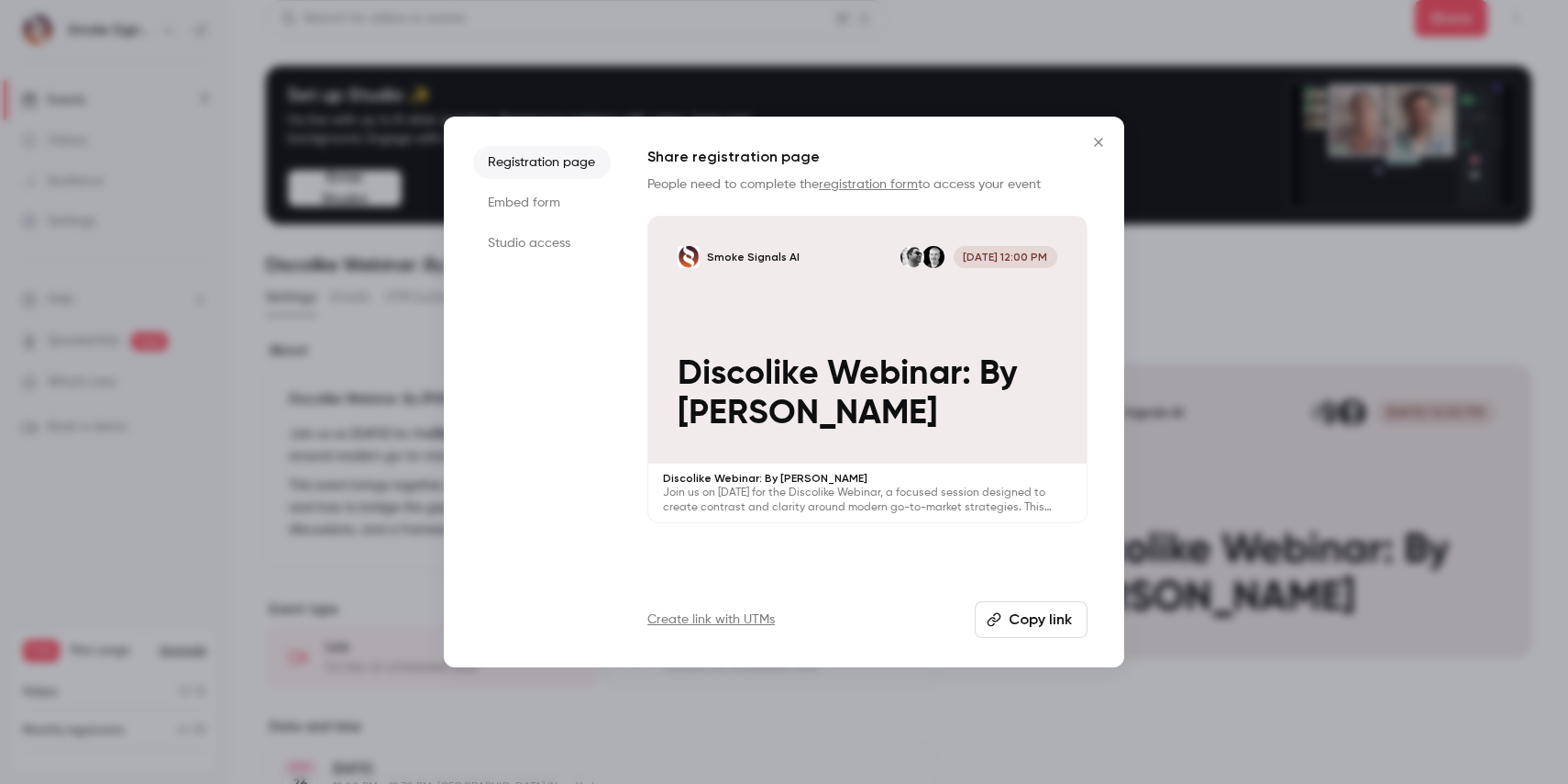
click at [1019, 618] on button "Copy link" at bounding box center [1030, 618] width 113 height 36
click at [1226, 309] on div at bounding box center [784, 392] width 1568 height 784
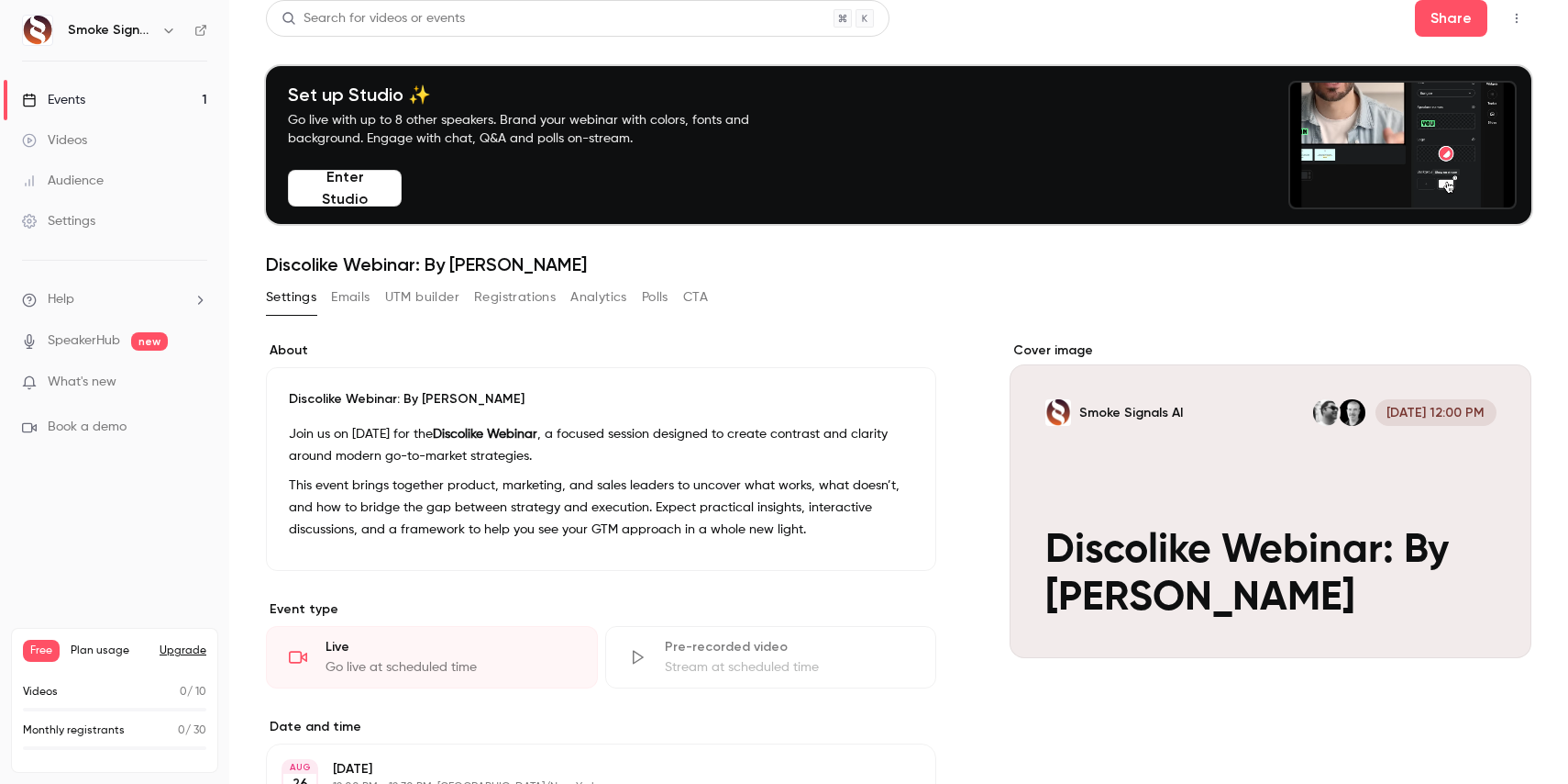
click at [378, 397] on p "Discolike Webinar: By [PERSON_NAME]" at bounding box center [601, 399] width 625 height 19
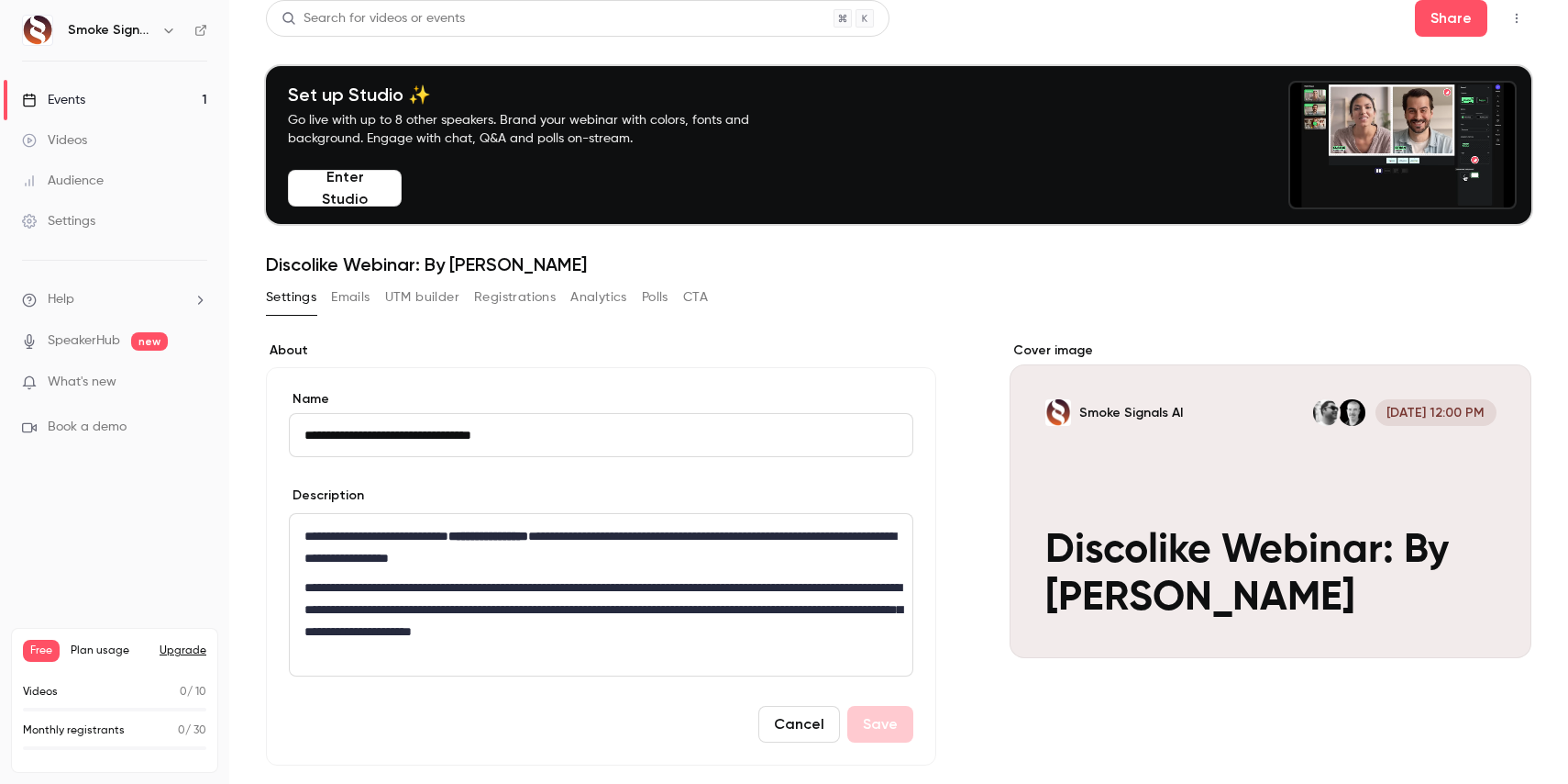
click at [684, 435] on input "**********" at bounding box center [601, 434] width 625 height 44
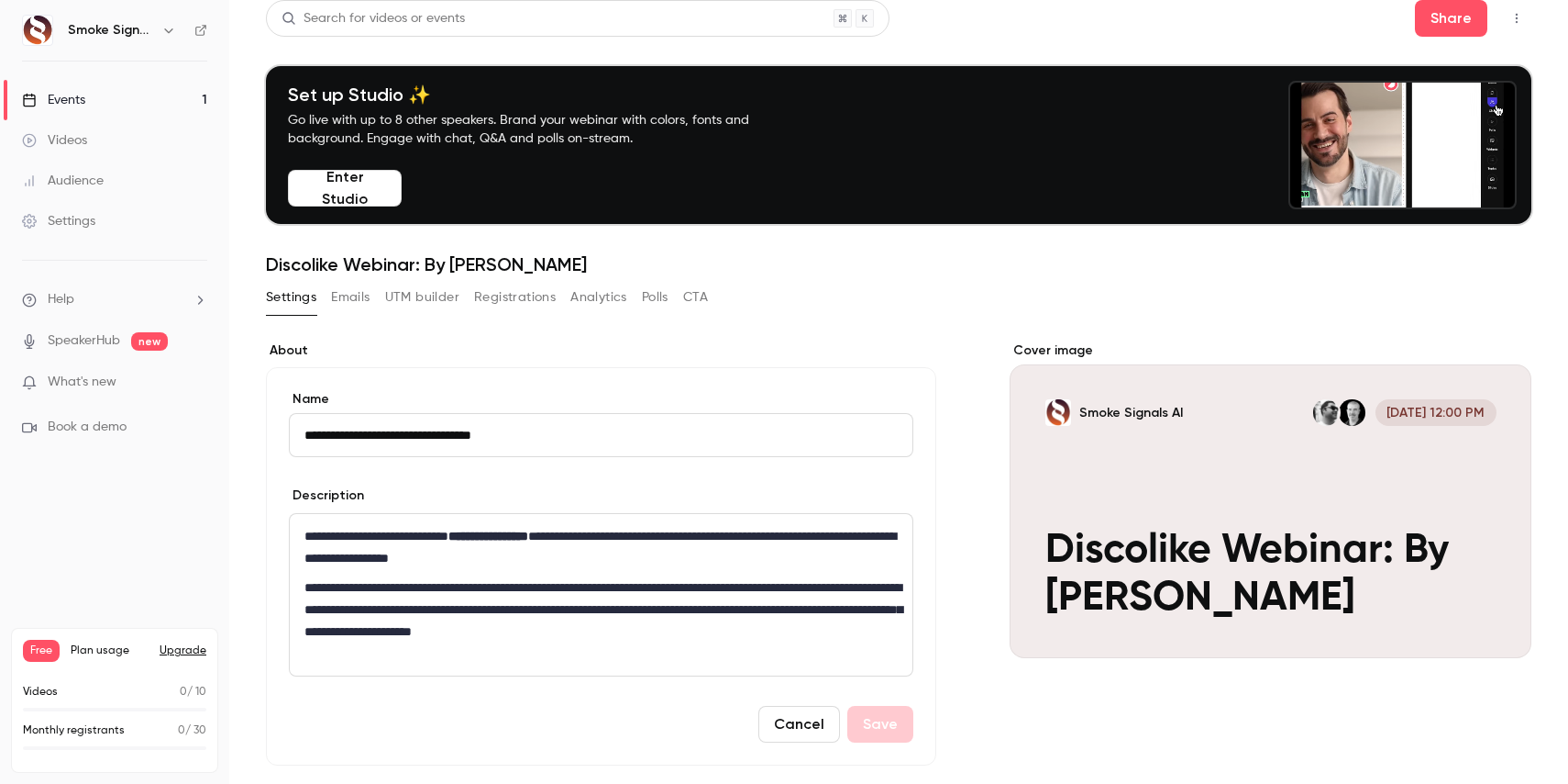
click at [684, 435] on input "**********" at bounding box center [601, 434] width 625 height 44
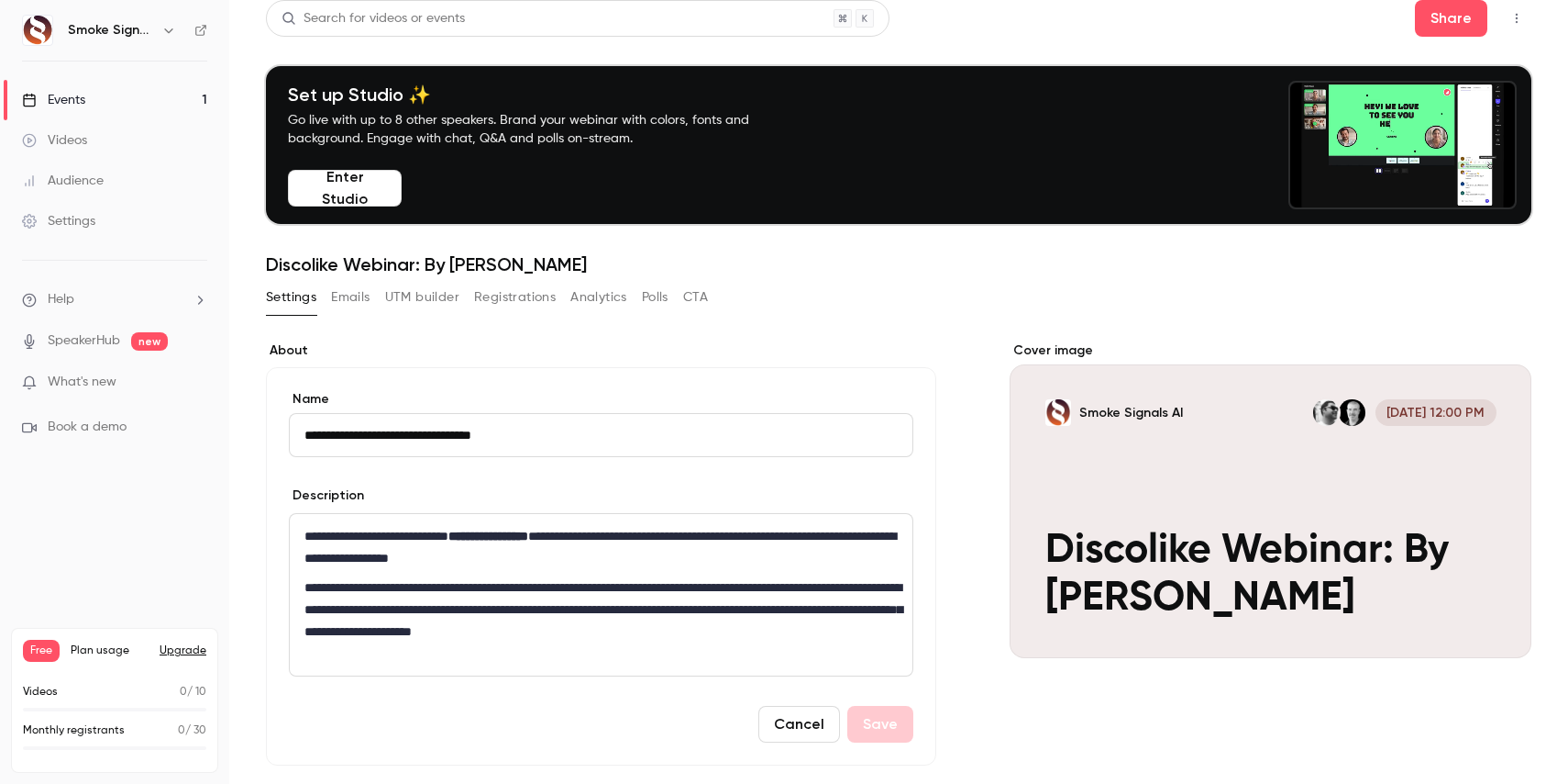
click at [684, 435] on input "**********" at bounding box center [601, 434] width 625 height 44
paste input "**********"
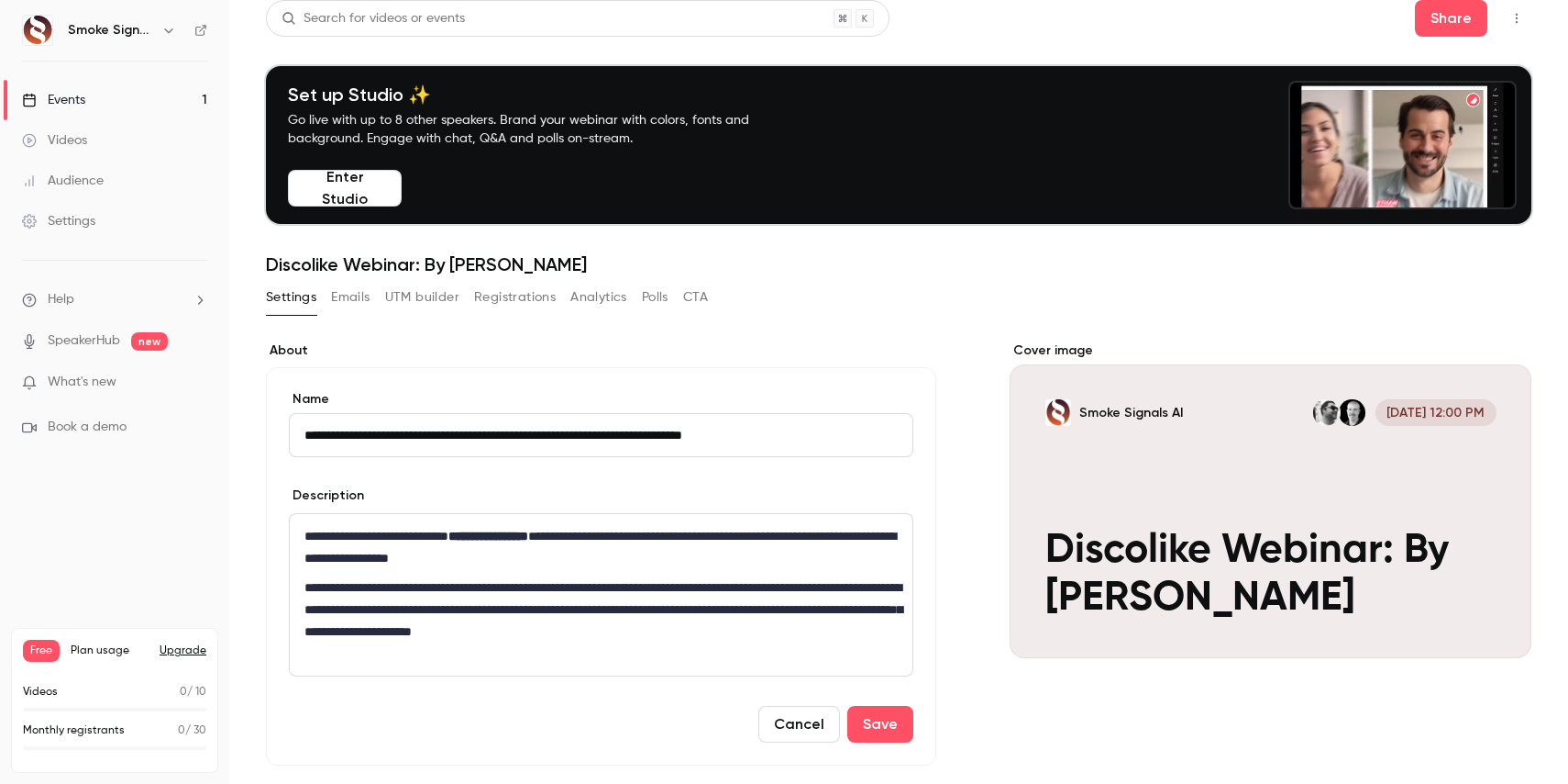
type input "**********"
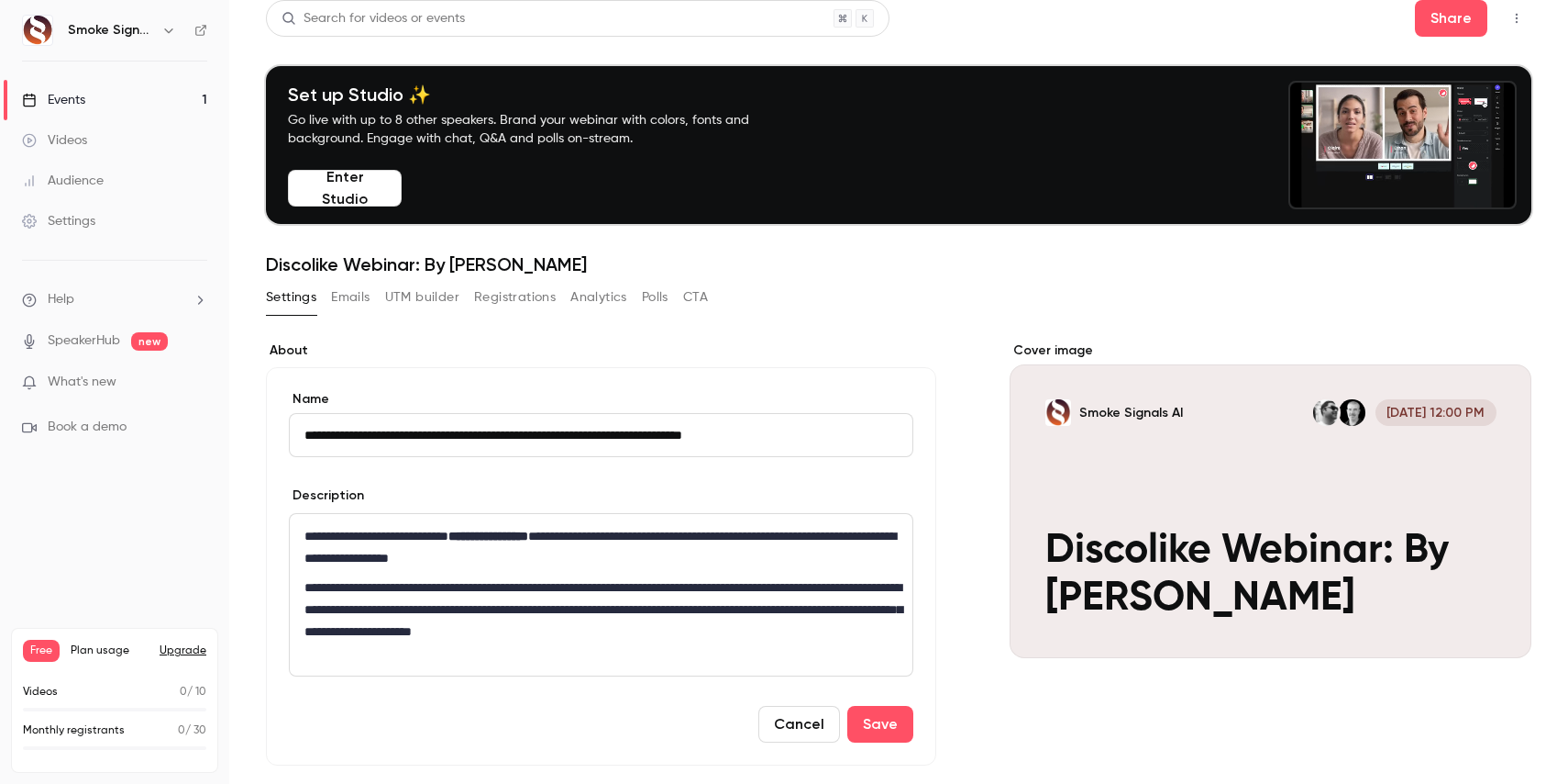
click at [585, 586] on p "**********" at bounding box center [601, 609] width 594 height 66
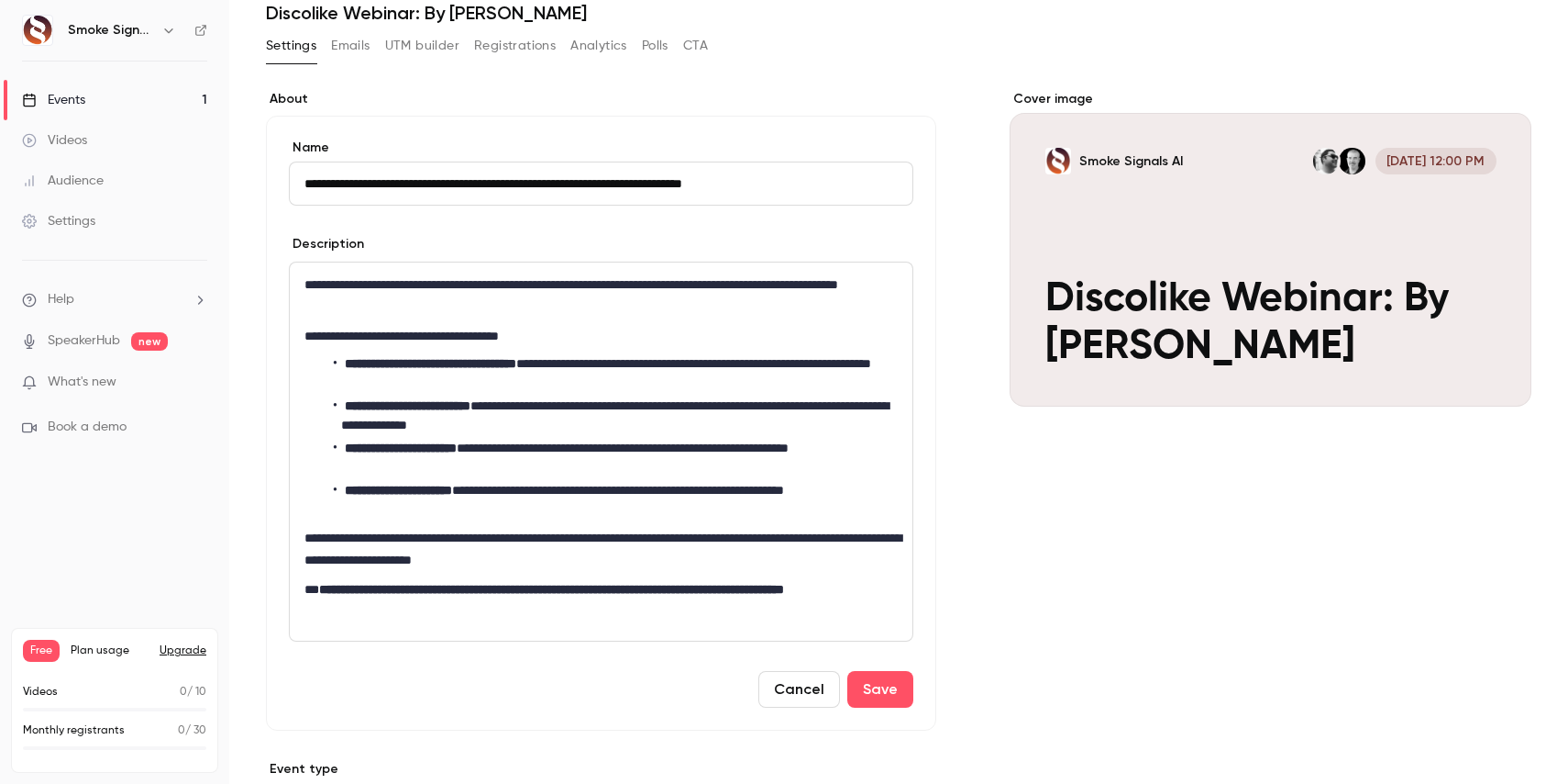
scroll to position [262, 0]
click at [880, 691] on button "Save" at bounding box center [879, 690] width 66 height 36
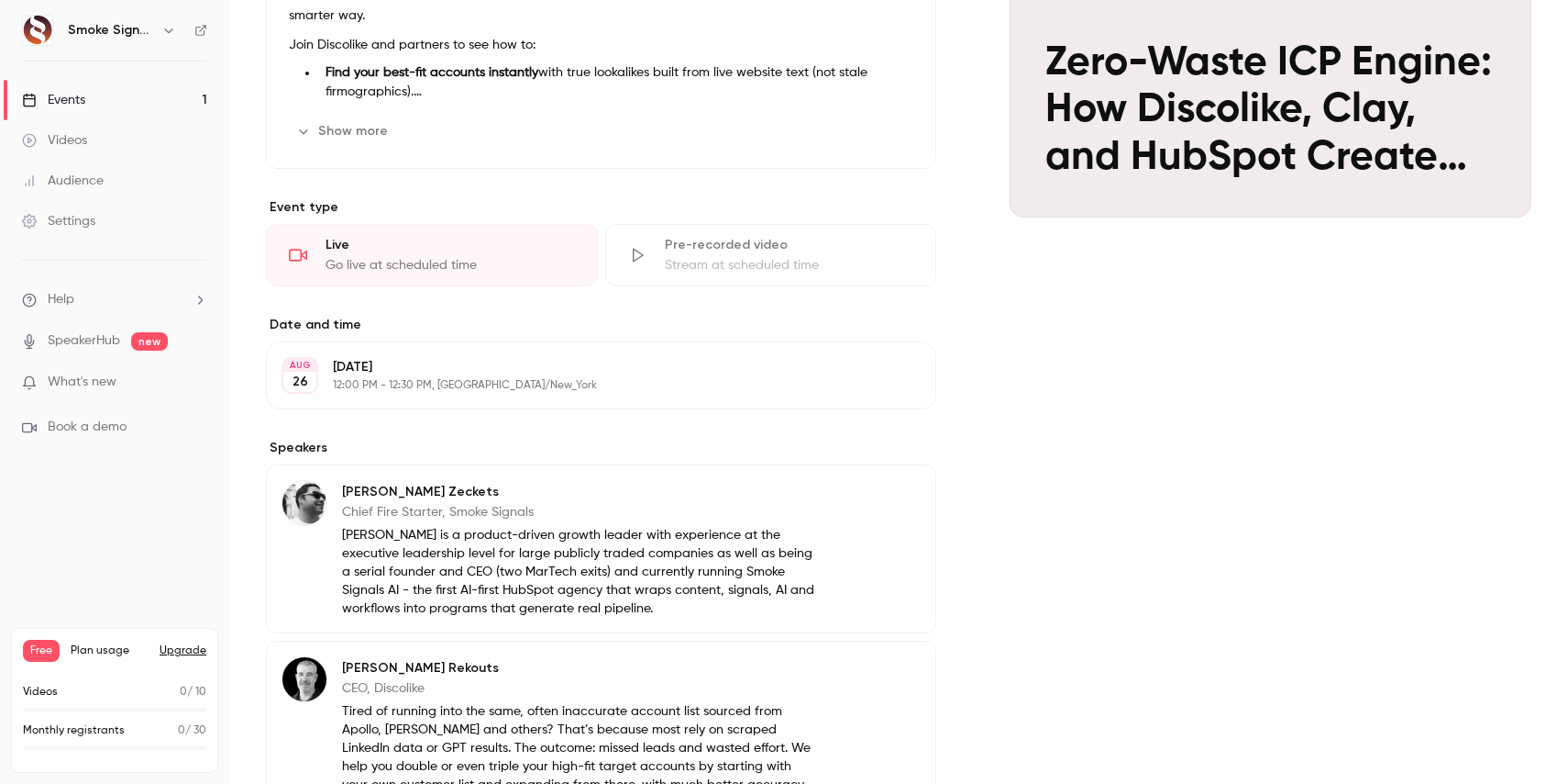
scroll to position [0, 0]
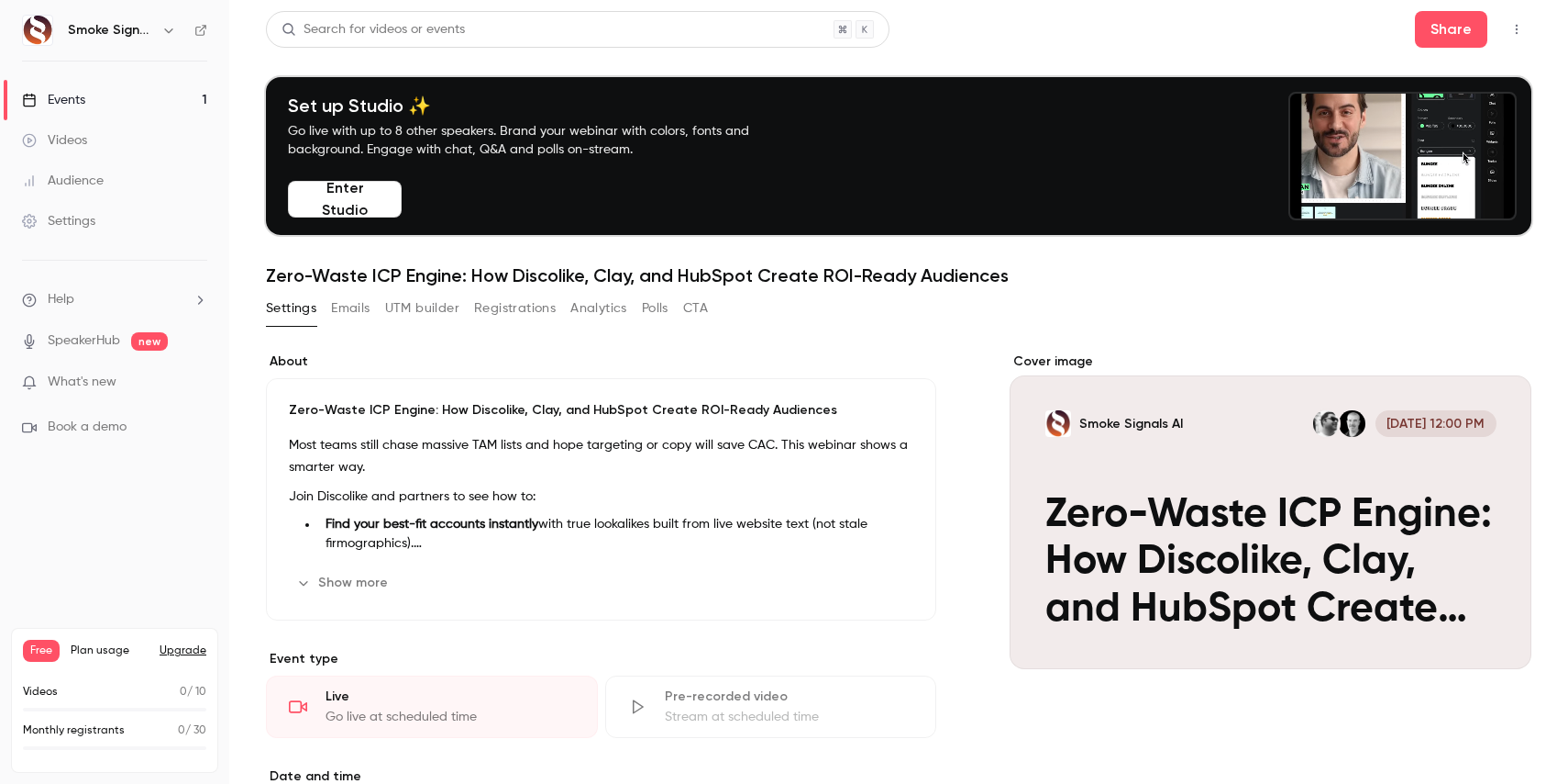
click at [71, 99] on div "Events" at bounding box center [53, 100] width 64 height 19
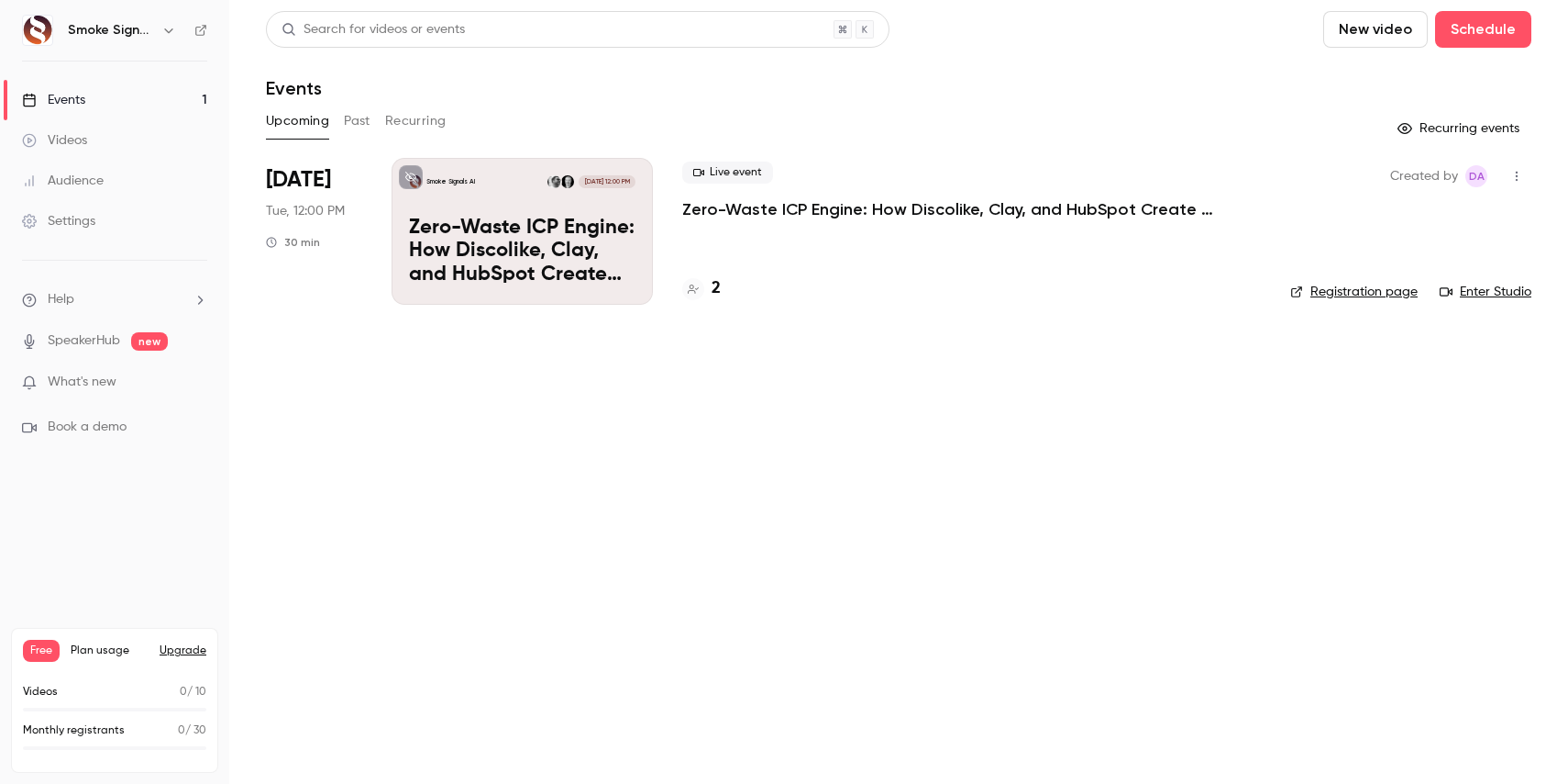
click at [1510, 180] on icon "button" at bounding box center [1516, 175] width 15 height 13
click at [1402, 270] on div "Invite to Studio" at bounding box center [1447, 270] width 139 height 19
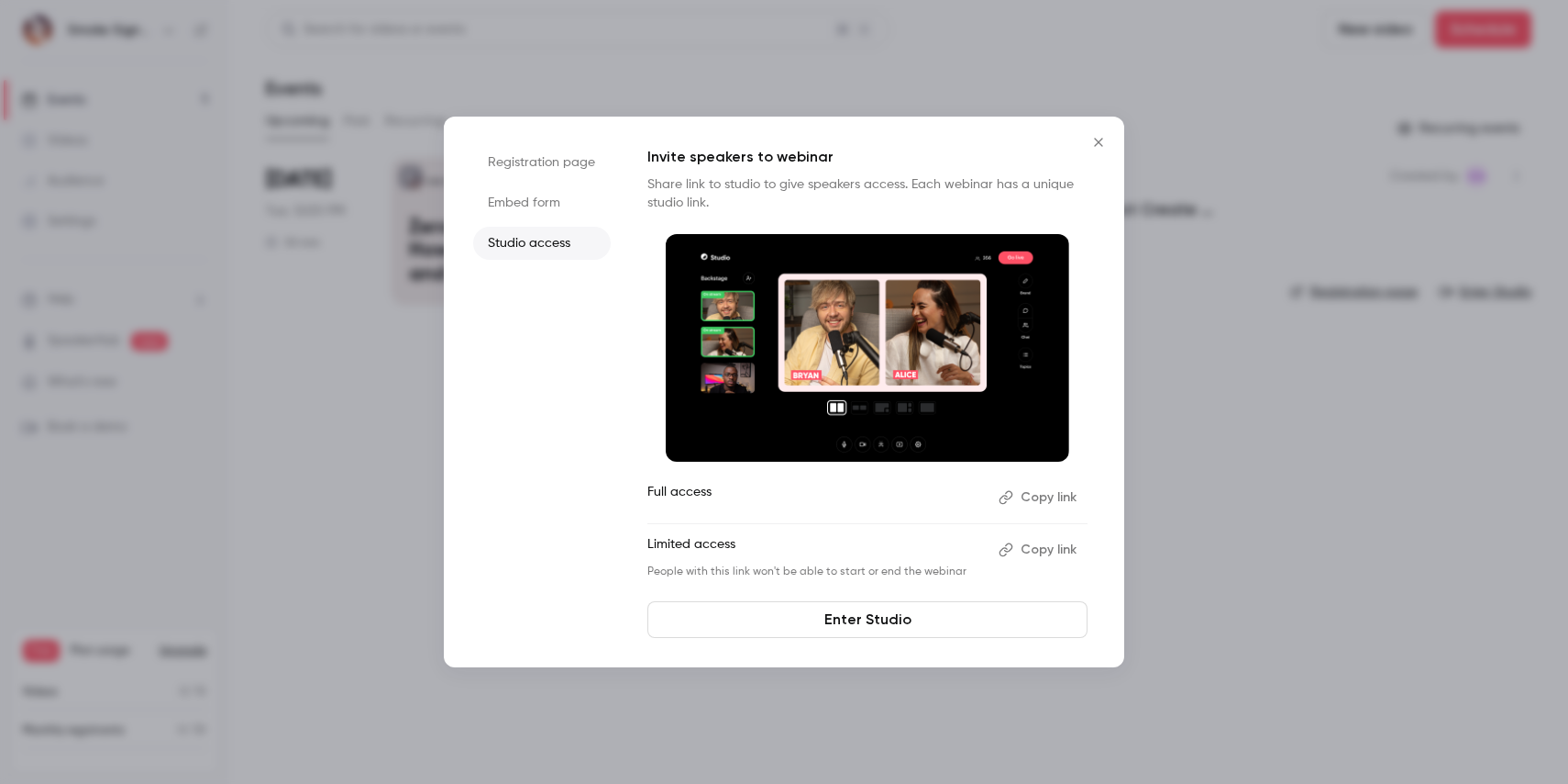
click at [510, 201] on li "Embed form" at bounding box center [542, 203] width 137 height 33
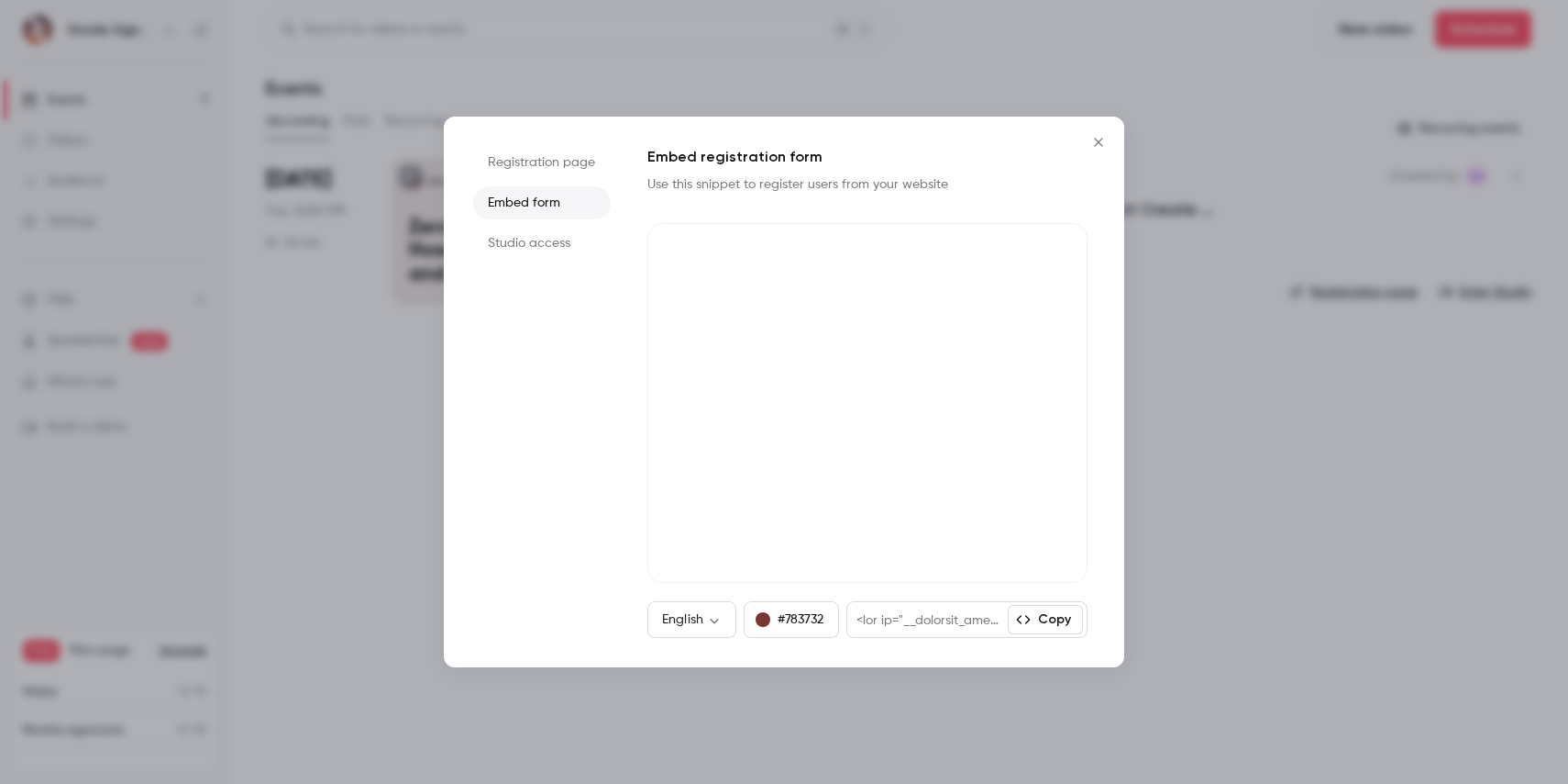
click at [515, 160] on li "Registration page" at bounding box center [542, 163] width 137 height 33
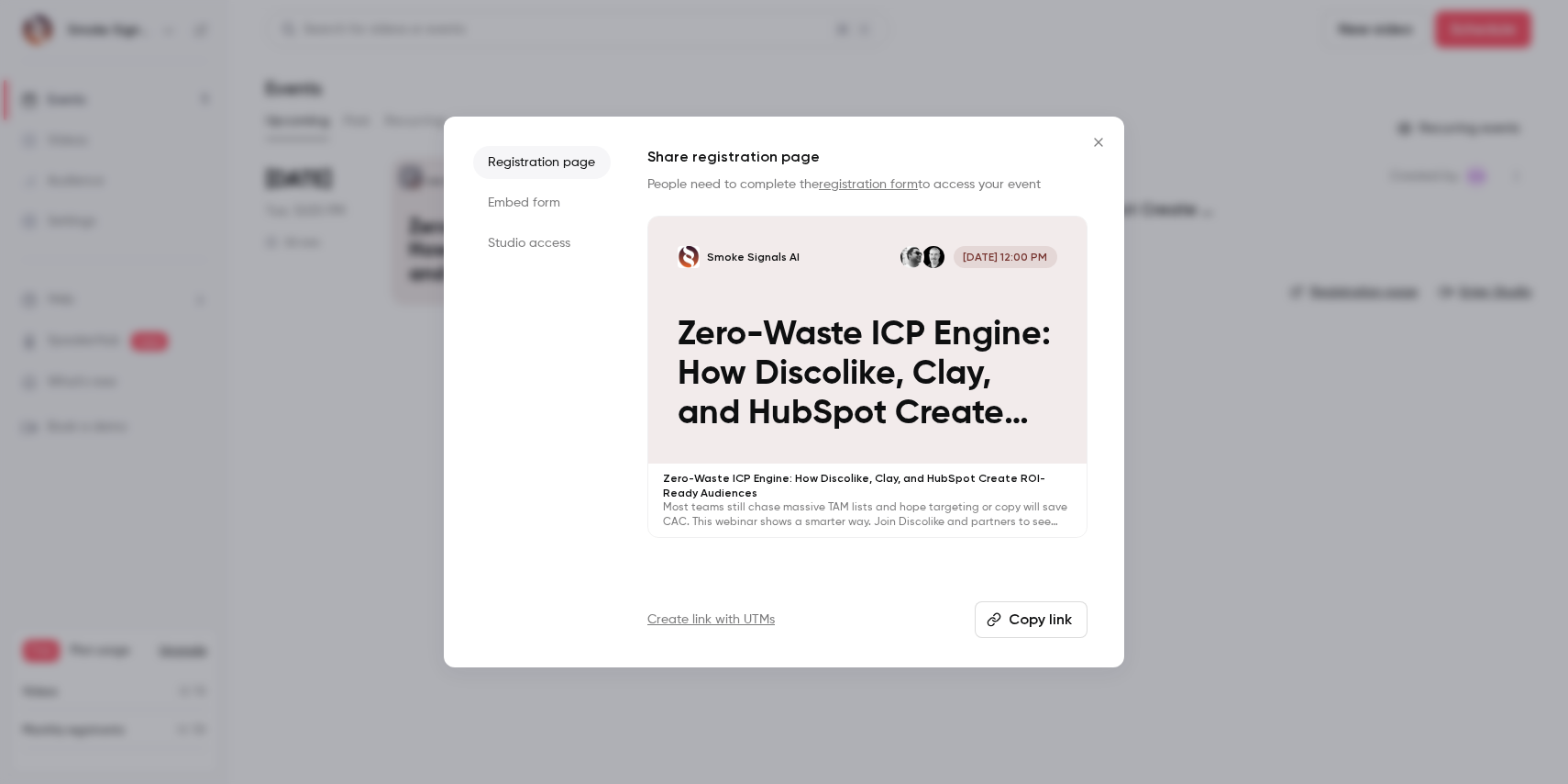
click at [511, 249] on li "Studio access" at bounding box center [542, 243] width 137 height 33
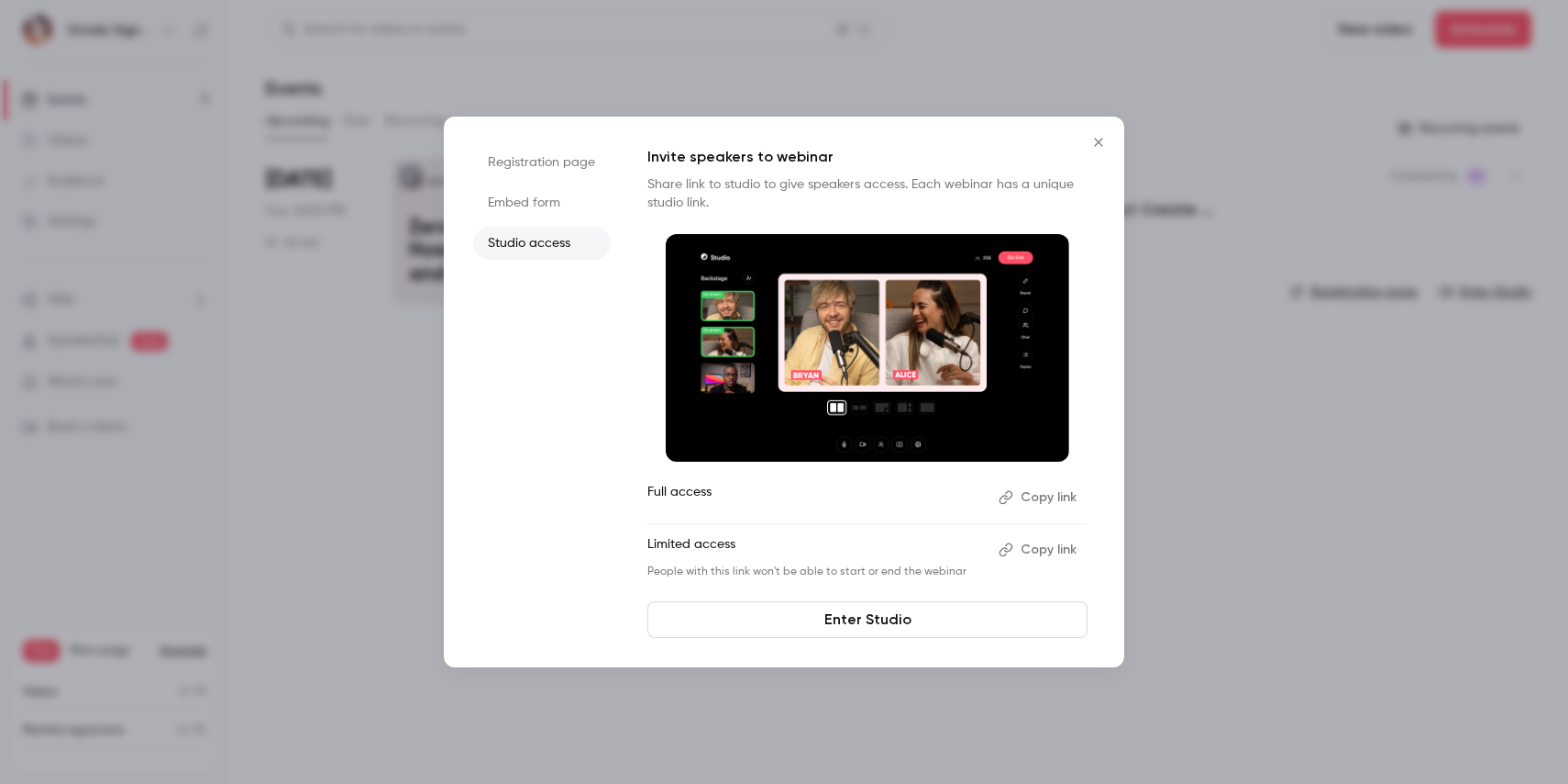
click at [1062, 498] on button "Copy link" at bounding box center [1039, 498] width 96 height 29
click at [1100, 138] on icon "Close" at bounding box center [1099, 142] width 22 height 15
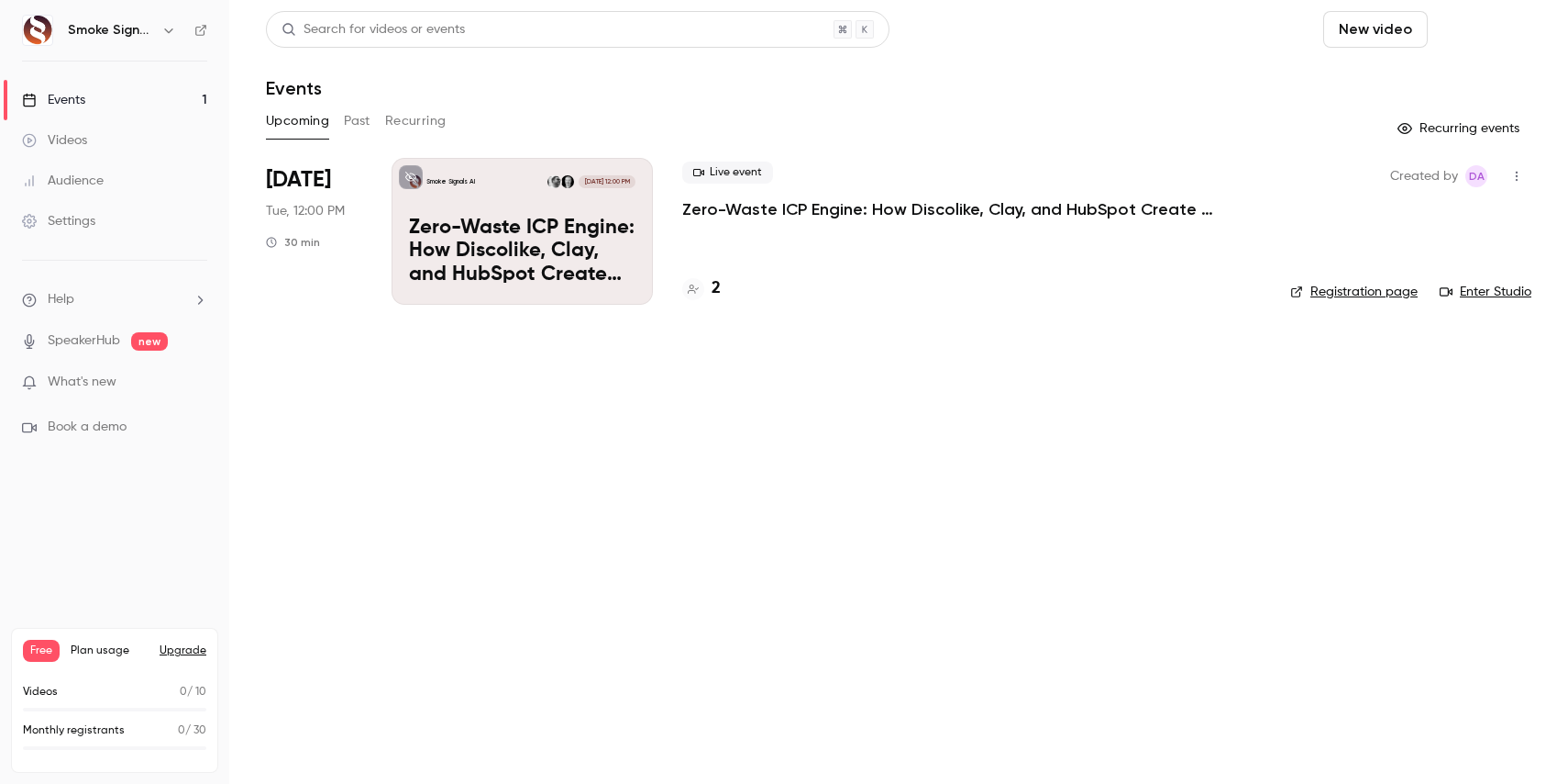
click at [1490, 32] on button "Schedule" at bounding box center [1484, 28] width 96 height 36
click at [1435, 73] on div "One time event" at bounding box center [1447, 79] width 139 height 19
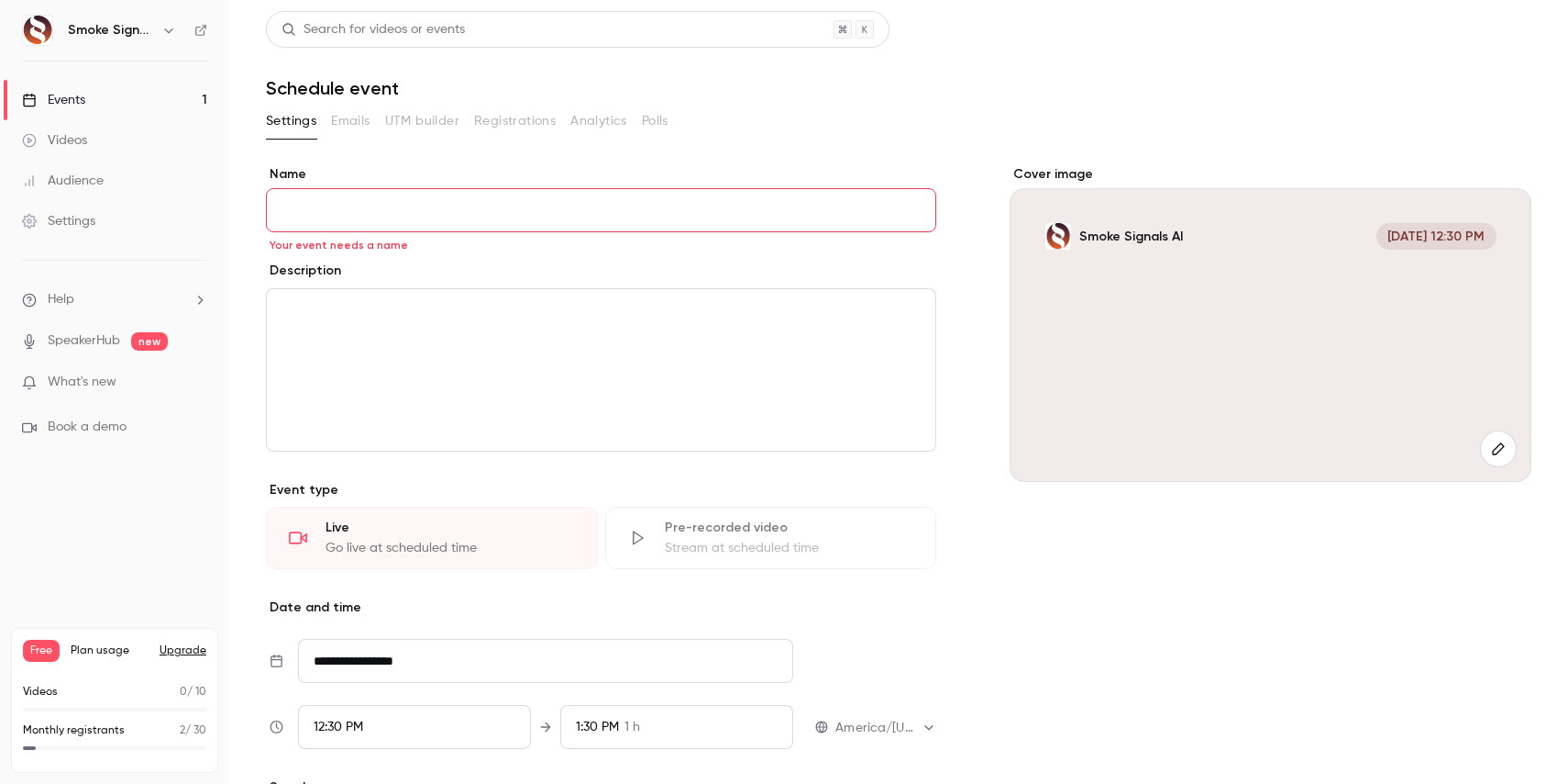
paste input "**********"
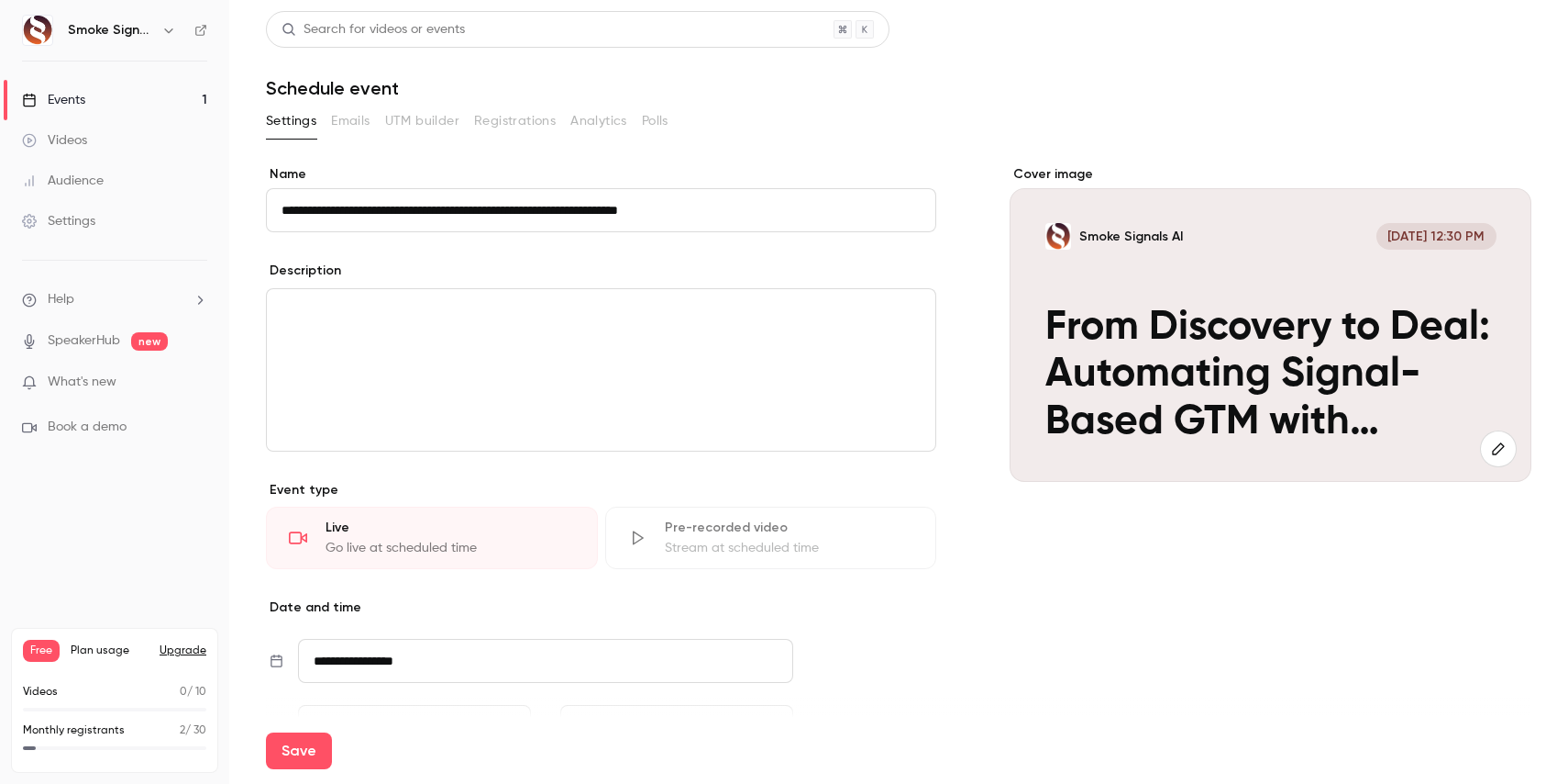
type input "**********"
click at [512, 331] on div "editor" at bounding box center [601, 369] width 669 height 162
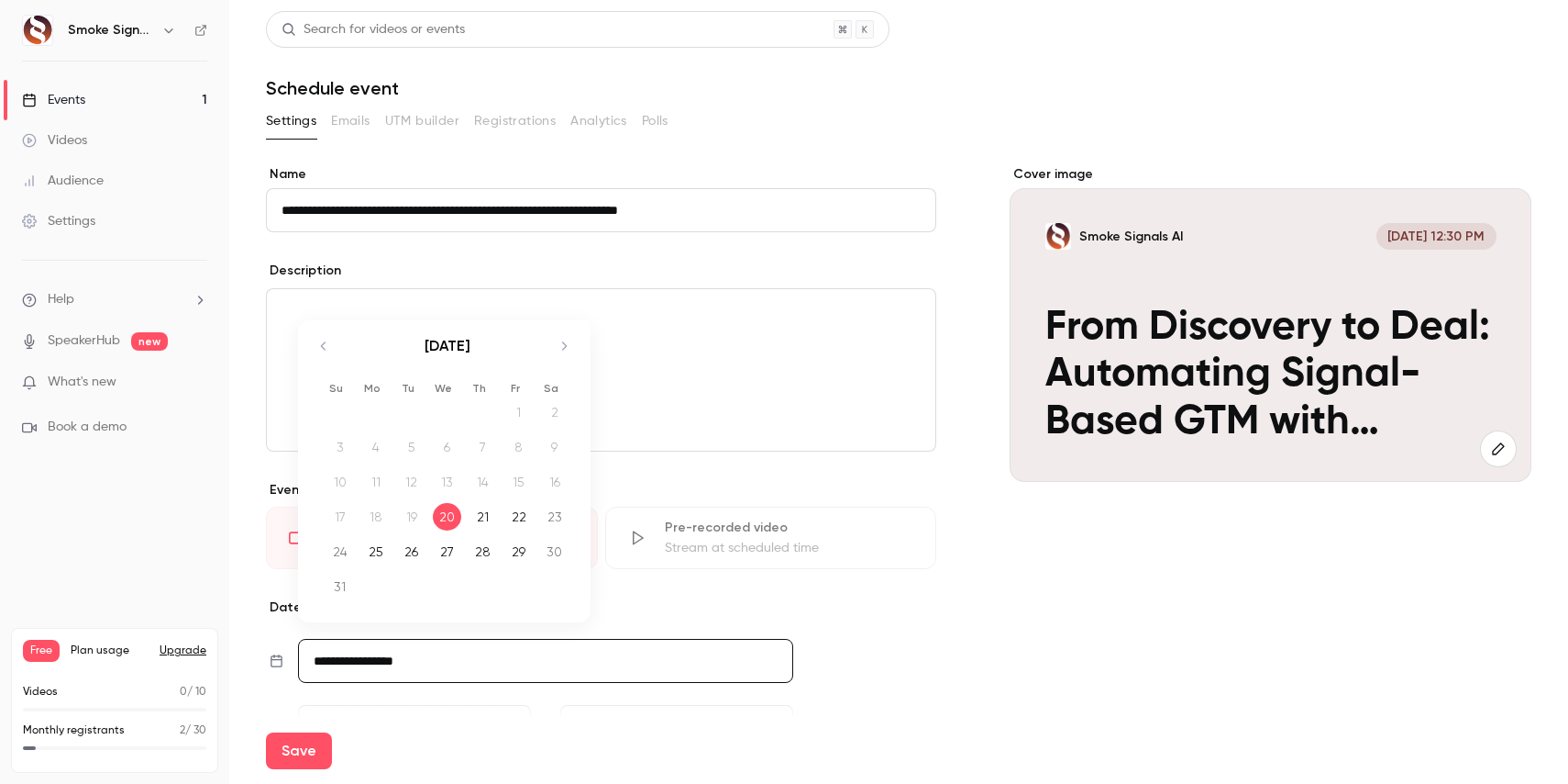
click at [387, 667] on input "**********" at bounding box center [546, 661] width 496 height 44
click at [449, 521] on div "20" at bounding box center [447, 516] width 28 height 27
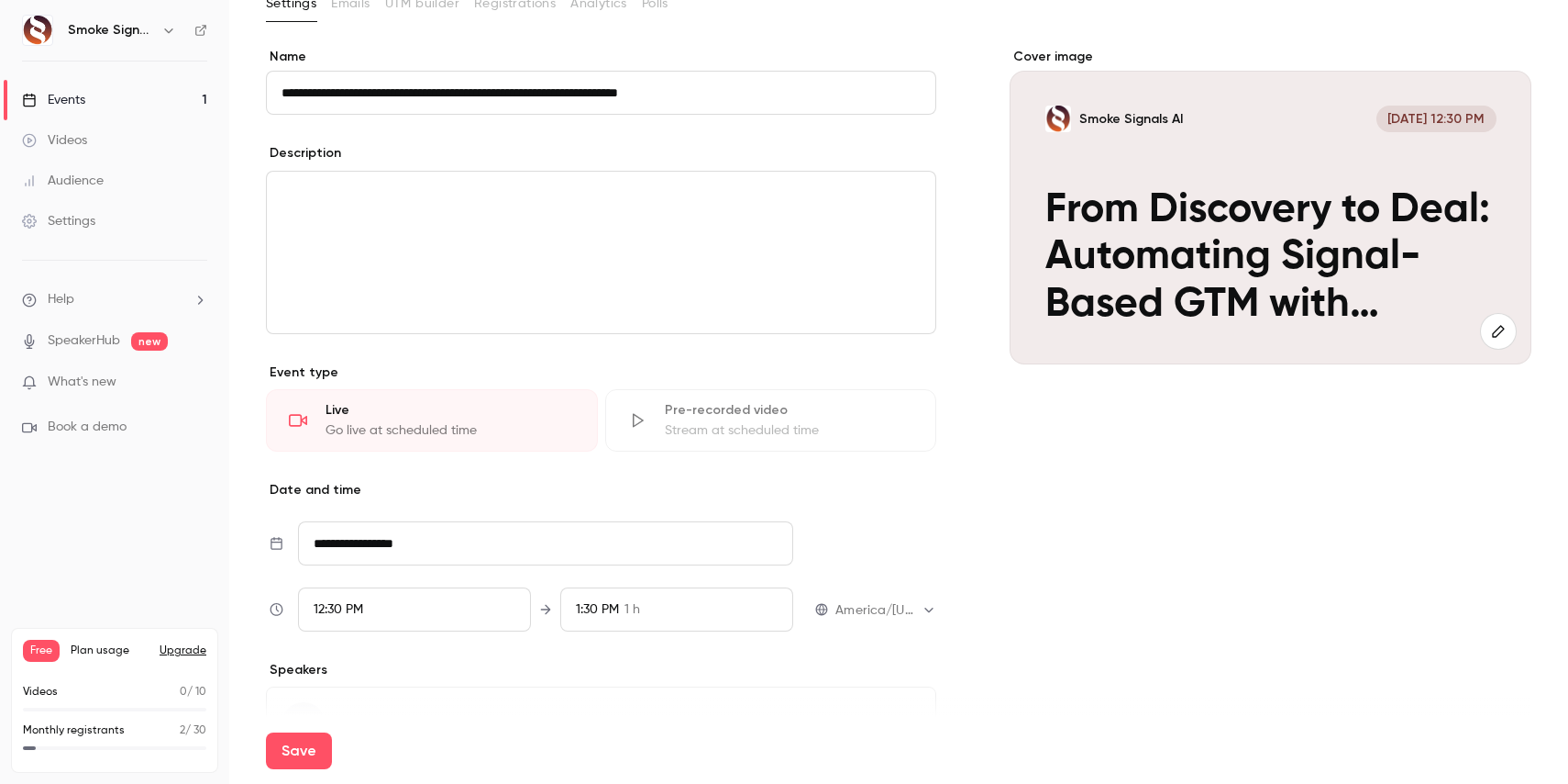
scroll to position [191, 0]
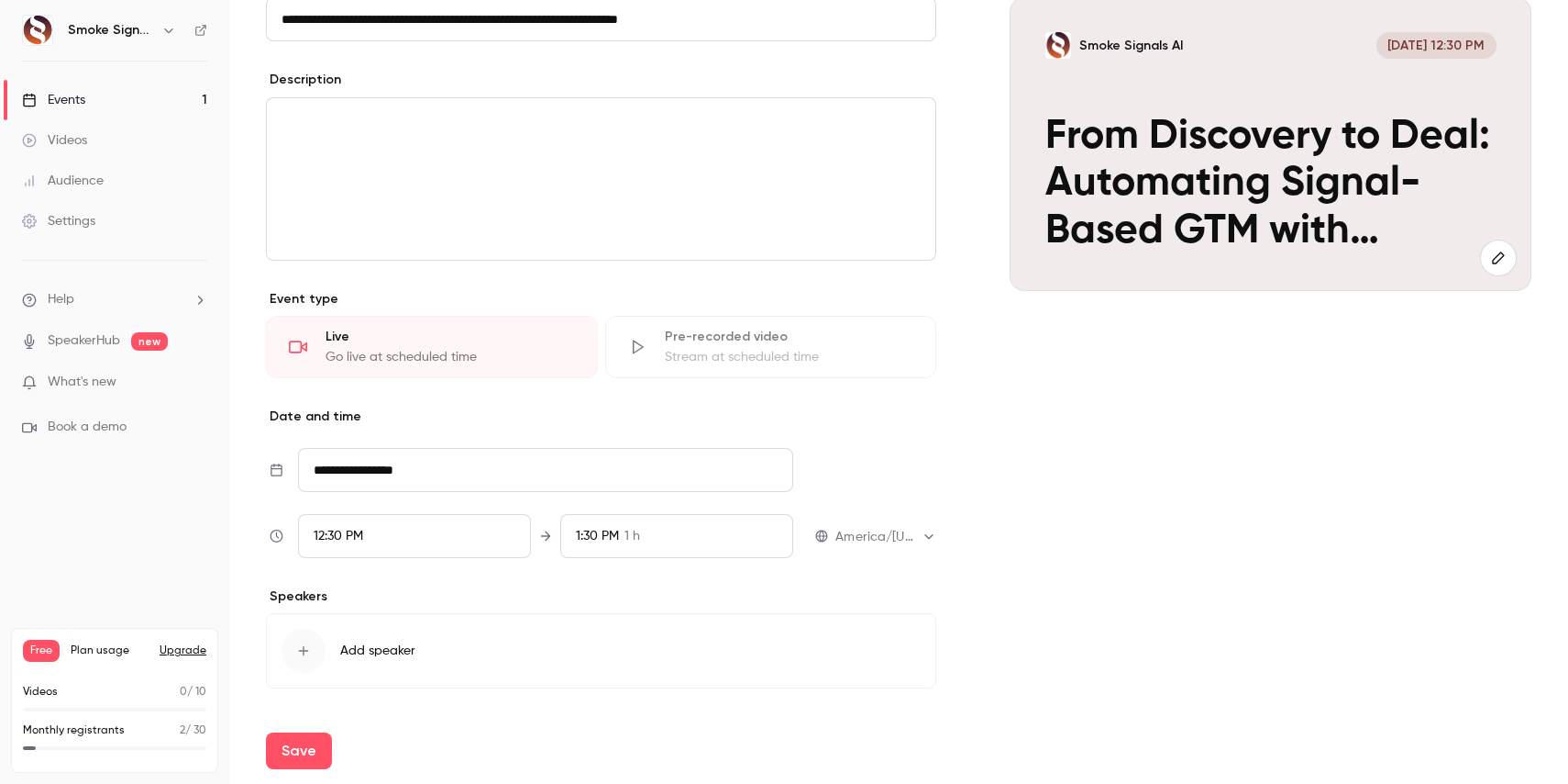
click at [374, 542] on div "12:30 PM" at bounding box center [414, 535] width 233 height 44
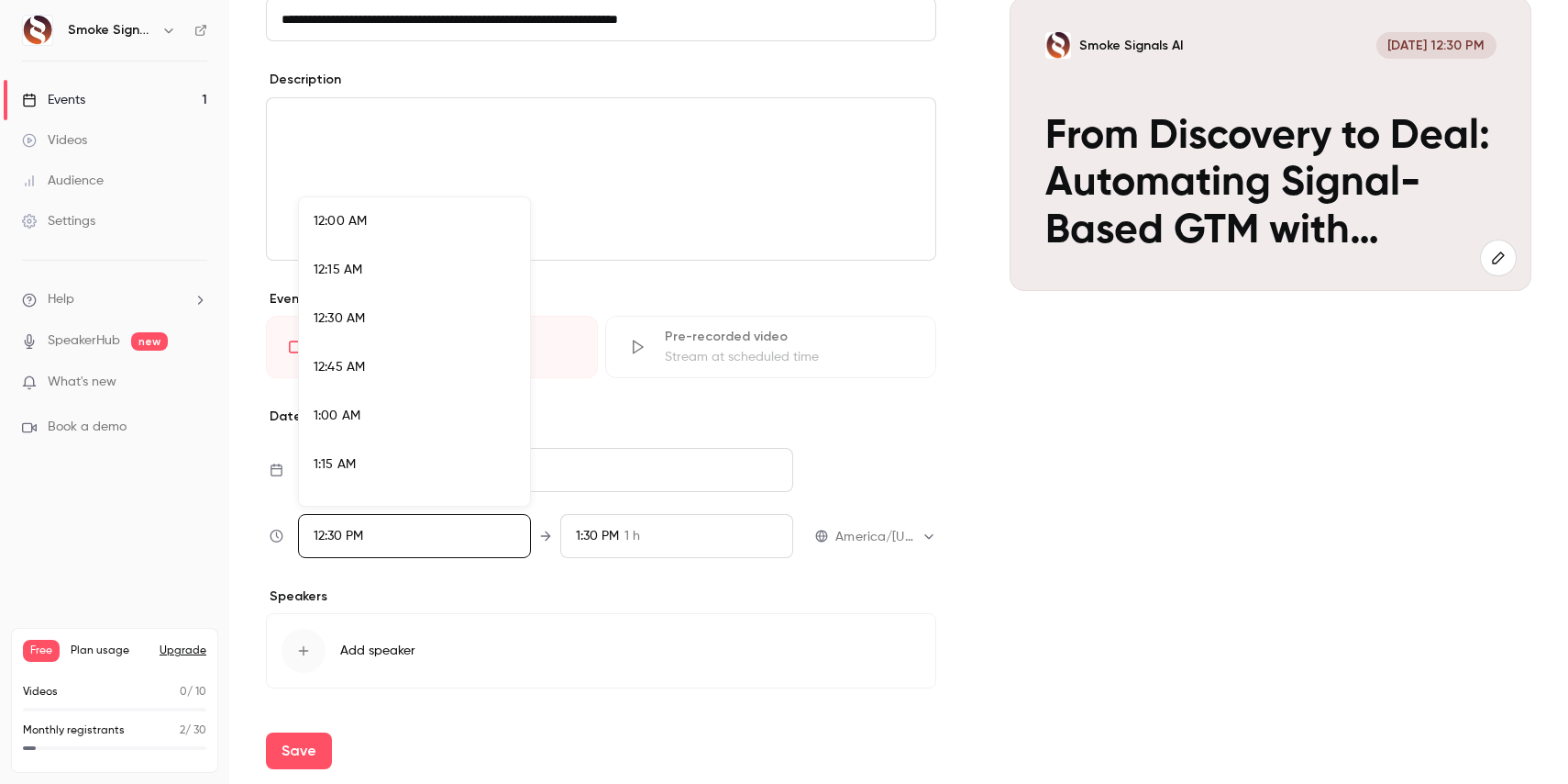
scroll to position [2302, 0]
click at [346, 253] on span "12:00 PM" at bounding box center [339, 254] width 52 height 13
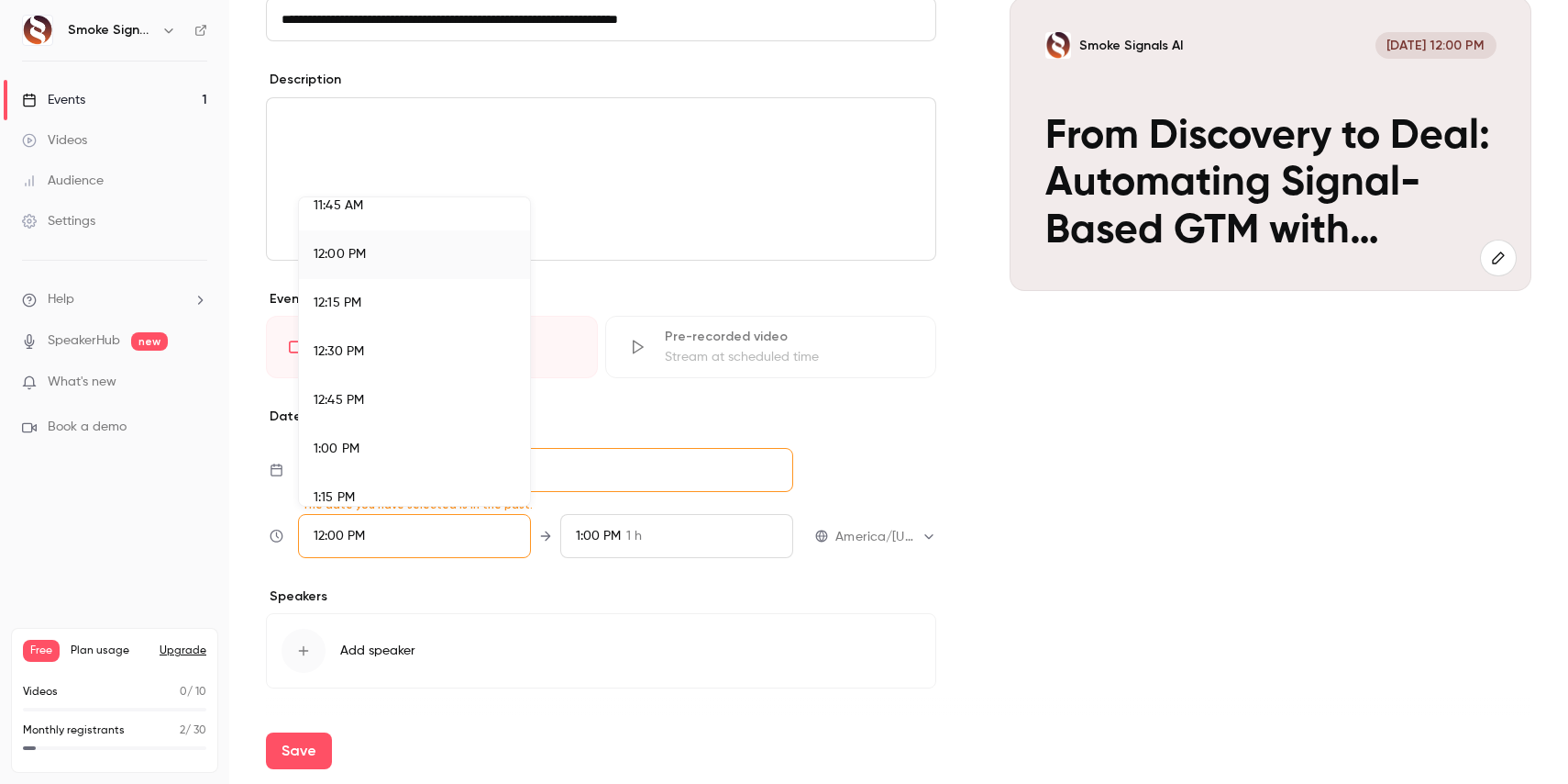
click at [648, 544] on div at bounding box center [784, 392] width 1568 height 784
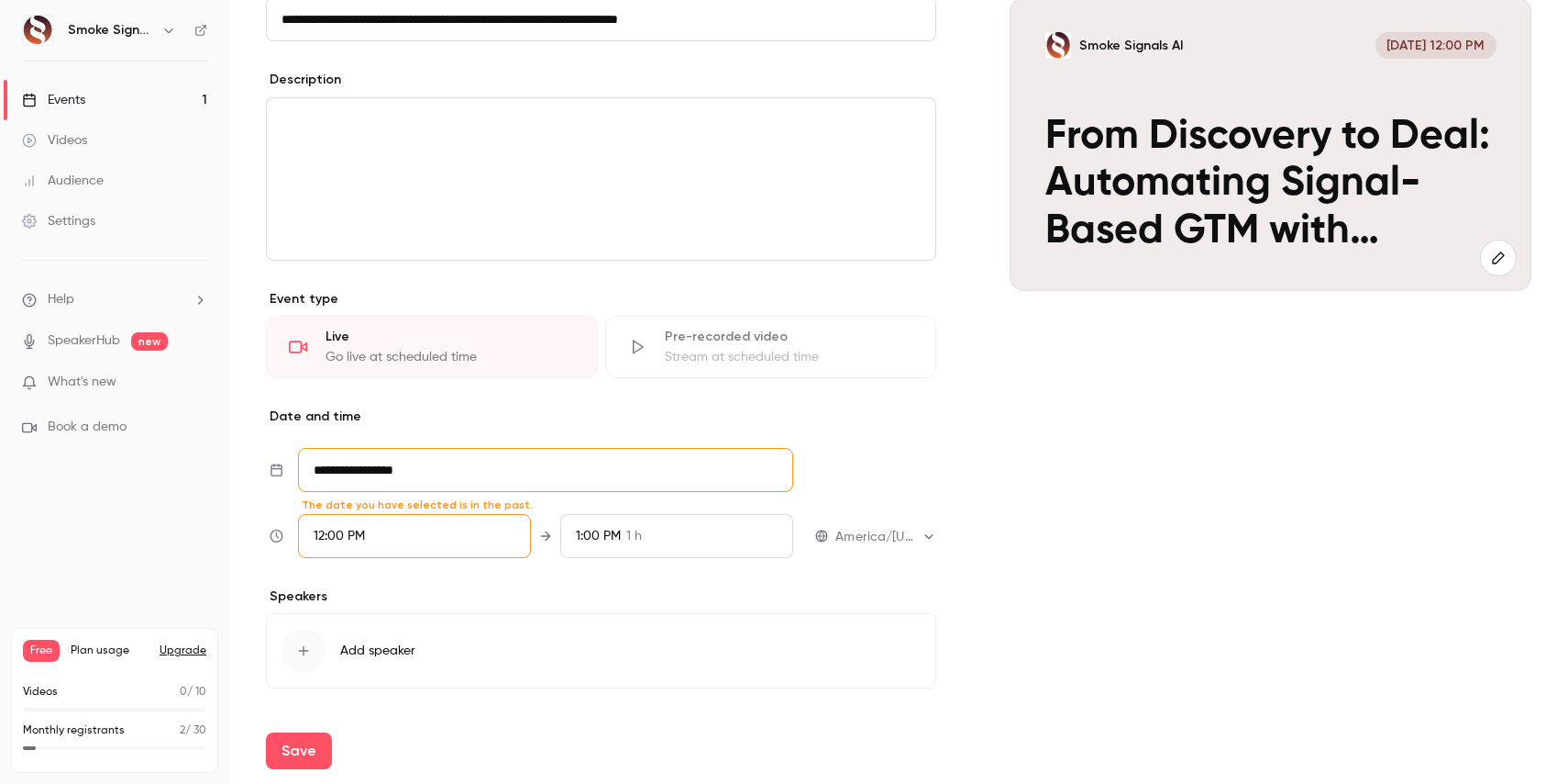
click at [611, 542] on div "1:00 PM" at bounding box center [598, 537] width 45 height 20
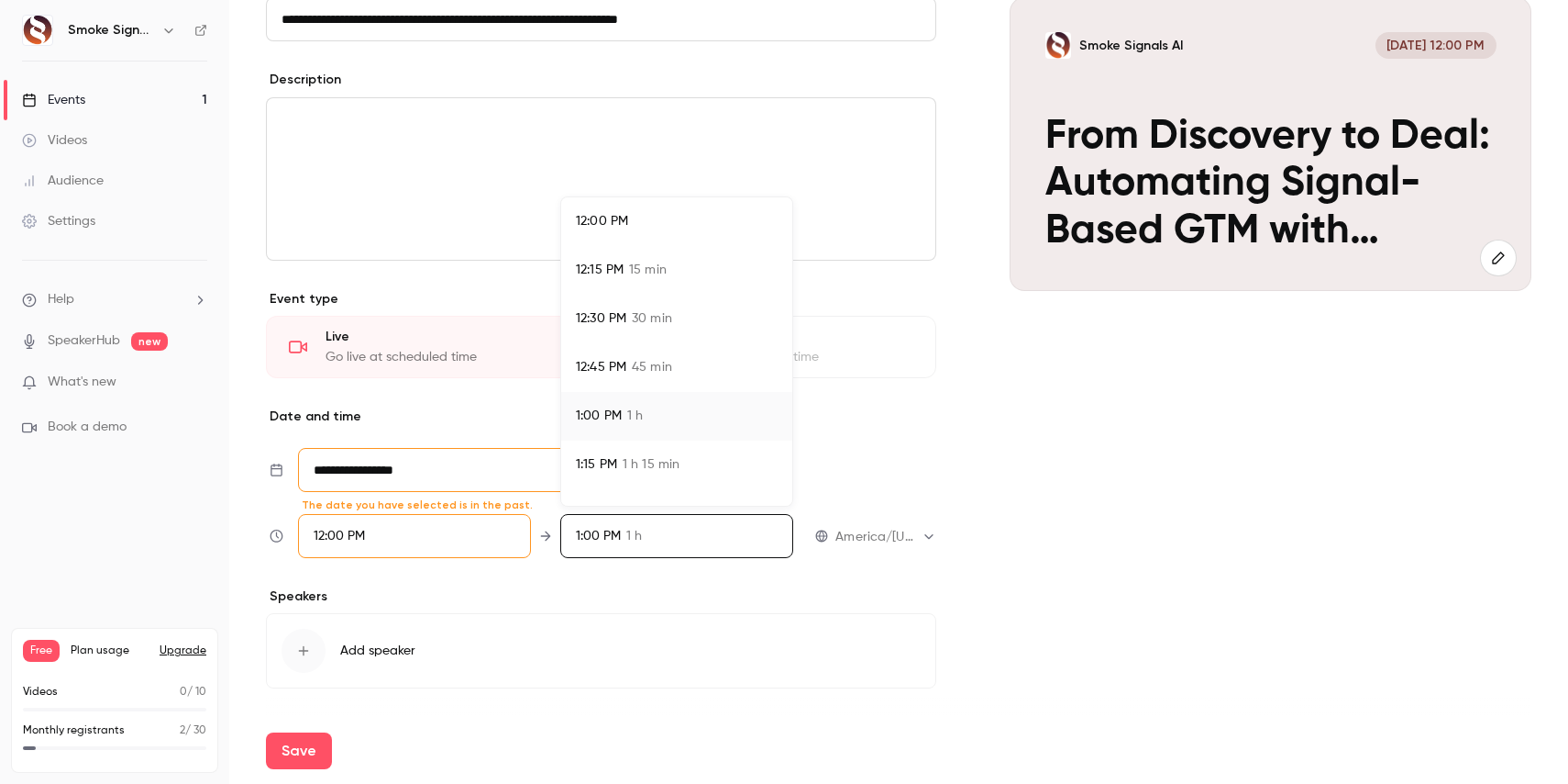
click at [628, 325] on div "12:30 PM 30 min" at bounding box center [677, 319] width 202 height 20
click at [349, 477] on div at bounding box center [784, 392] width 1568 height 784
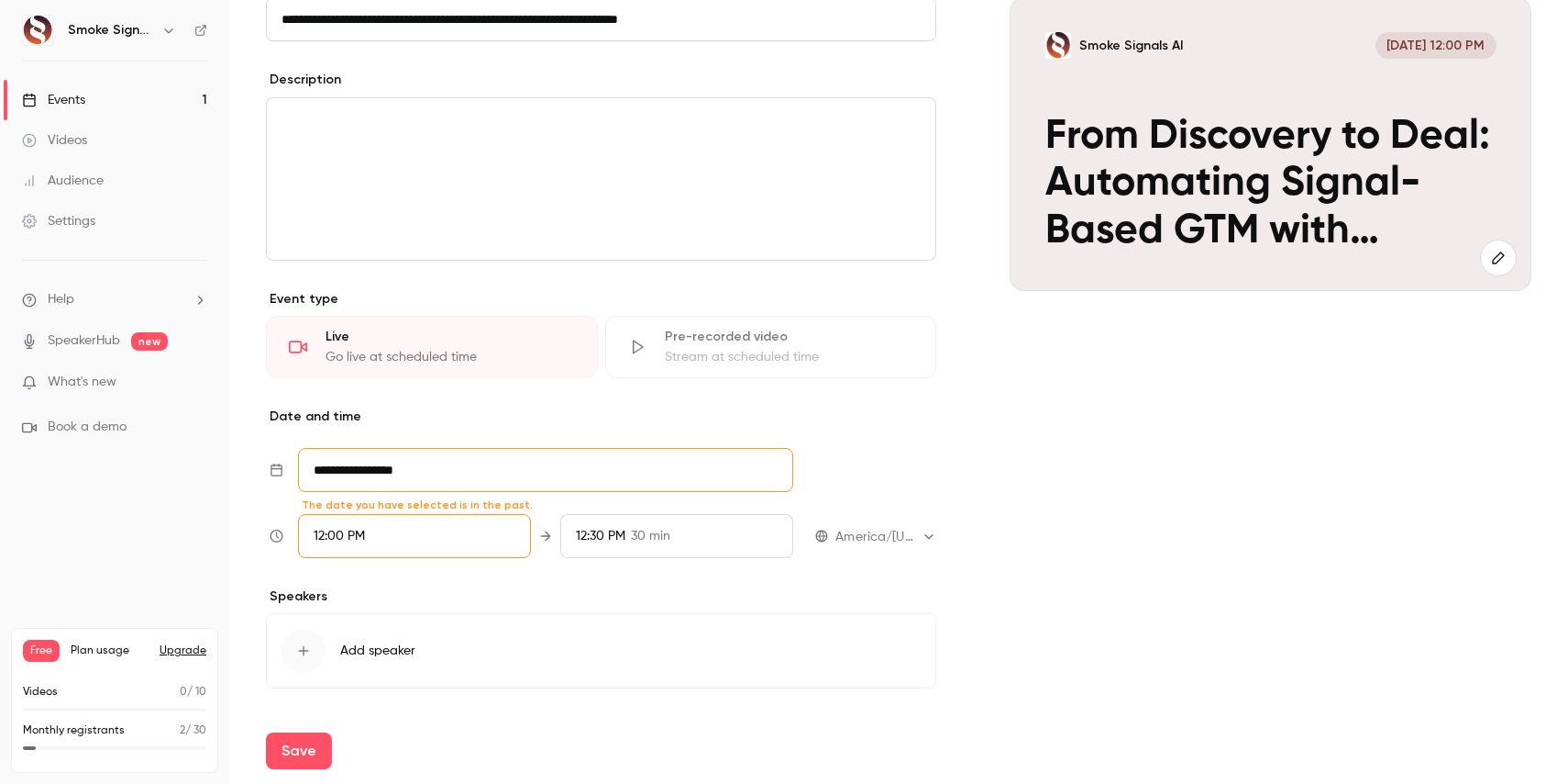
click at [350, 476] on input "**********" at bounding box center [546, 469] width 496 height 44
click at [447, 366] on div "27" at bounding box center [447, 361] width 28 height 27
type input "**********"
click at [851, 416] on p "Date and time" at bounding box center [601, 416] width 671 height 19
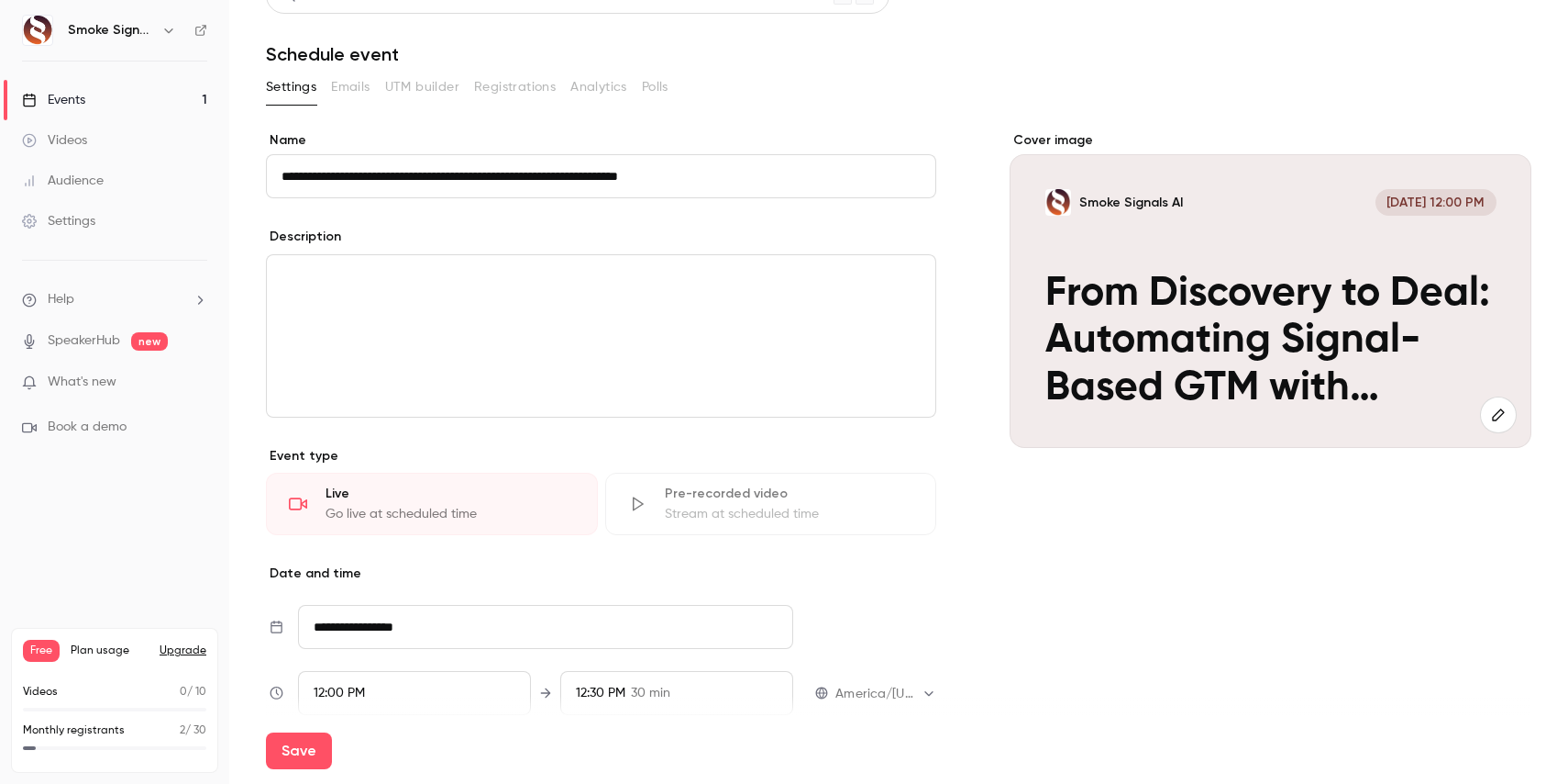
scroll to position [0, 0]
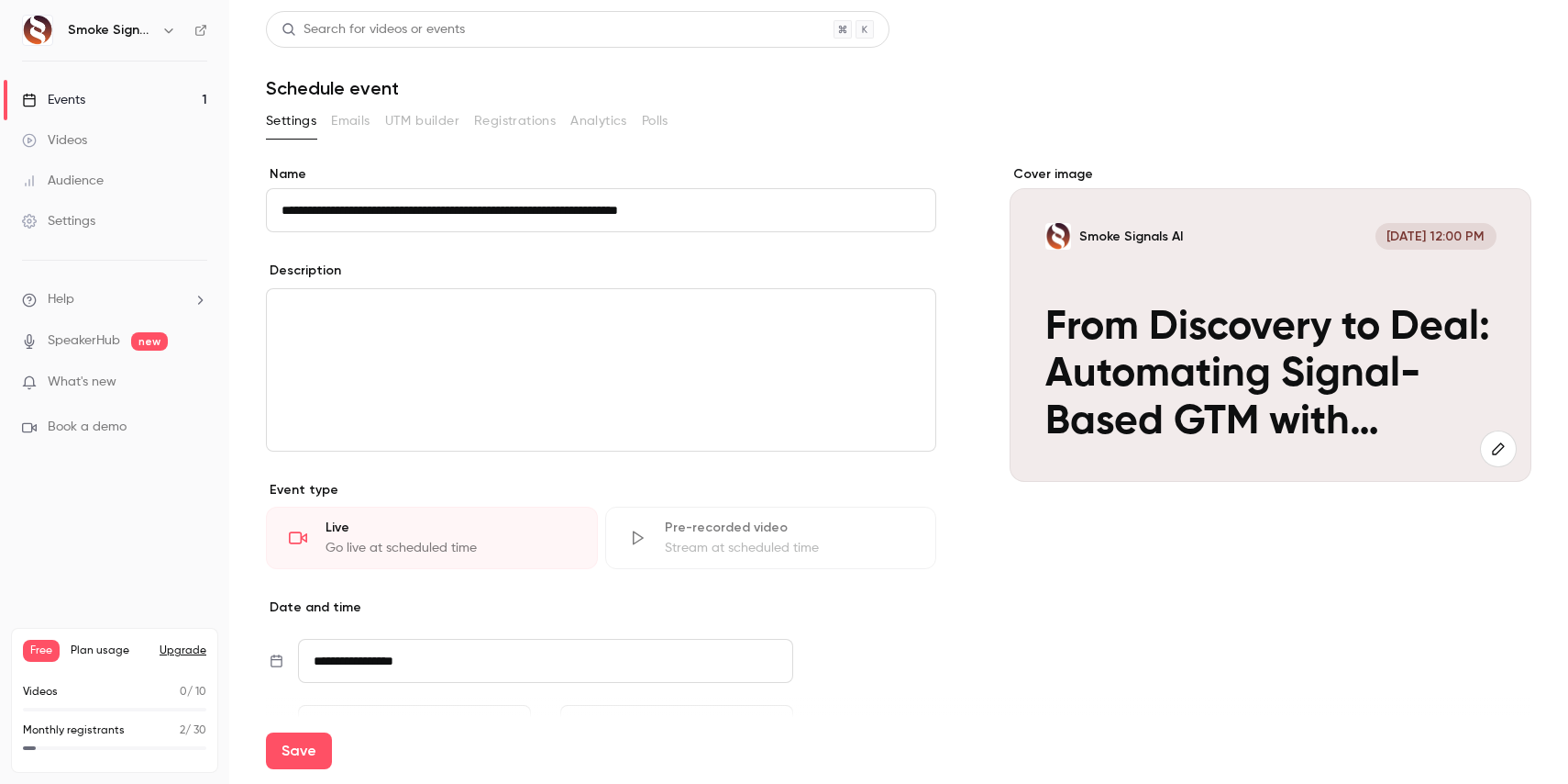
click at [510, 331] on div "editor" at bounding box center [601, 369] width 669 height 162
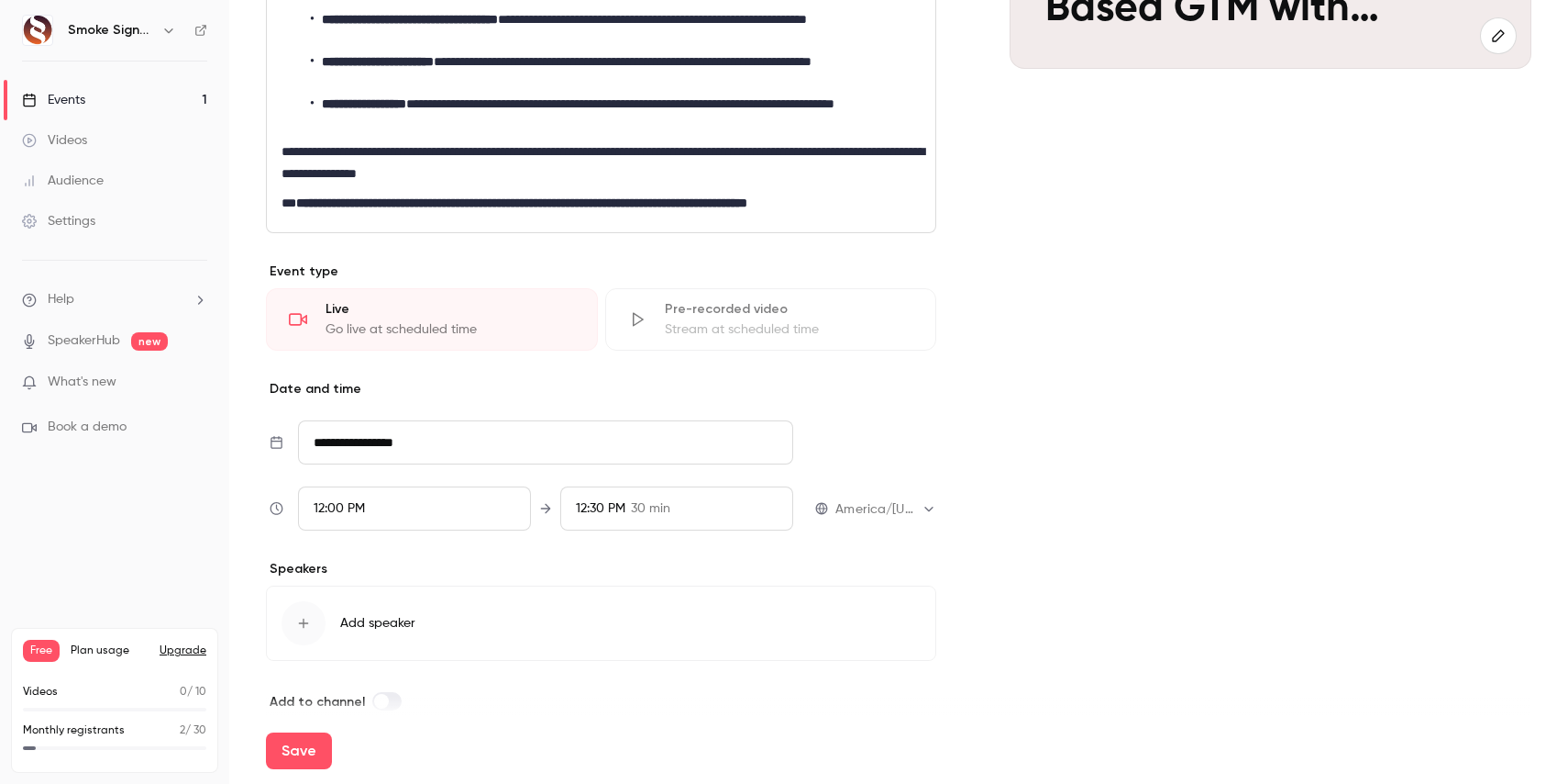
scroll to position [437, 0]
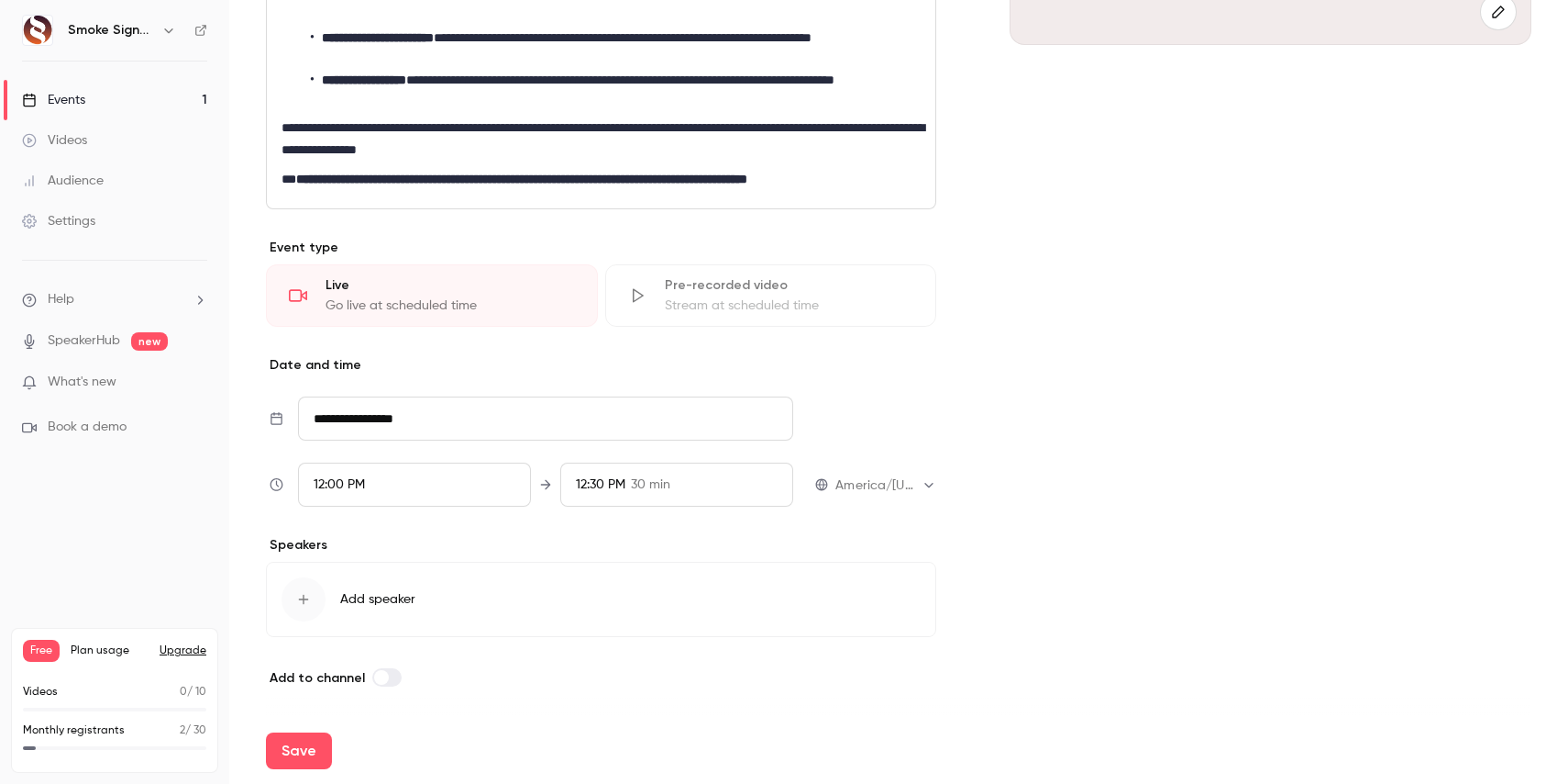
click at [341, 601] on span "Add speaker" at bounding box center [377, 599] width 75 height 19
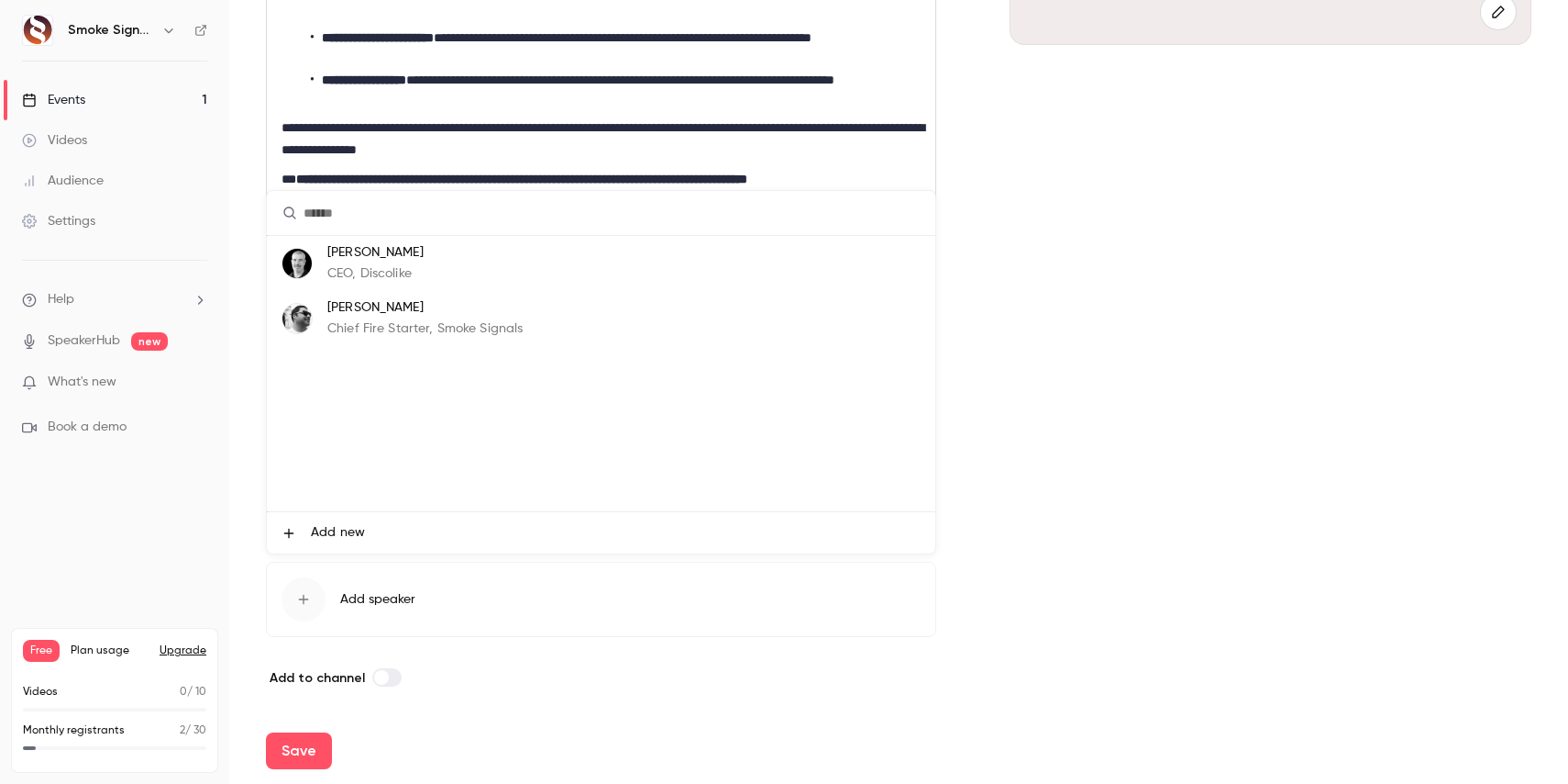
click at [342, 319] on p "Chief Fire Starter, Smoke Signals" at bounding box center [424, 329] width 195 height 20
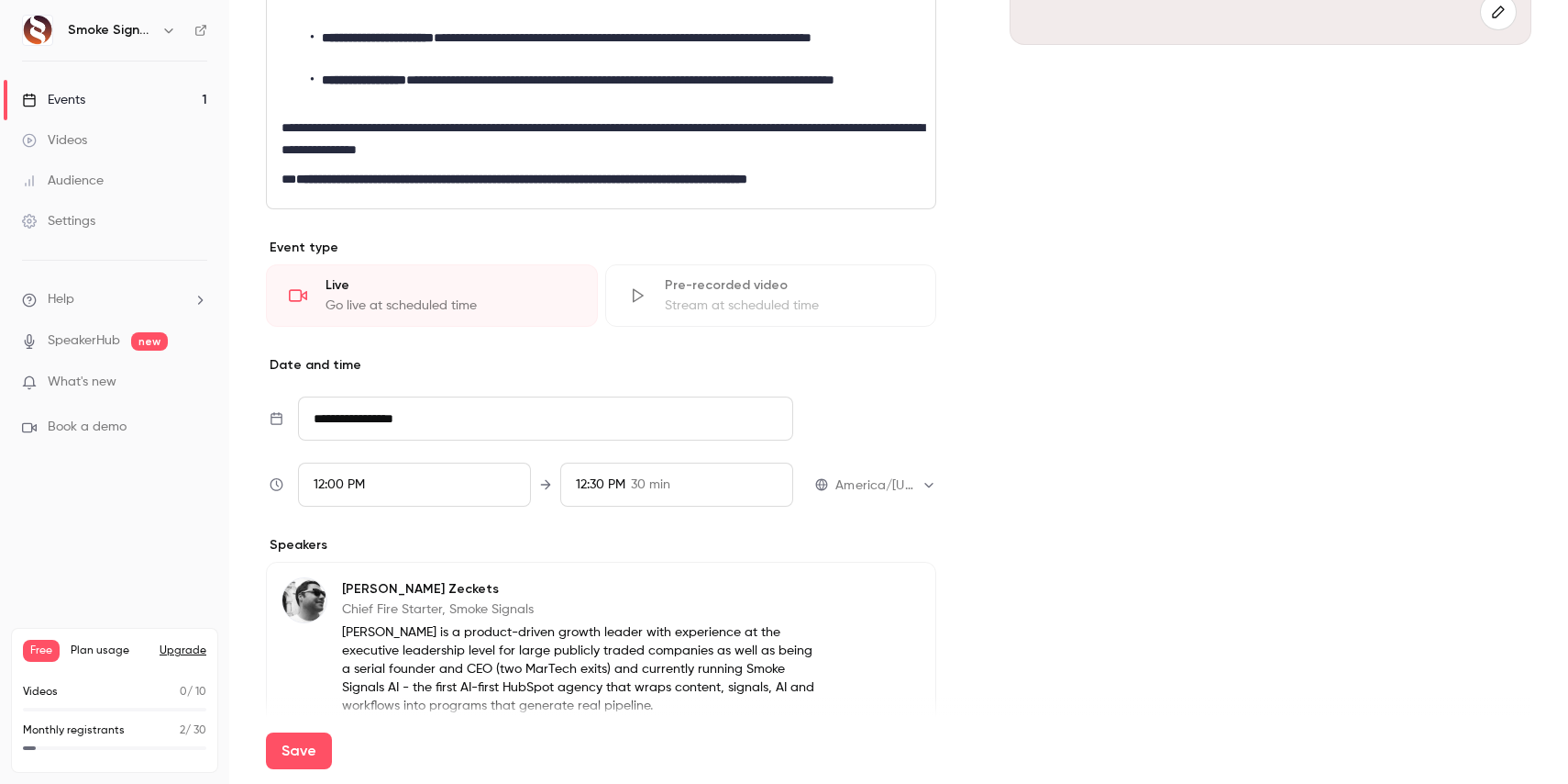
scroll to position [613, 0]
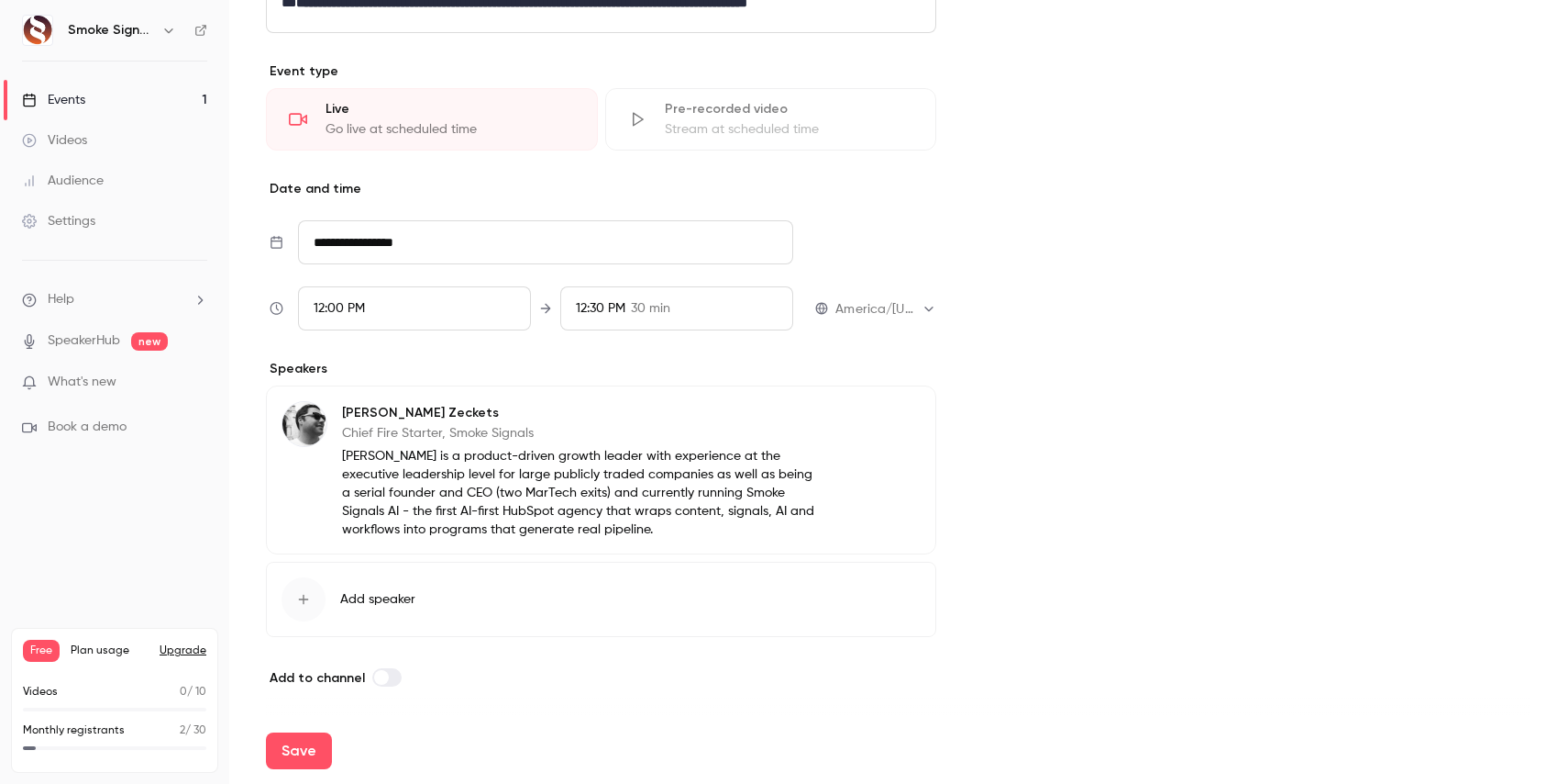
click at [303, 600] on icon "button" at bounding box center [304, 600] width 10 height 10
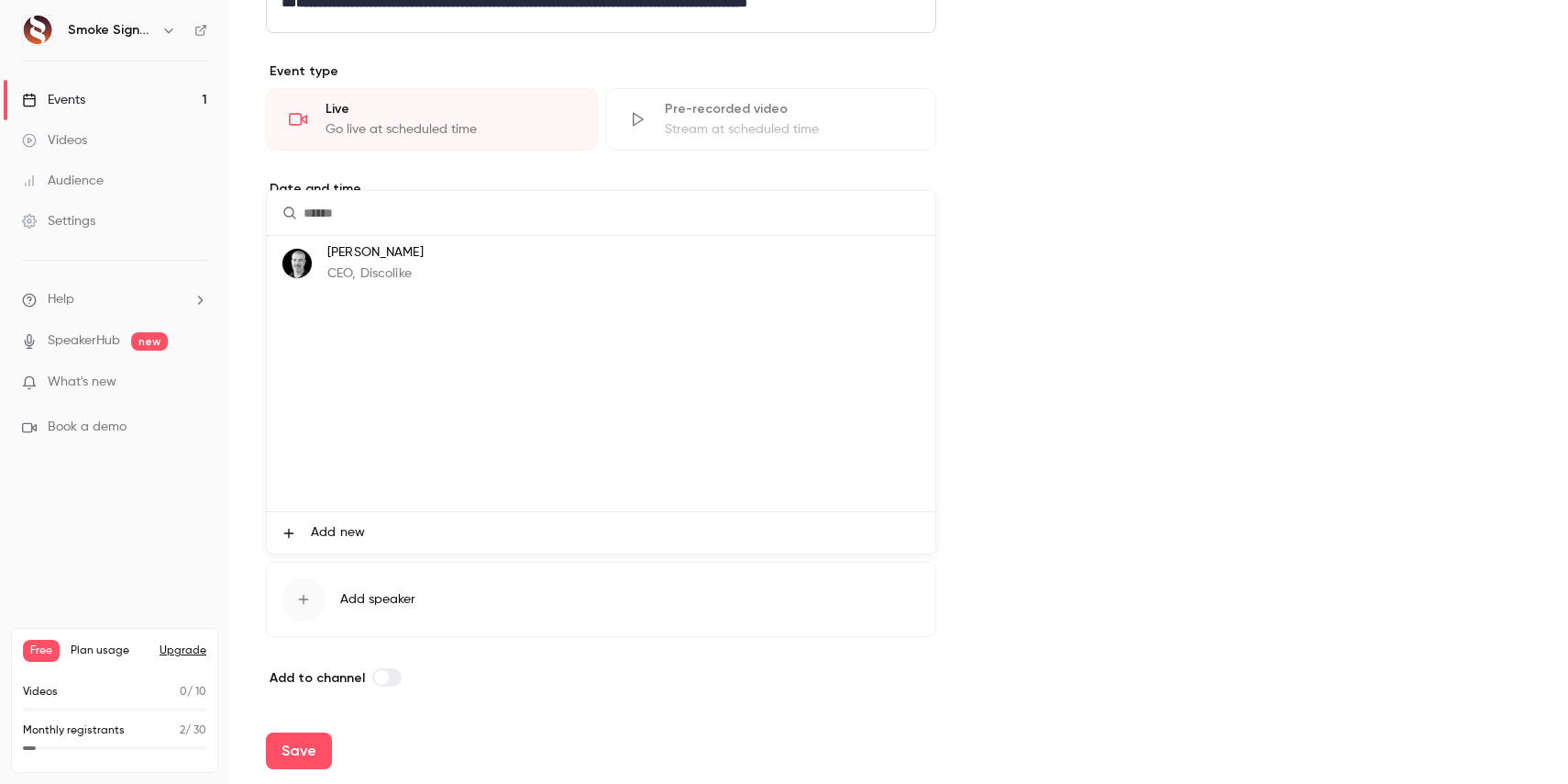
click at [326, 534] on span "Add new" at bounding box center [337, 533] width 54 height 20
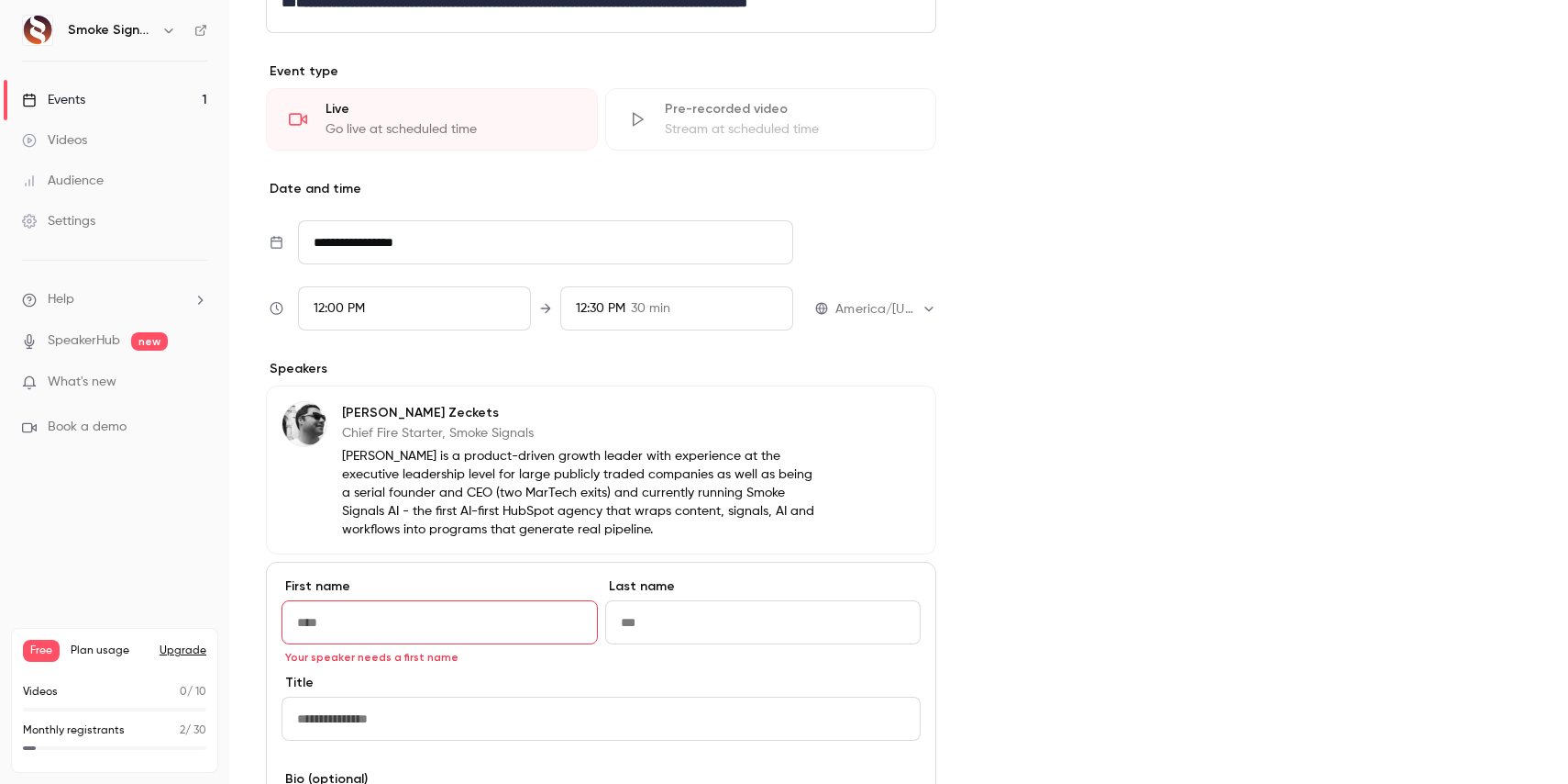
click at [488, 626] on input "First name" at bounding box center [440, 621] width 316 height 44
type input "****"
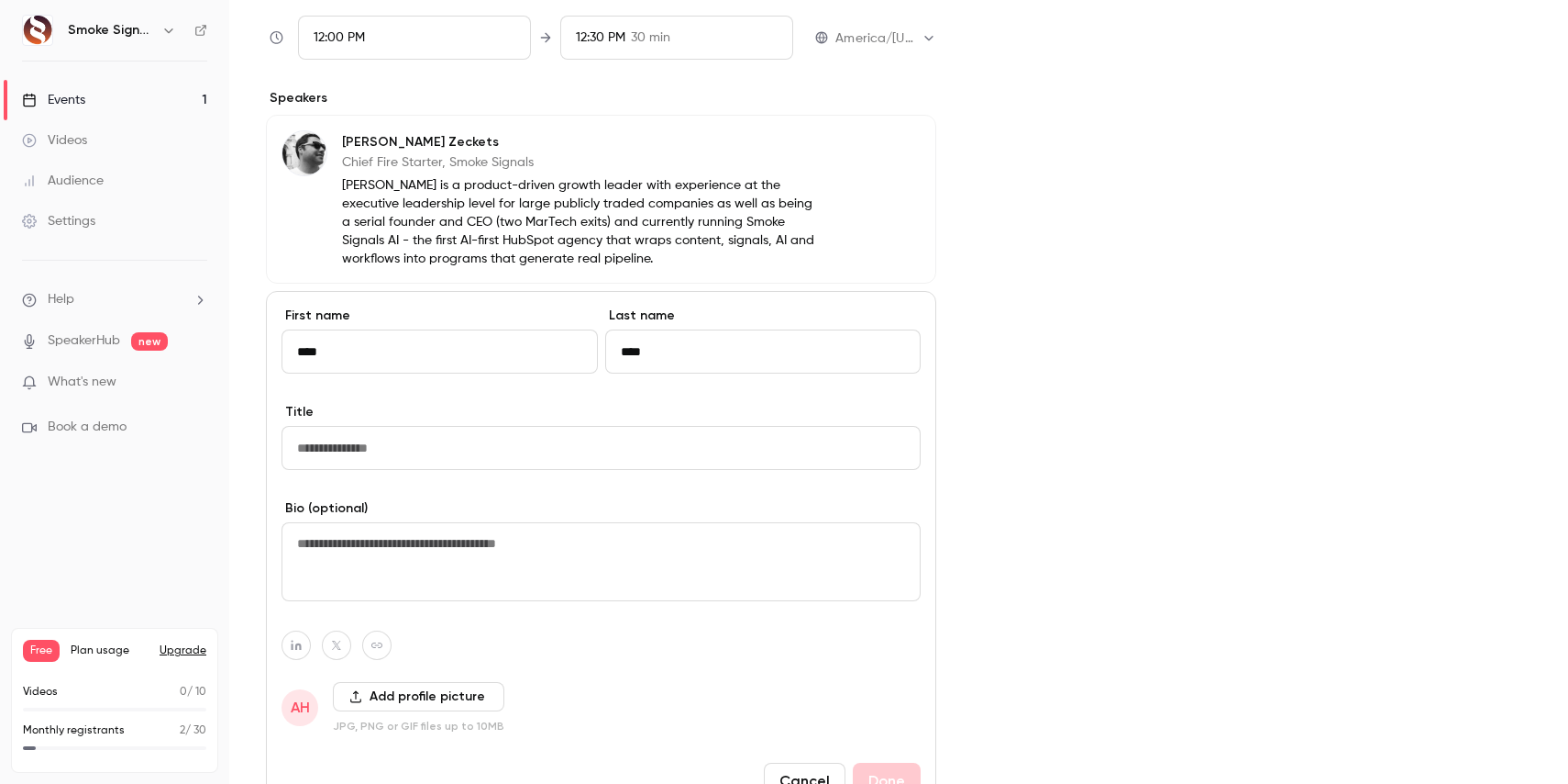
scroll to position [885, 0]
click at [633, 549] on textarea at bounding box center [601, 561] width 640 height 79
paste textarea "**********"
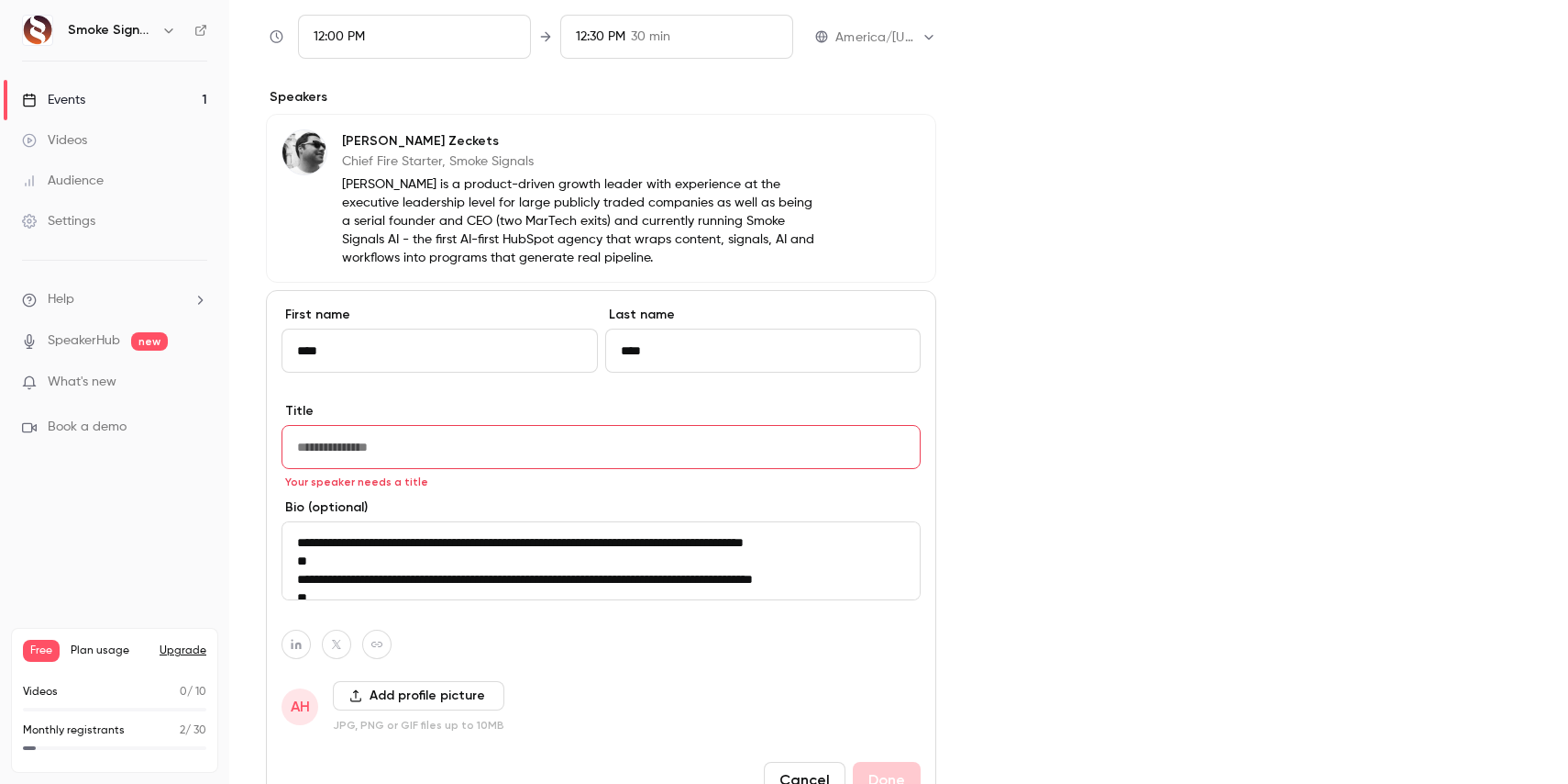
scroll to position [152, 0]
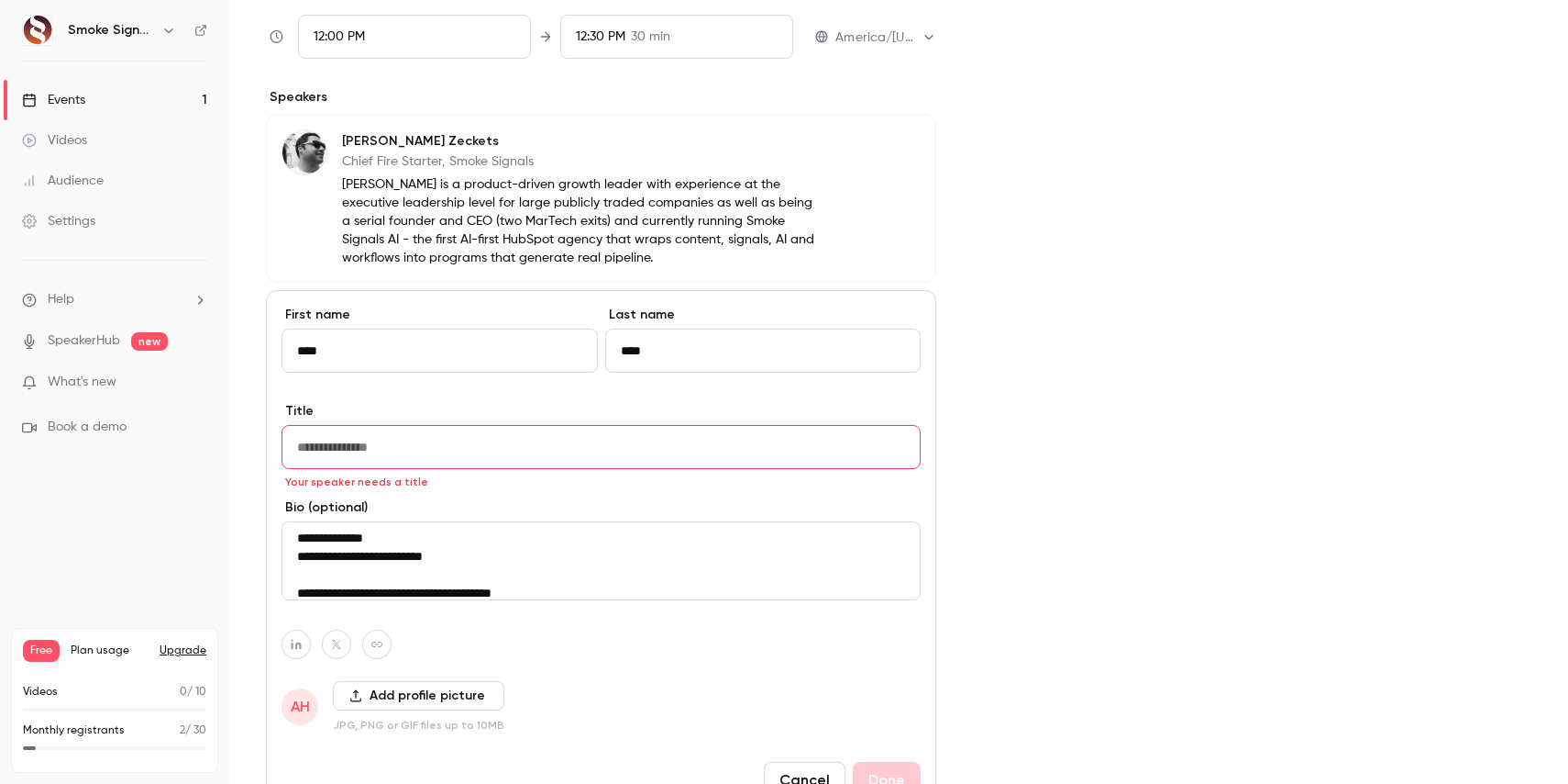
type textarea "**********"
click at [404, 455] on input "Title" at bounding box center [601, 447] width 640 height 44
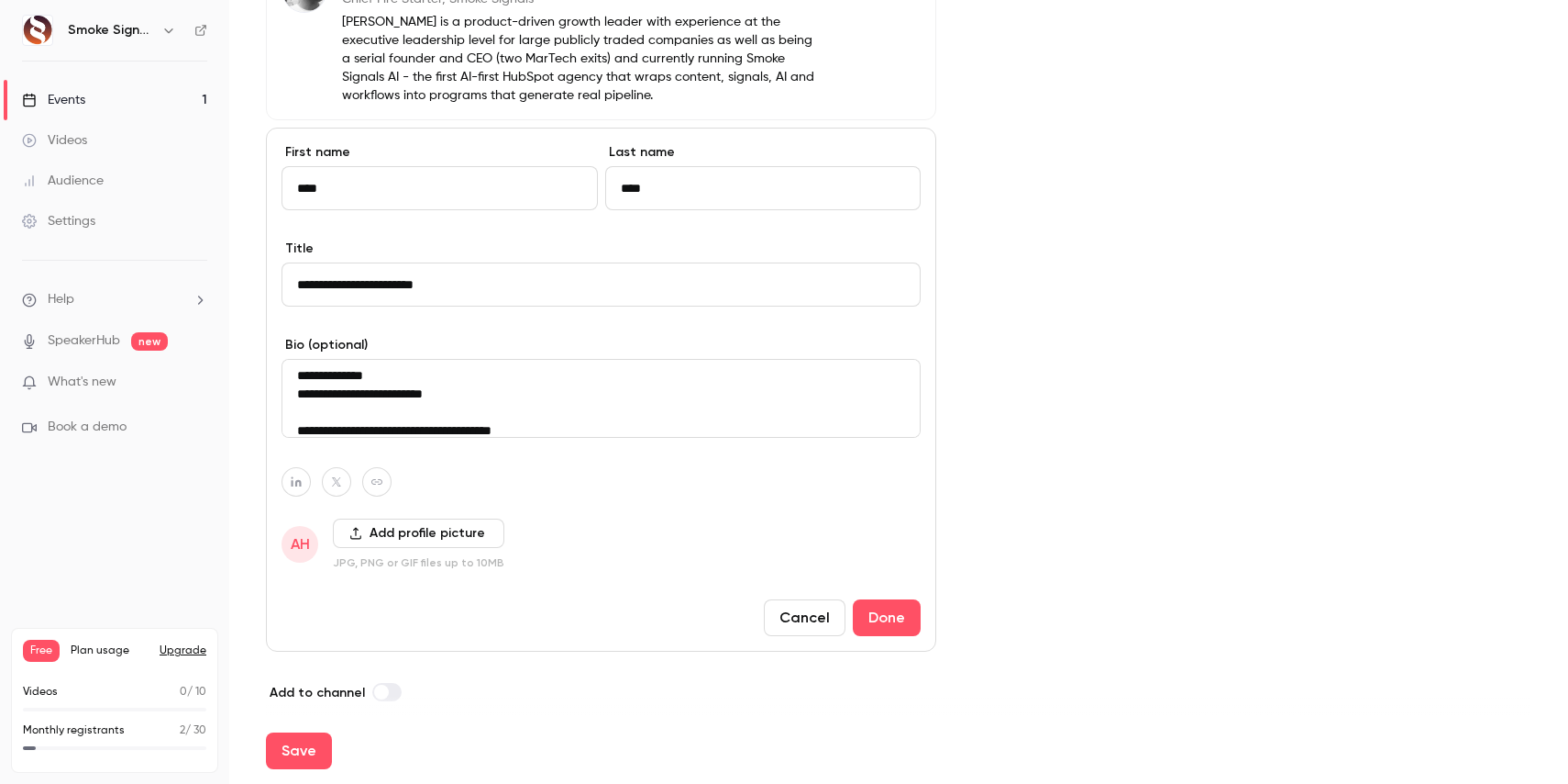
scroll to position [1062, 0]
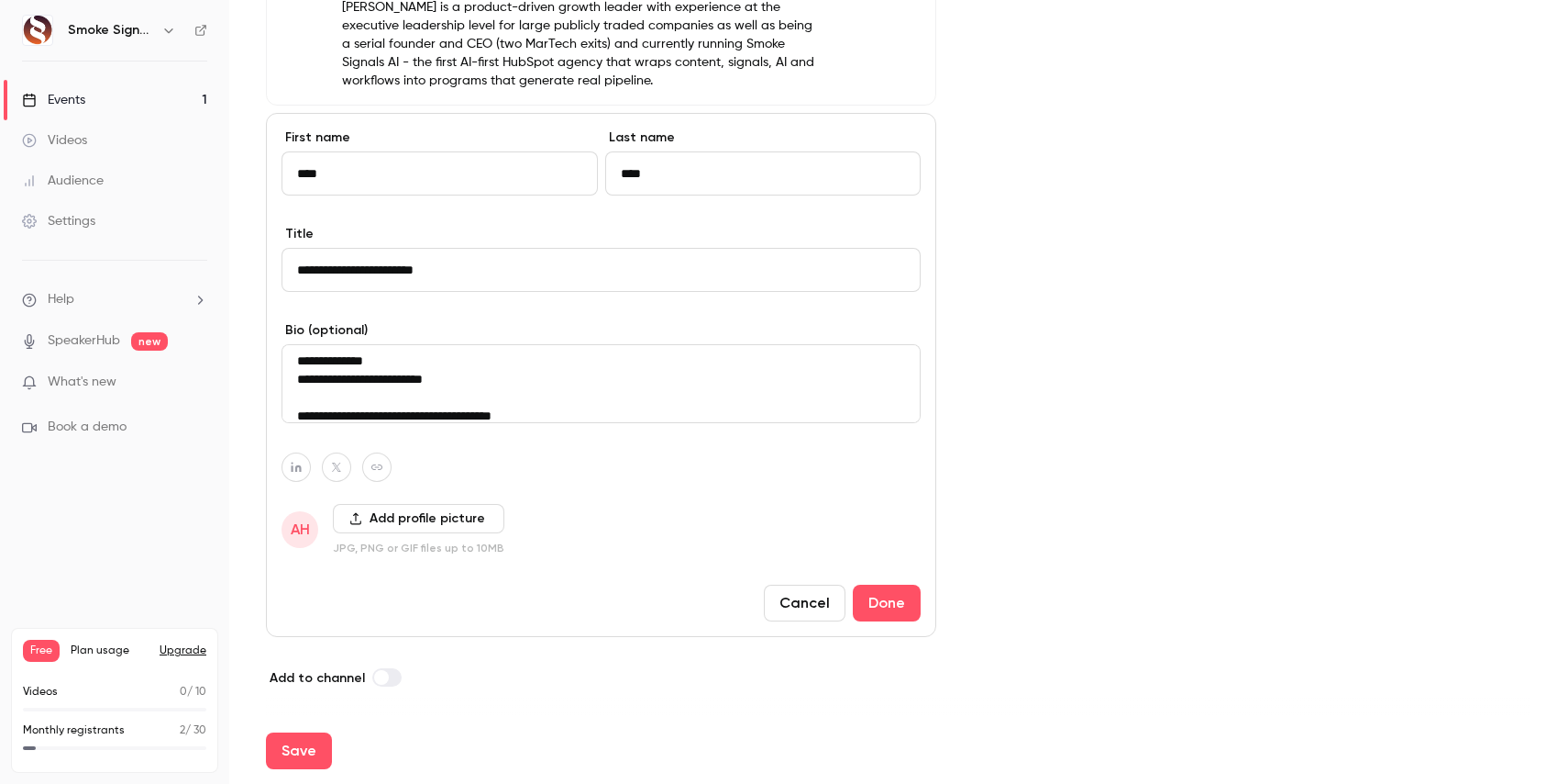
type input "**********"
click at [296, 469] on icon "button" at bounding box center [296, 467] width 10 height 10
click at [394, 426] on icon "button" at bounding box center [391, 423] width 11 height 11
type input "**********"
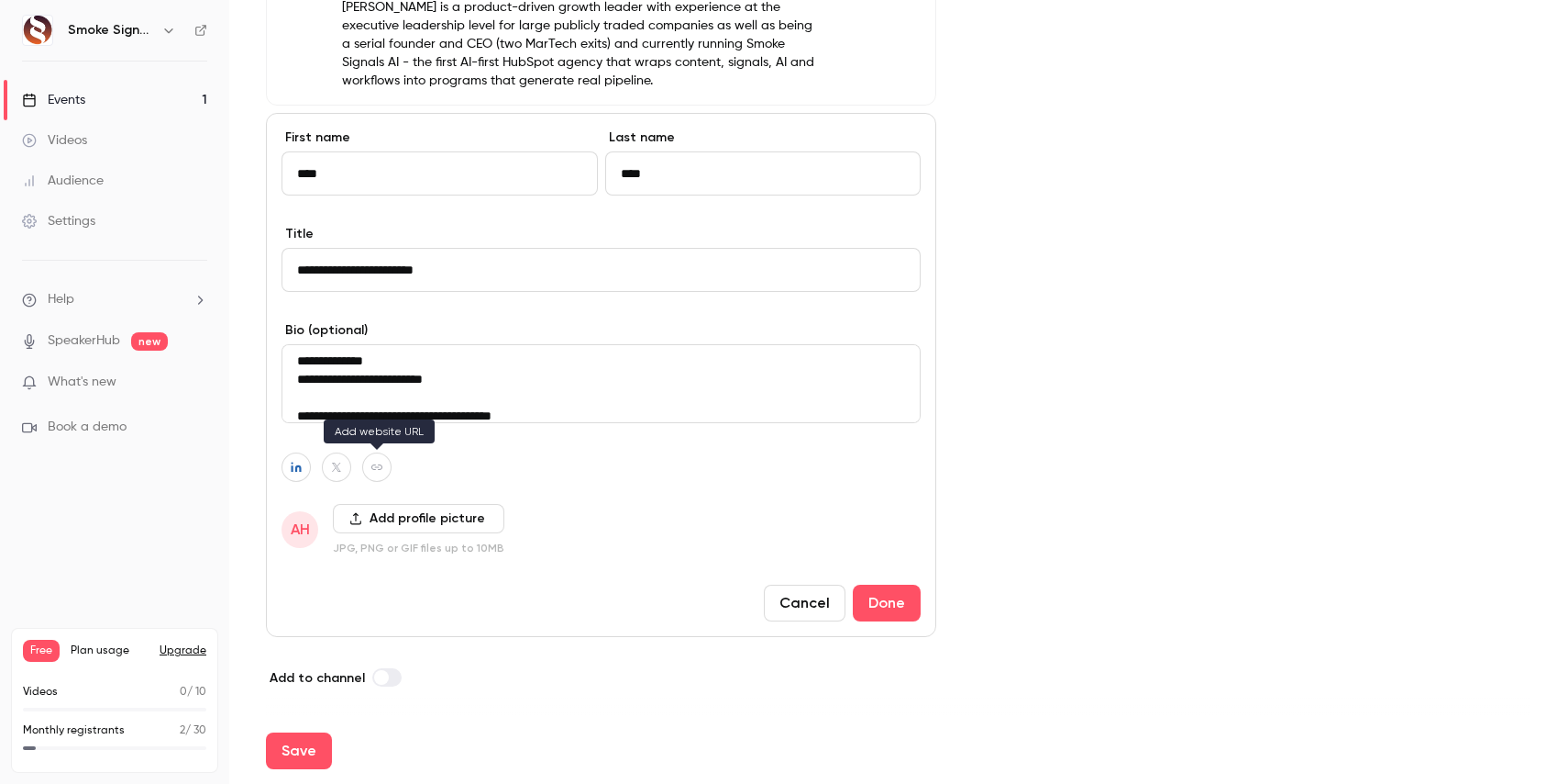
click at [379, 466] on icon "button" at bounding box center [376, 466] width 13 height 11
click at [474, 424] on icon "button" at bounding box center [472, 423] width 7 height 7
type input "**********"
click at [387, 516] on button "Add profile picture" at bounding box center [418, 518] width 171 height 29
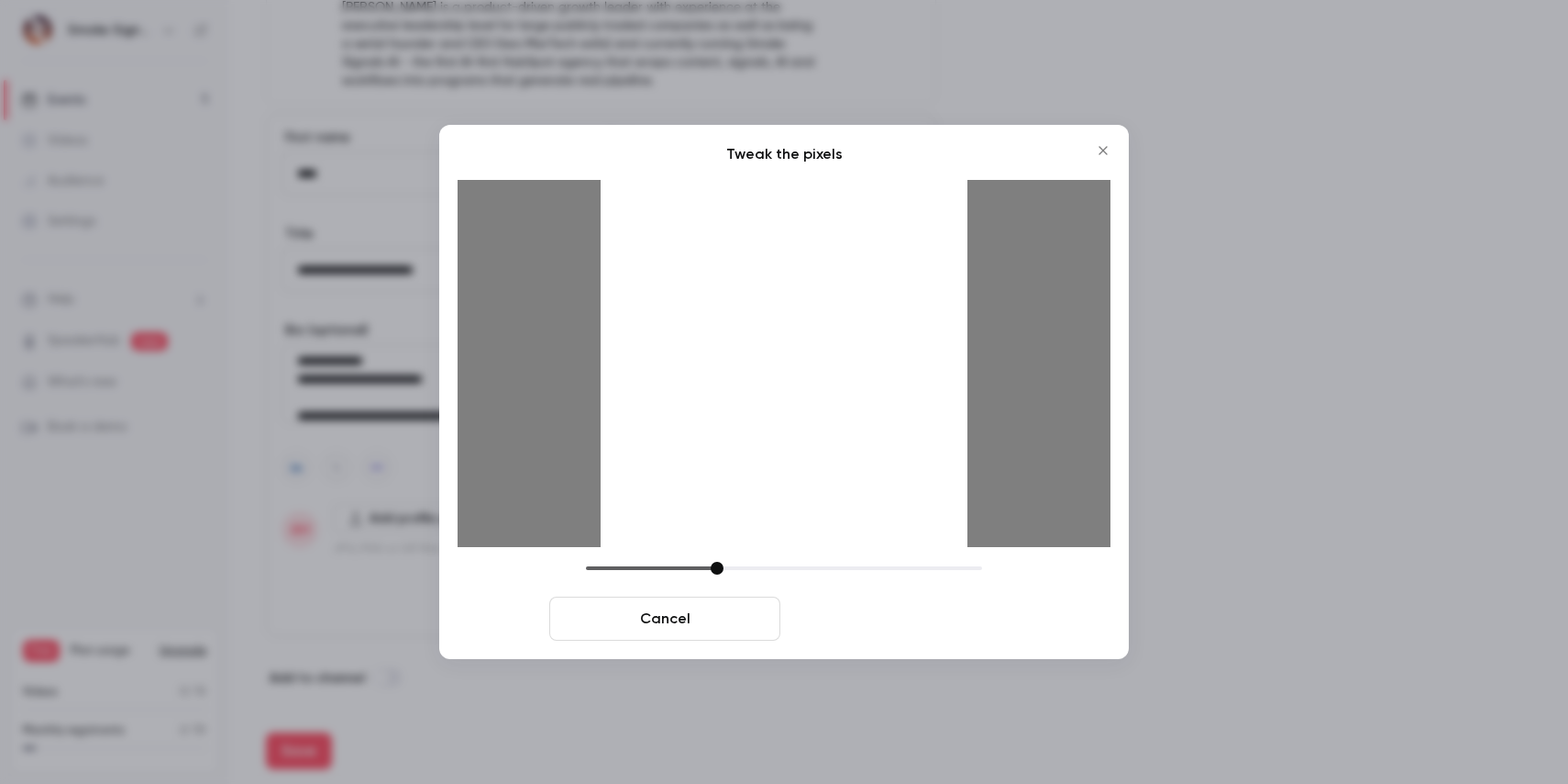
click at [901, 614] on button "Crop and save" at bounding box center [903, 618] width 231 height 44
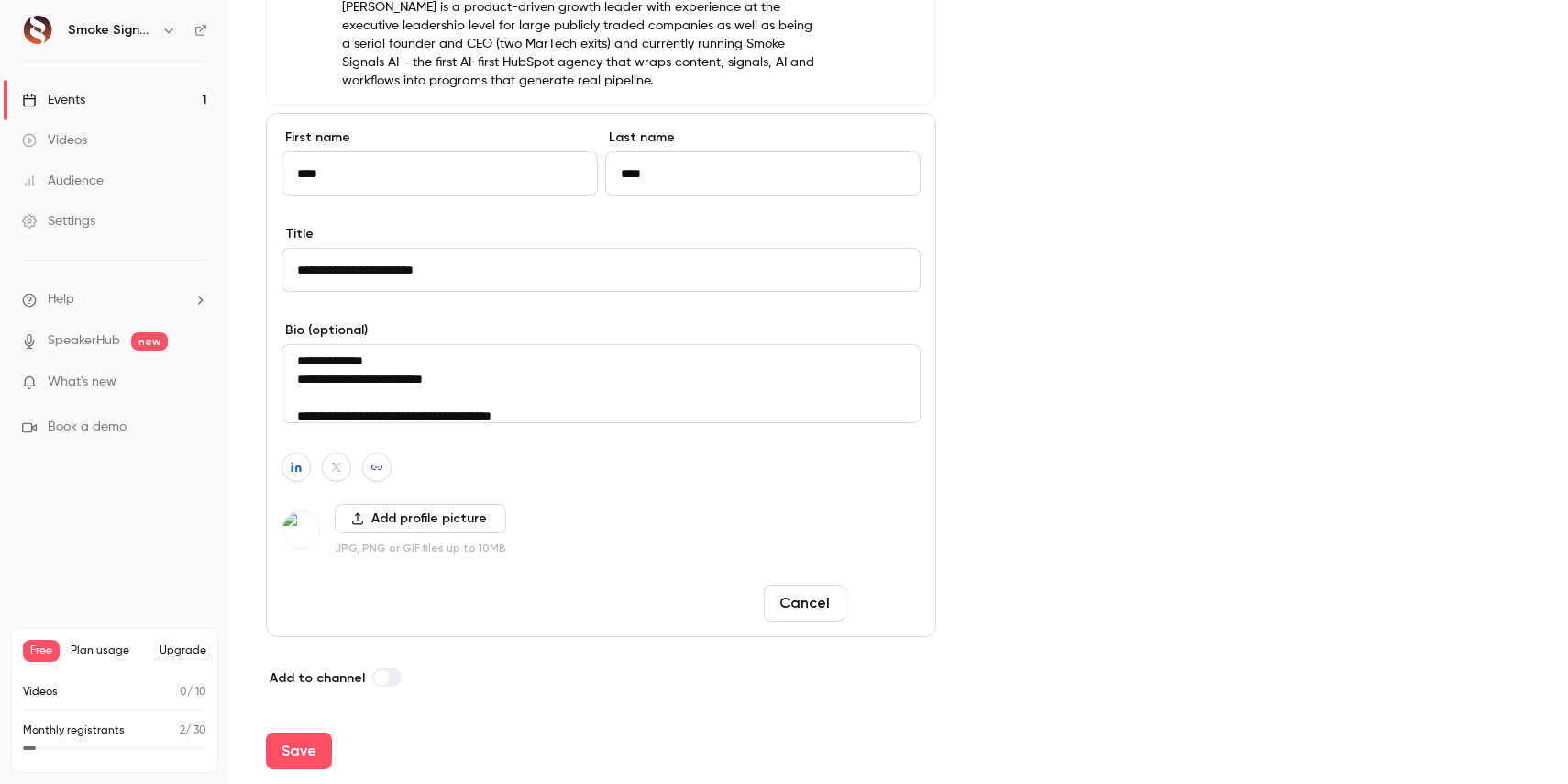
click at [883, 603] on button "Done" at bounding box center [886, 603] width 68 height 36
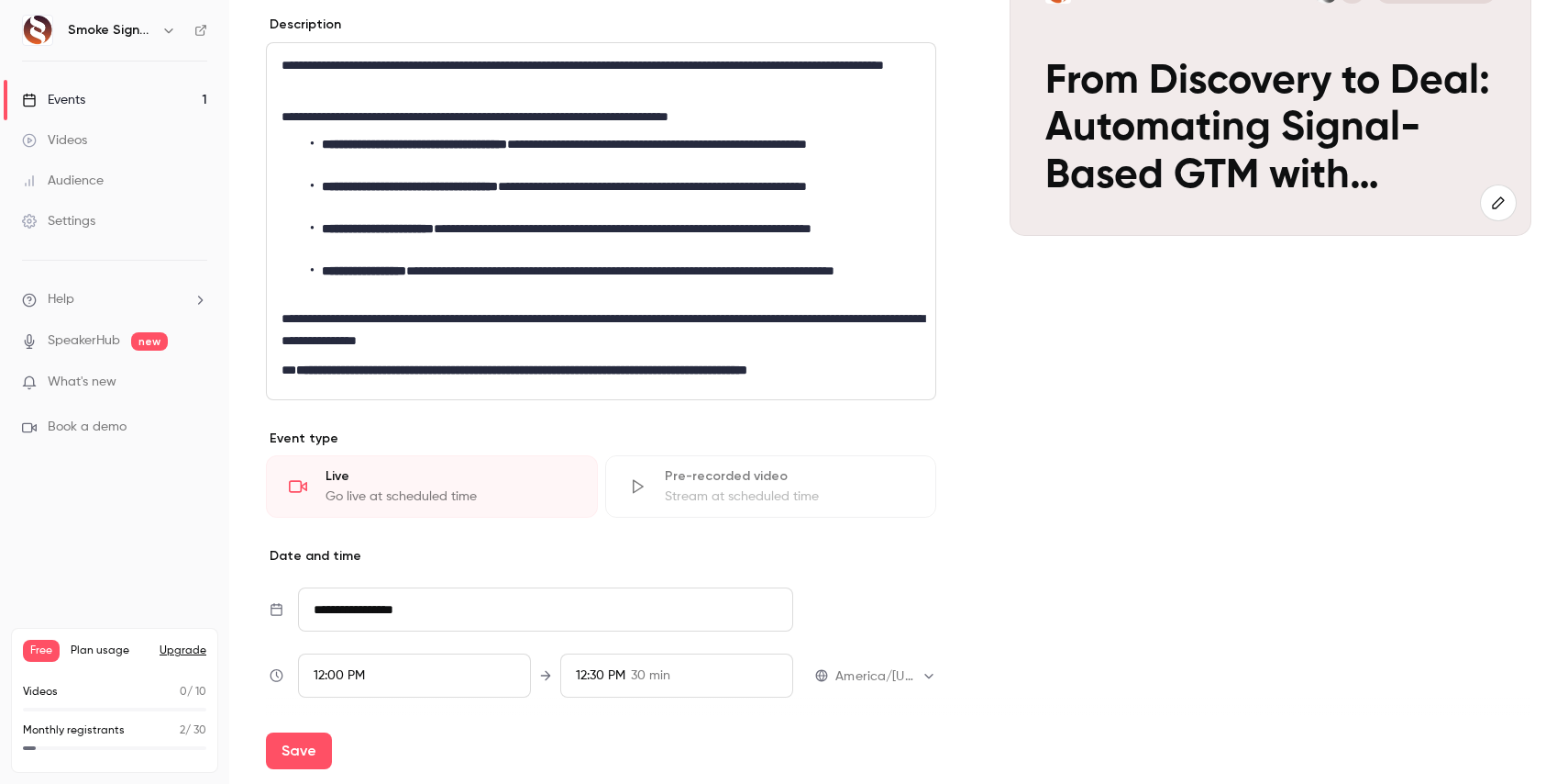
scroll to position [808, 0]
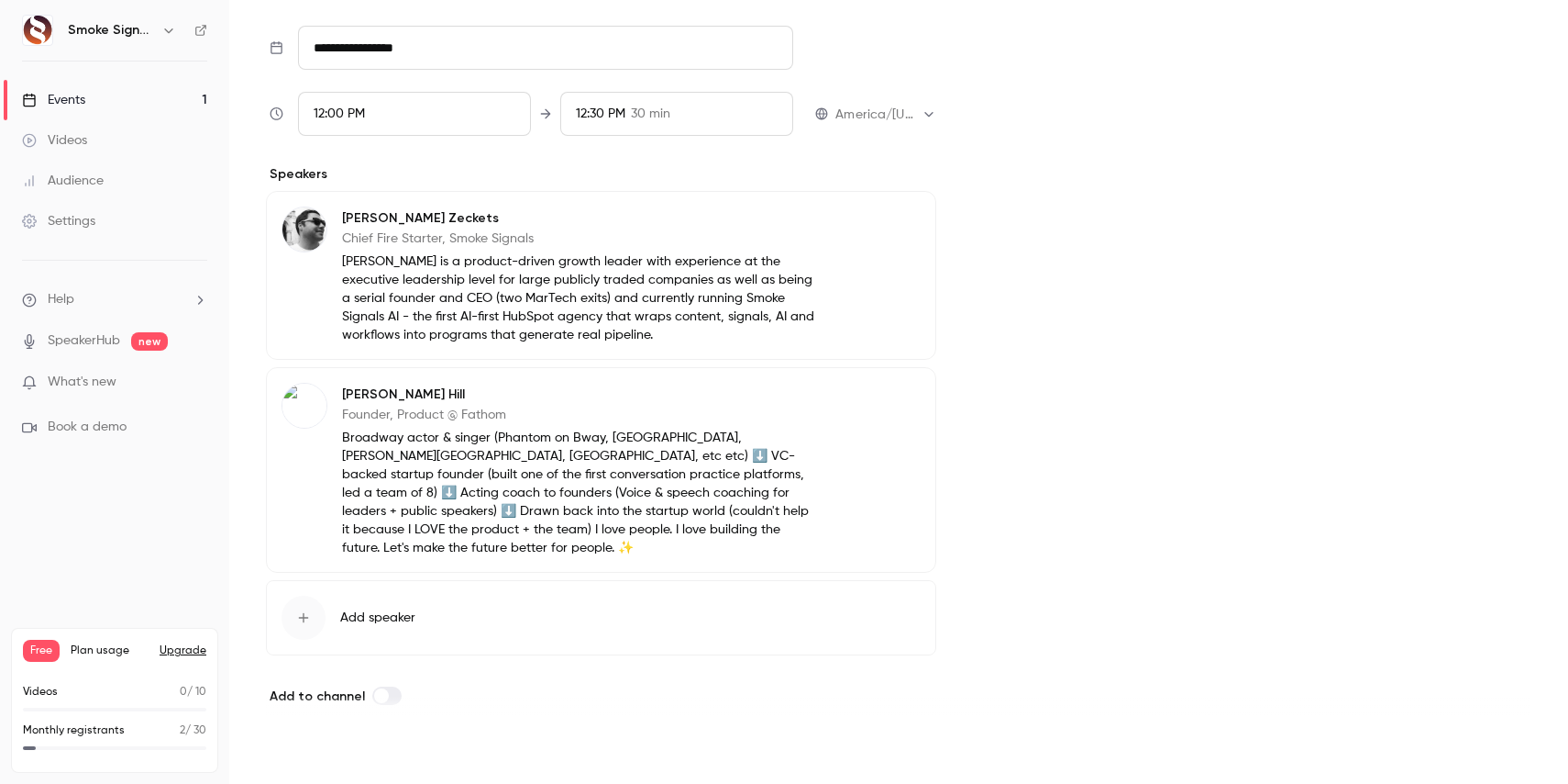
click at [286, 744] on button "Save" at bounding box center [299, 750] width 66 height 36
type input "**********"
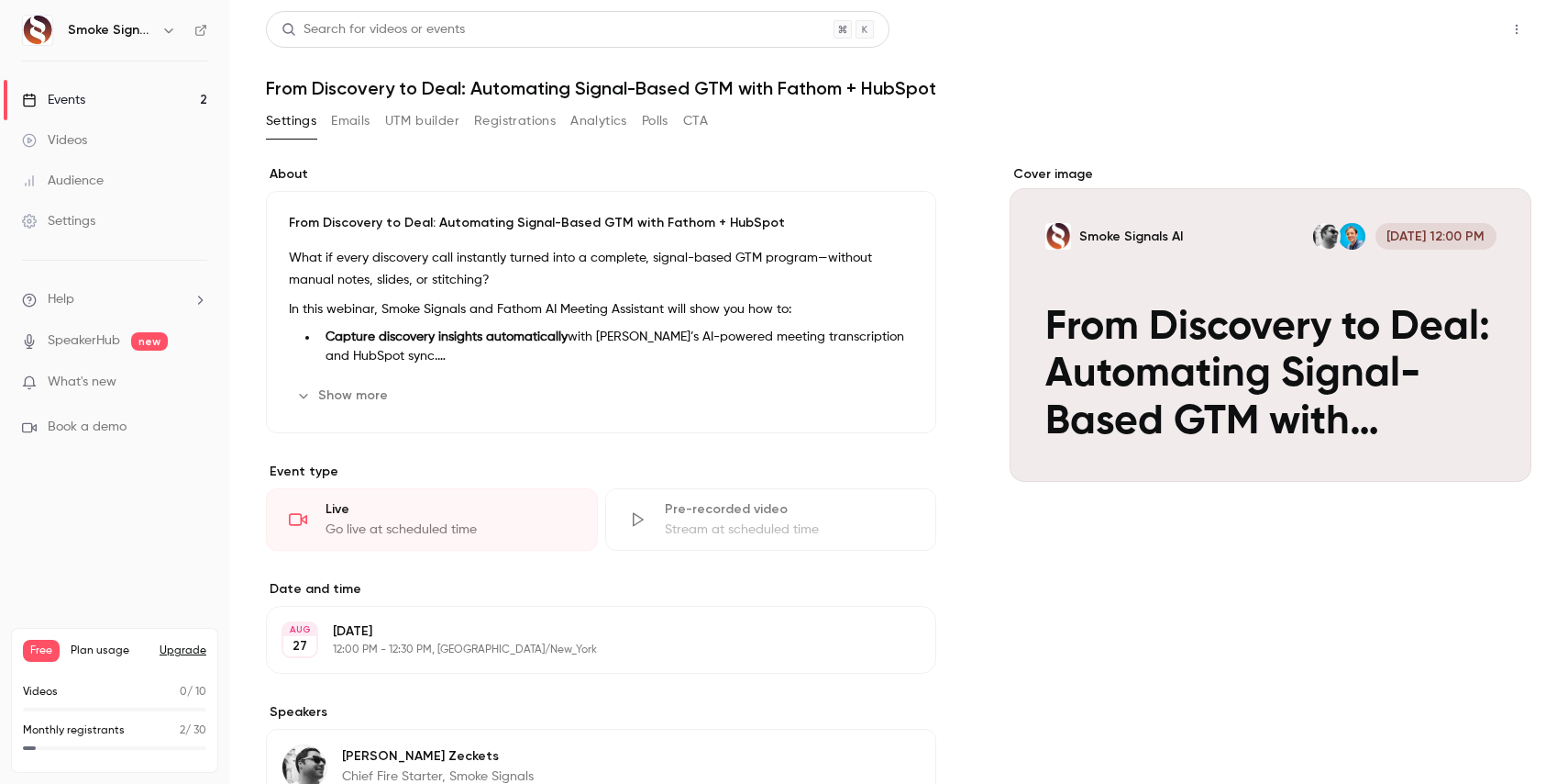
click at [1454, 26] on button "Share" at bounding box center [1451, 28] width 72 height 36
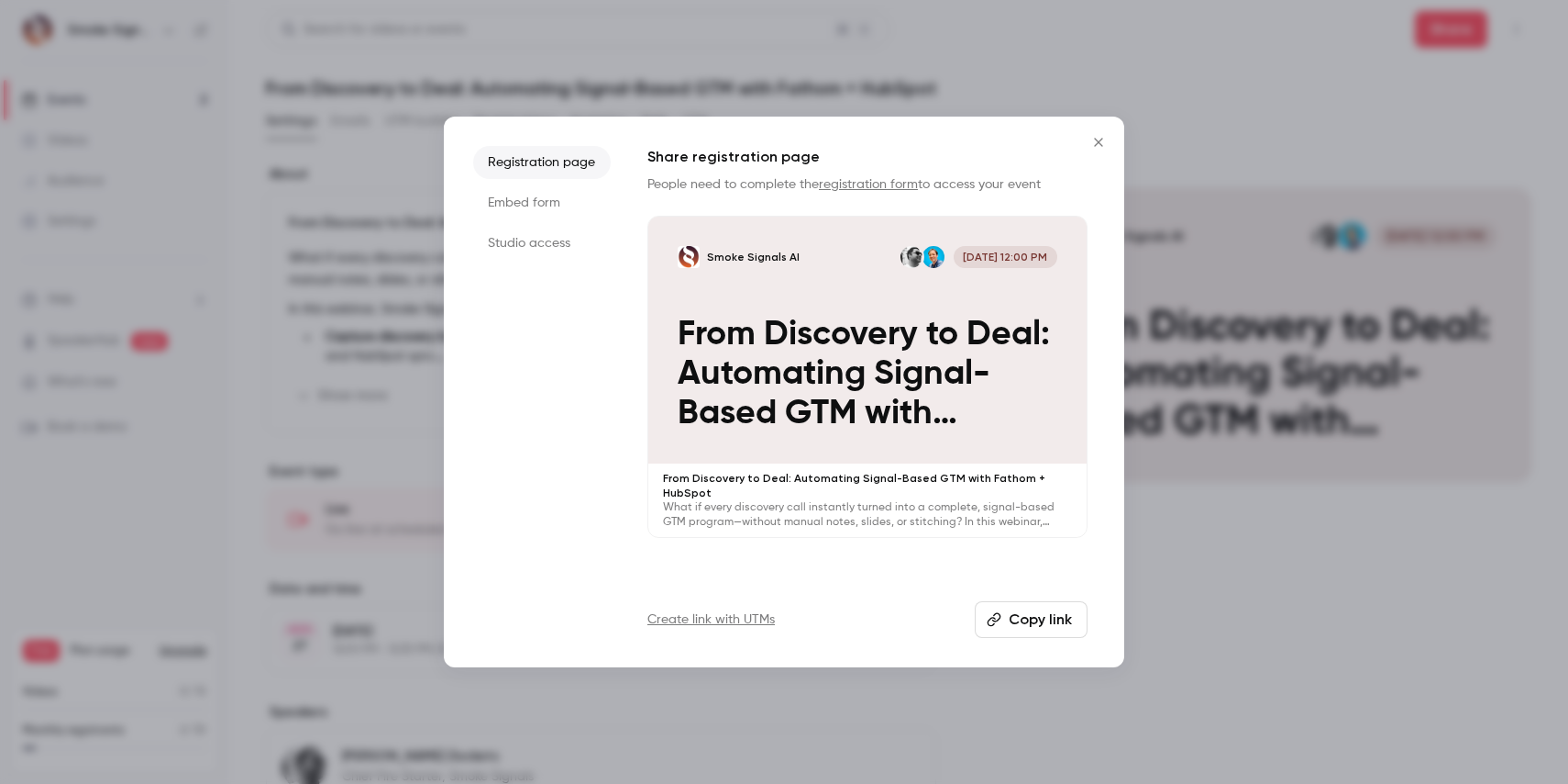
click at [1041, 627] on button "Copy link" at bounding box center [1030, 618] width 113 height 36
click at [1039, 613] on button "Copy link" at bounding box center [1030, 618] width 113 height 36
click at [1043, 616] on button "Copy link" at bounding box center [1030, 618] width 113 height 36
click at [1028, 619] on button "Copy link" at bounding box center [1030, 618] width 113 height 36
click at [1041, 612] on button "Copy link" at bounding box center [1030, 618] width 113 height 36
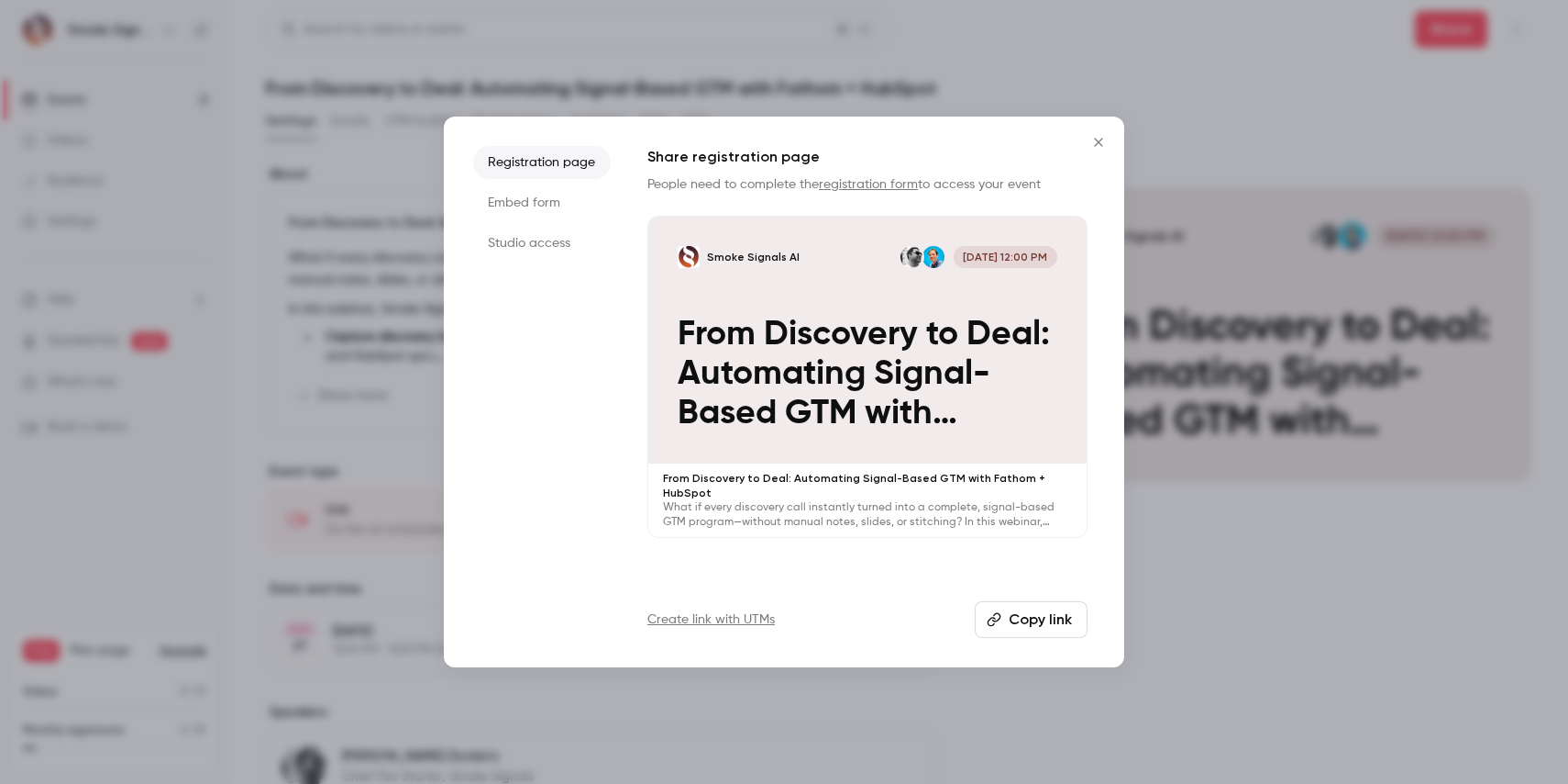
click at [1045, 611] on button "Copy link" at bounding box center [1030, 618] width 113 height 36
